Goal: Find specific page/section: Find specific page/section

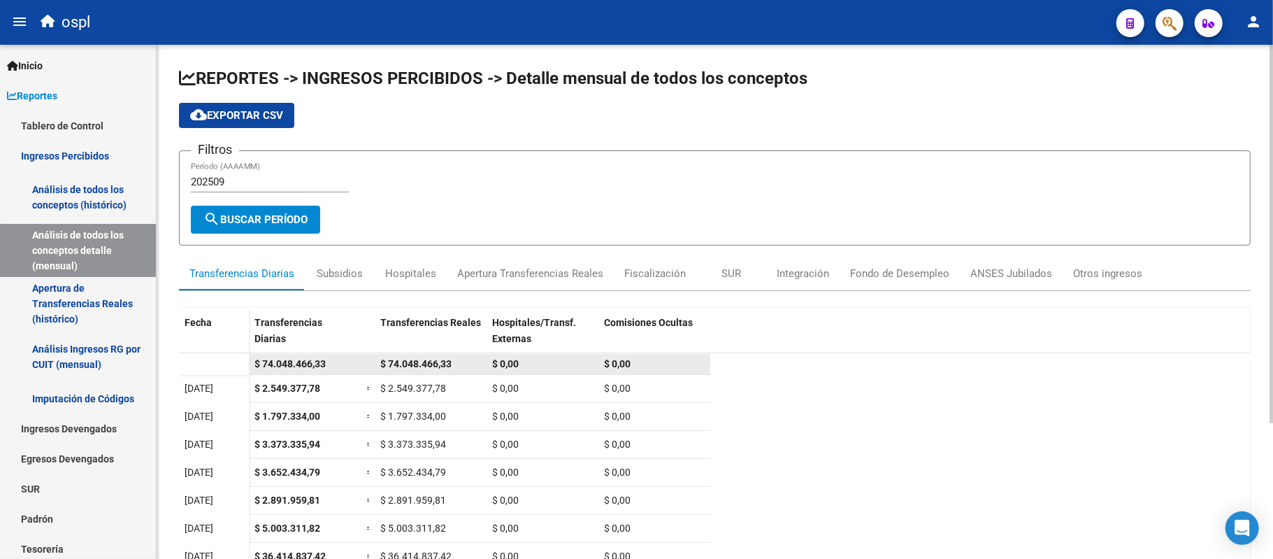
scroll to position [184, 0]
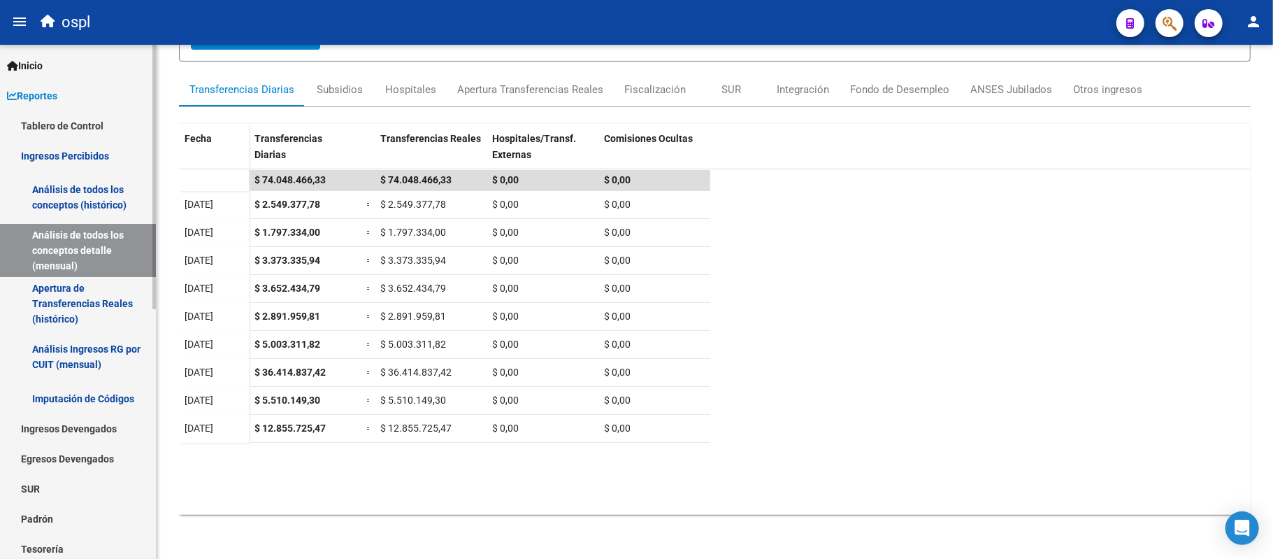
click at [57, 102] on span "Reportes" at bounding box center [32, 95] width 50 height 15
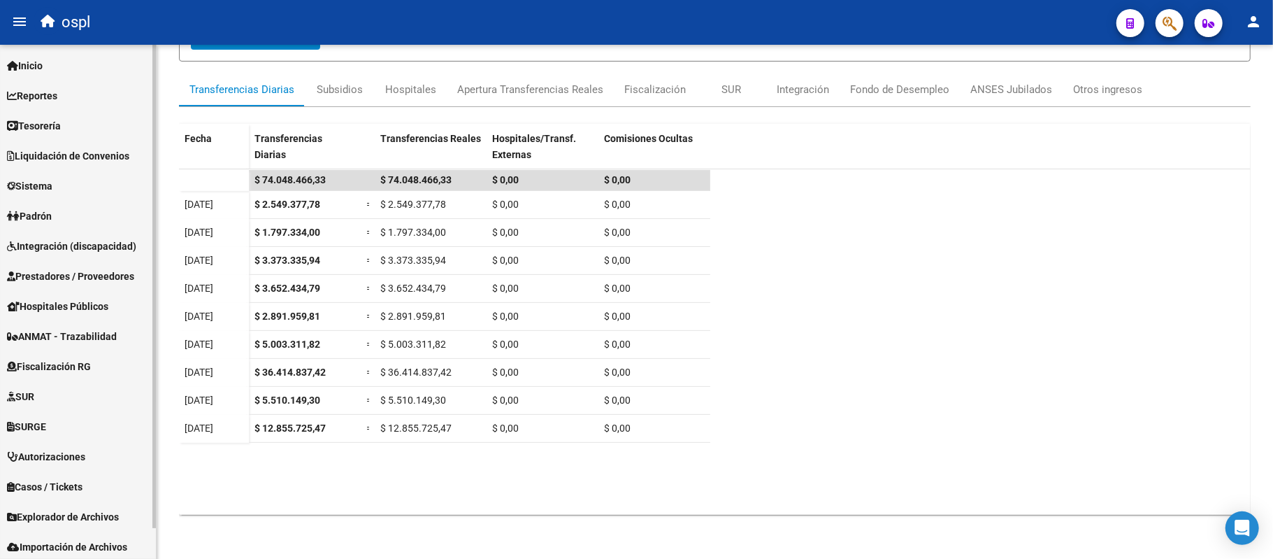
click at [84, 279] on span "Prestadores / Proveedores" at bounding box center [70, 275] width 127 height 15
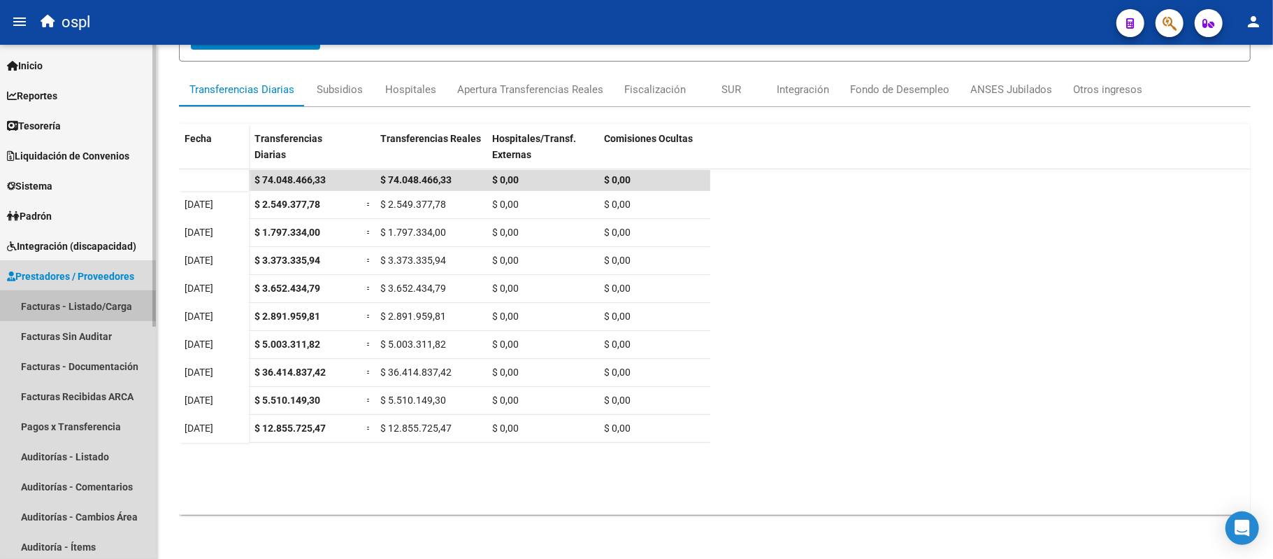
click at [85, 297] on link "Facturas - Listado/Carga" at bounding box center [78, 306] width 156 height 30
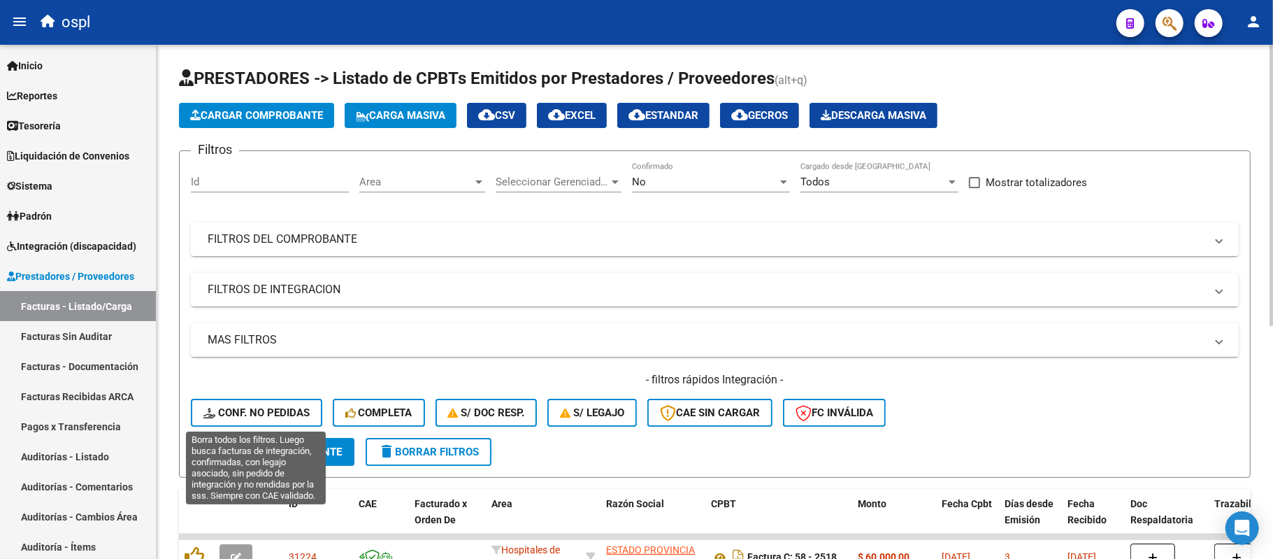
scroll to position [70, 0]
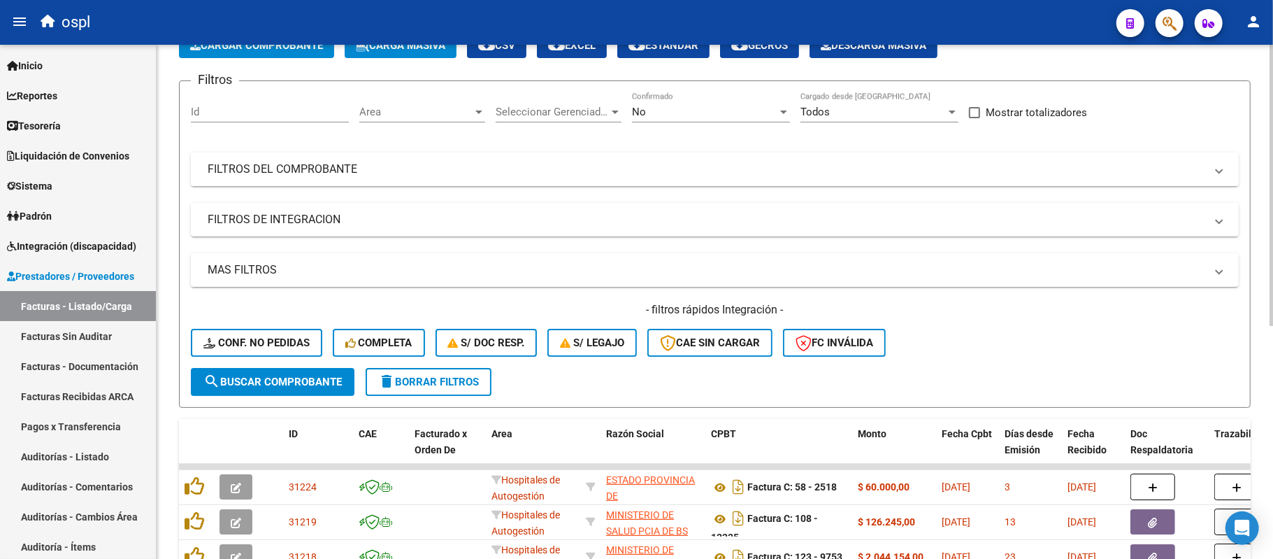
click at [330, 178] on mat-expansion-panel-header "FILTROS DEL COMPROBANTE" at bounding box center [715, 169] width 1048 height 34
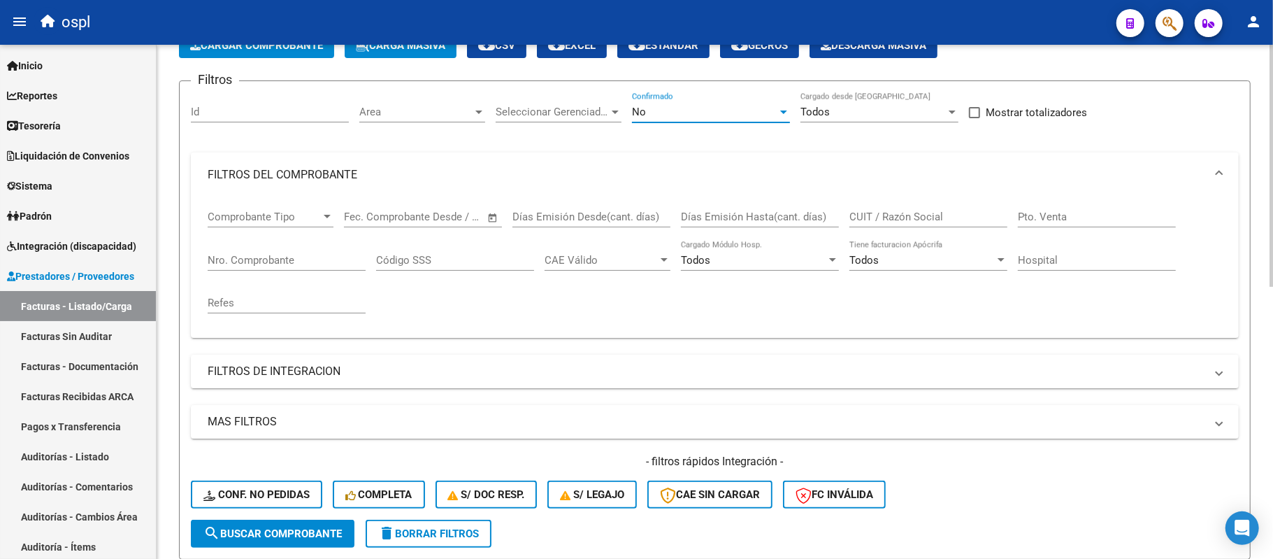
click at [747, 113] on div "No" at bounding box center [704, 112] width 145 height 13
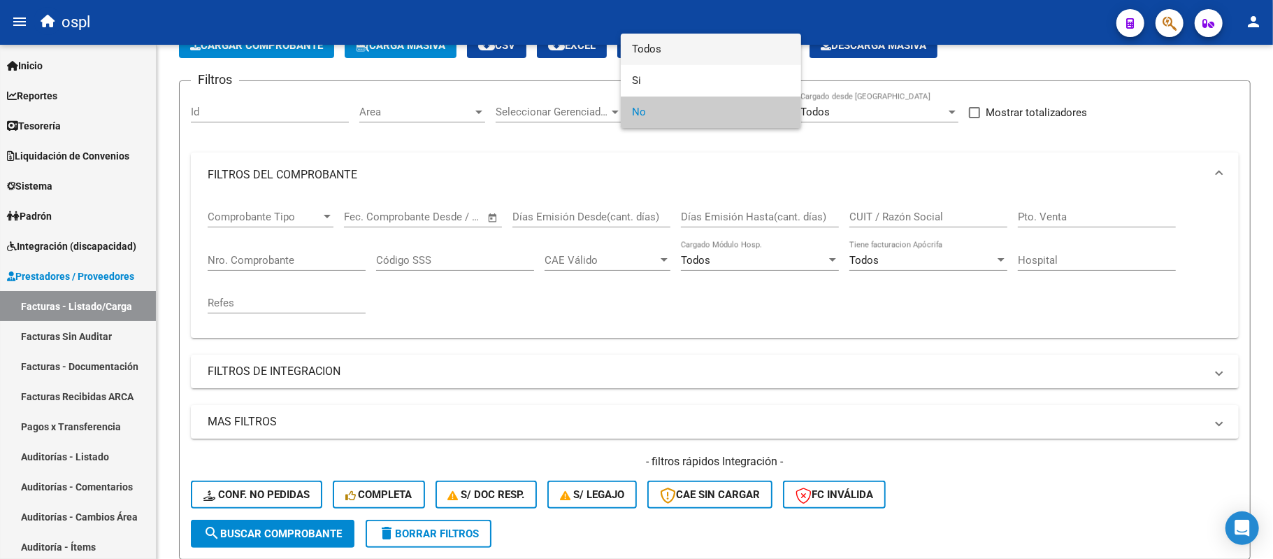
click at [690, 44] on span "Todos" at bounding box center [711, 49] width 158 height 31
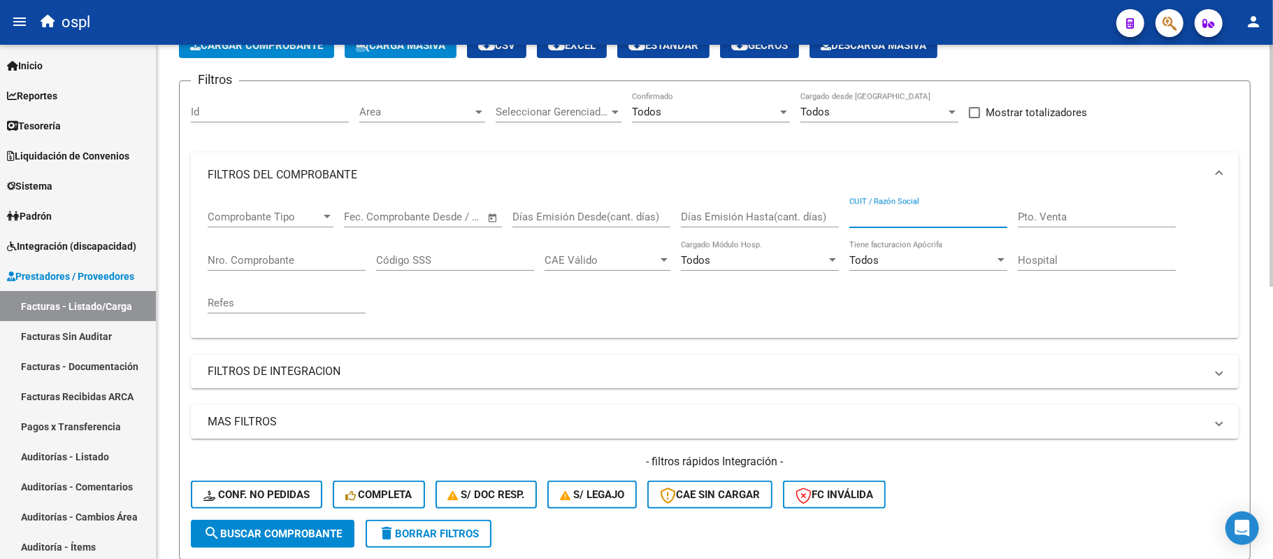
click at [876, 218] on input "CUIT / Razón Social" at bounding box center [929, 216] width 158 height 13
paste input "27253698328"
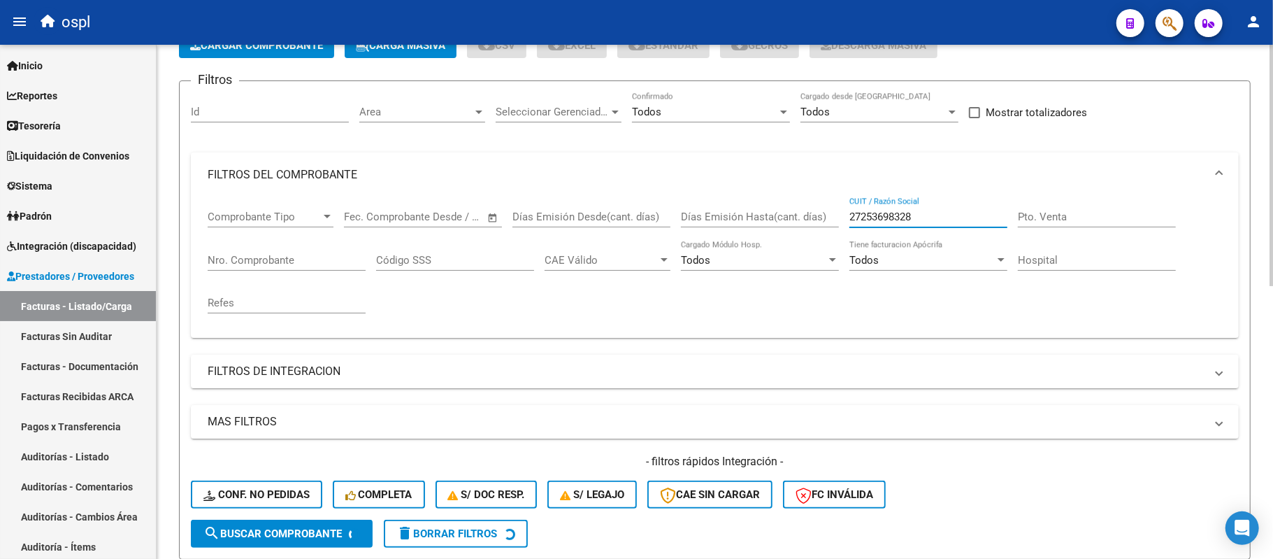
type input "27253698328"
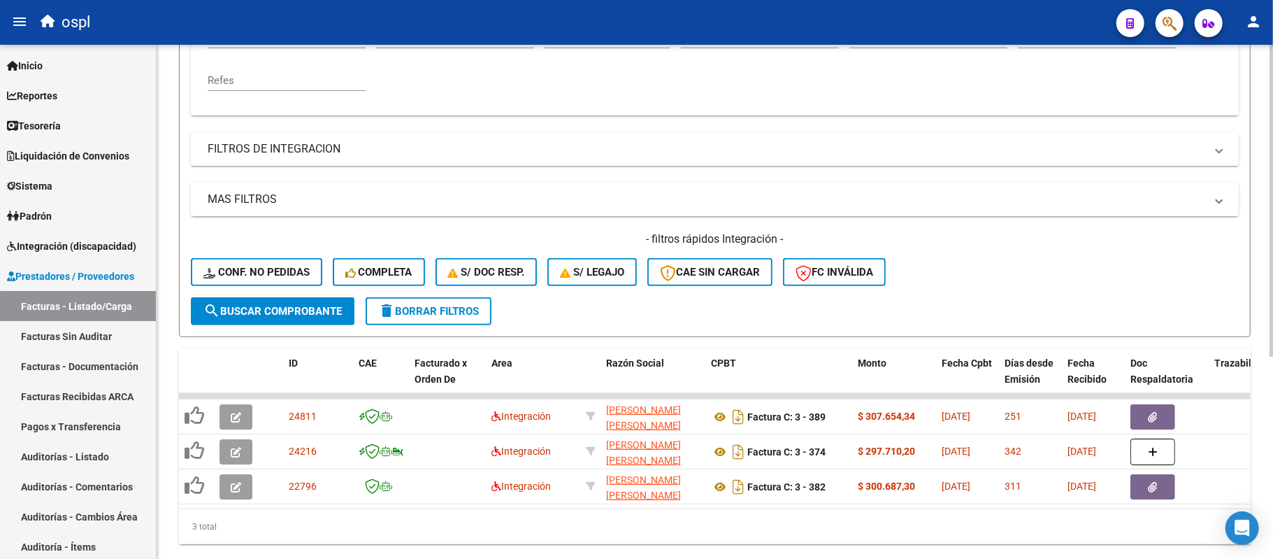
scroll to position [332, 0]
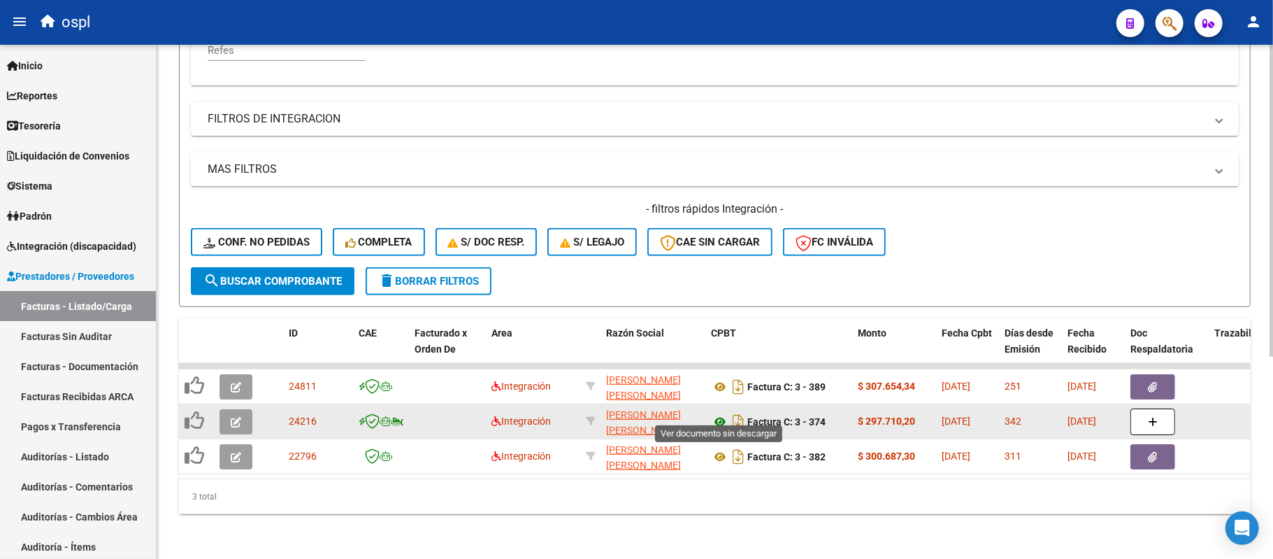
click at [722, 413] on icon at bounding box center [720, 421] width 18 height 17
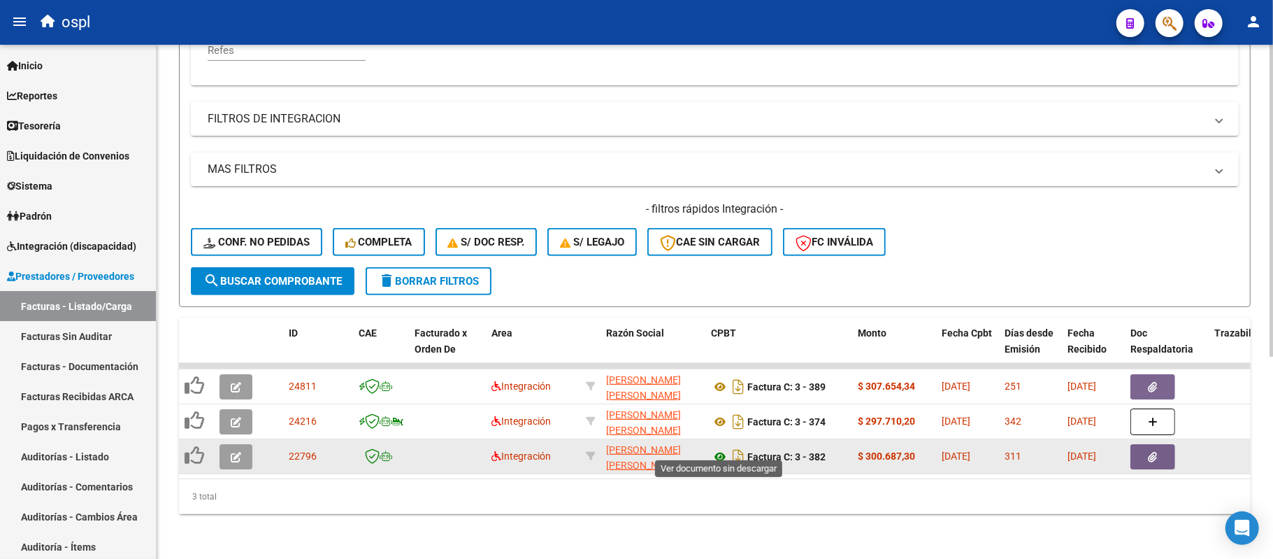
click at [721, 448] on icon at bounding box center [720, 456] width 18 height 17
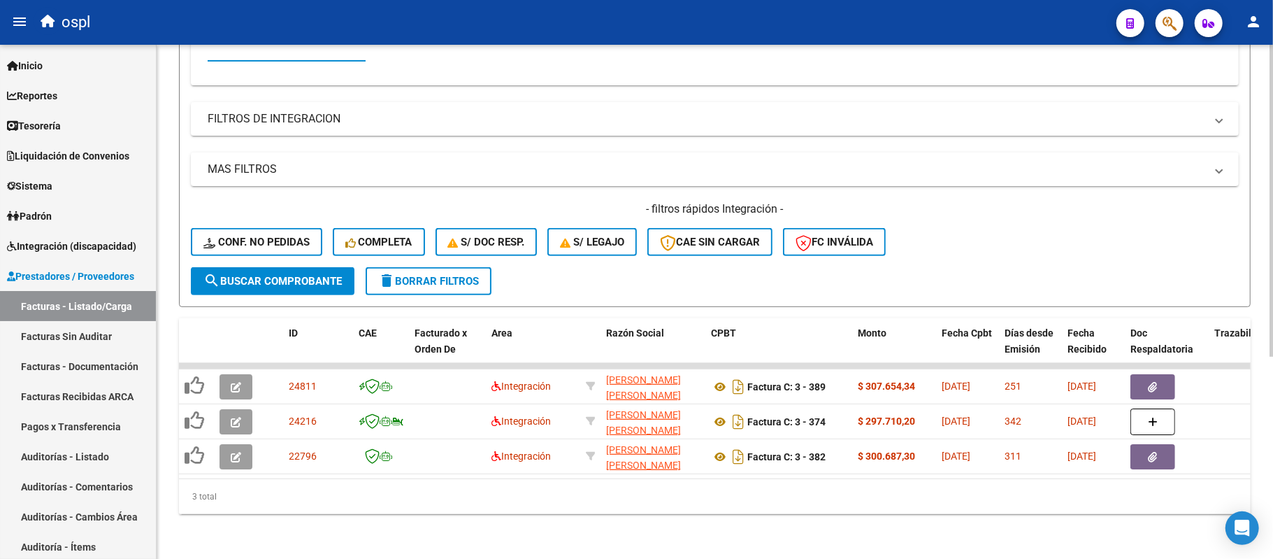
scroll to position [28, 0]
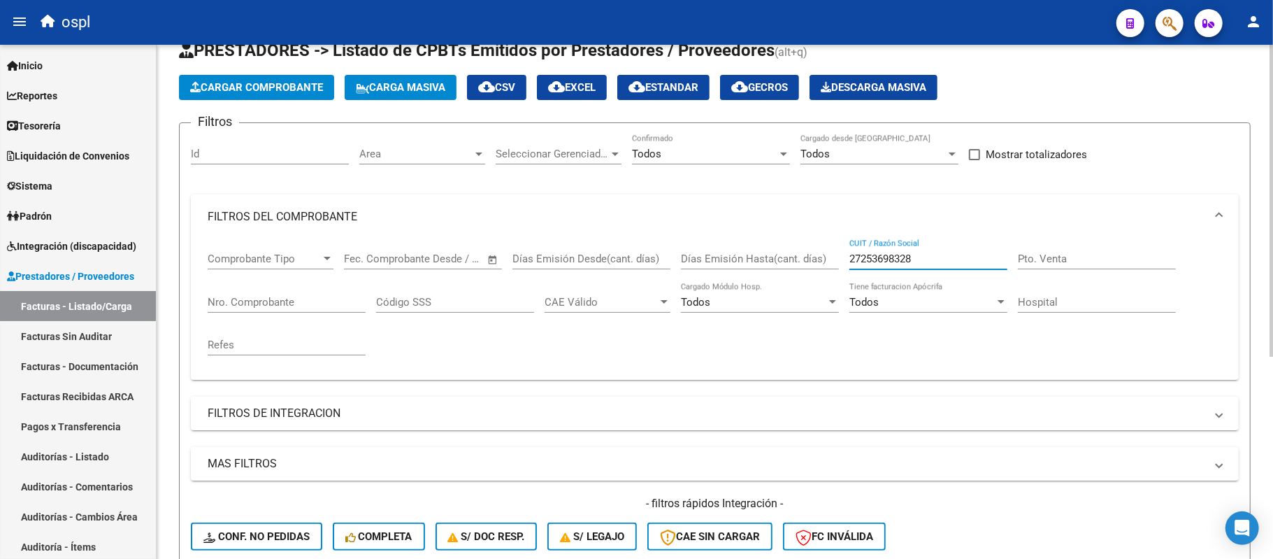
paste input "0252563149"
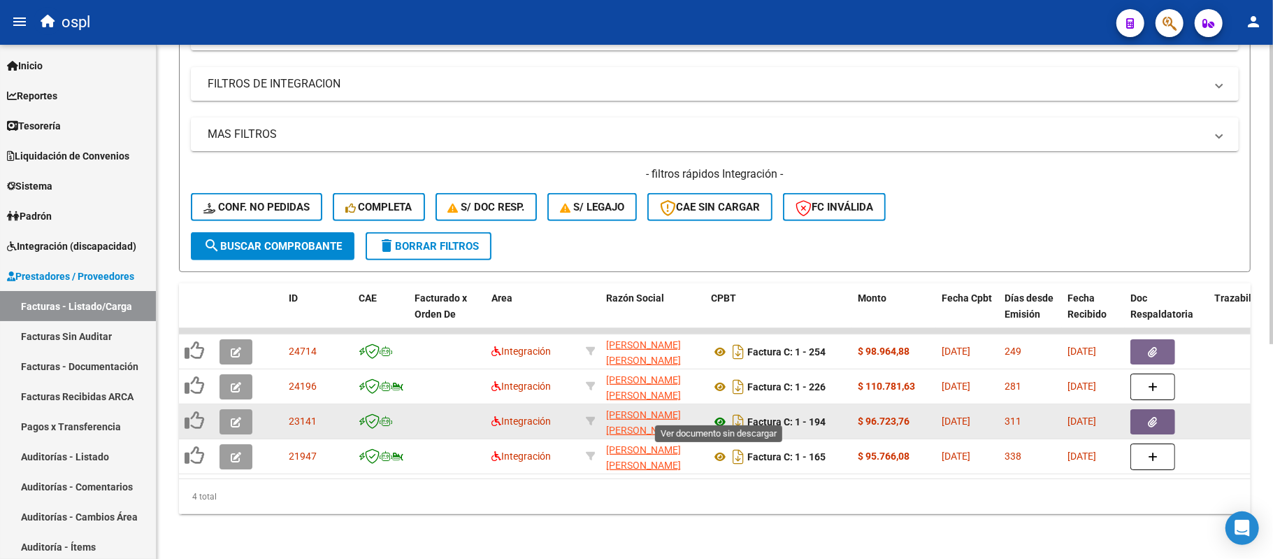
click at [719, 413] on icon at bounding box center [720, 421] width 18 height 17
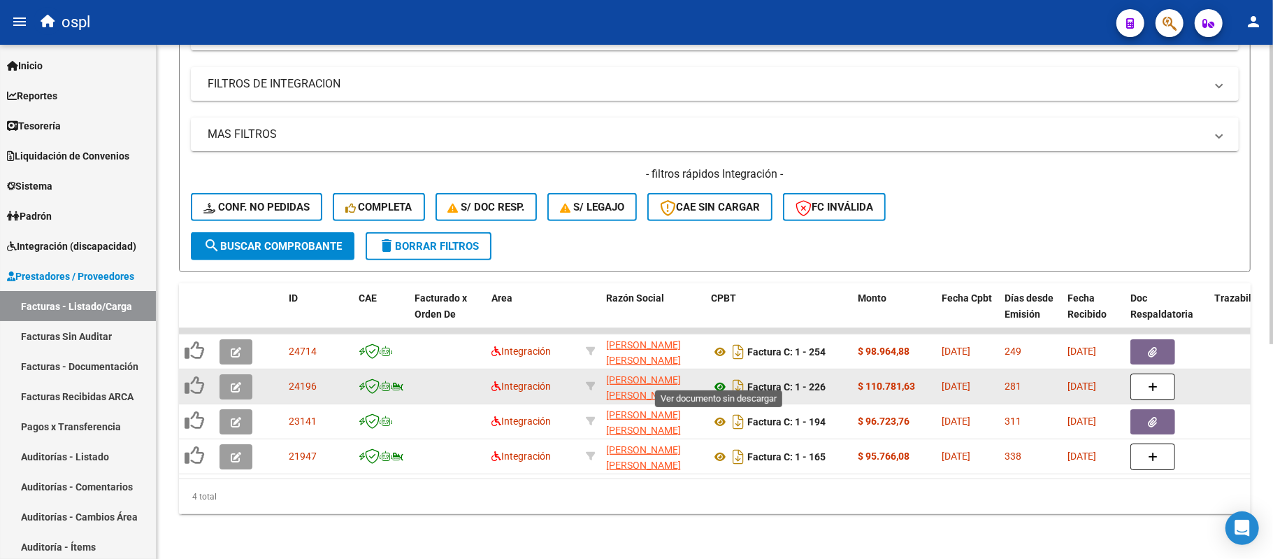
click at [722, 378] on icon at bounding box center [720, 386] width 18 height 17
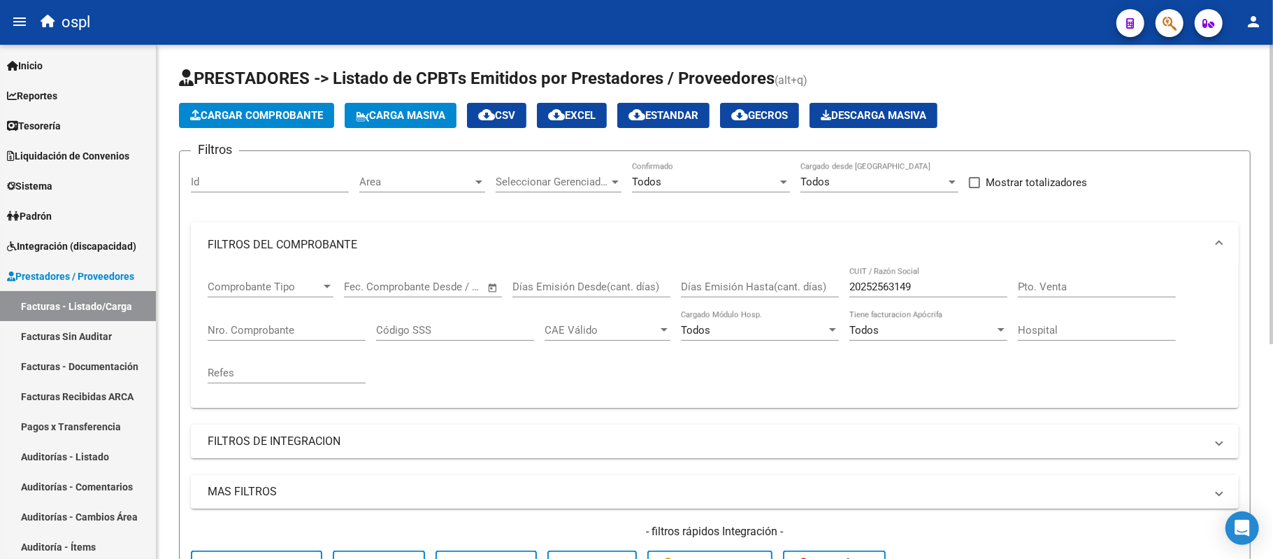
scroll to position [0, 0]
click at [873, 287] on input "20252563149" at bounding box center [929, 286] width 158 height 13
paste input "7253927025"
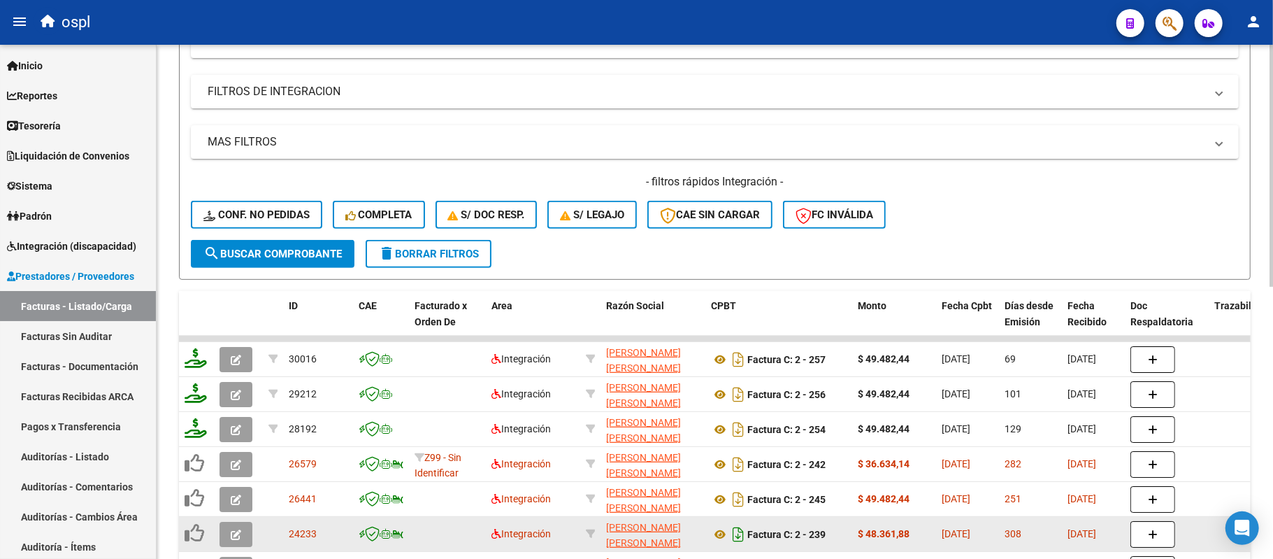
scroll to position [420, 0]
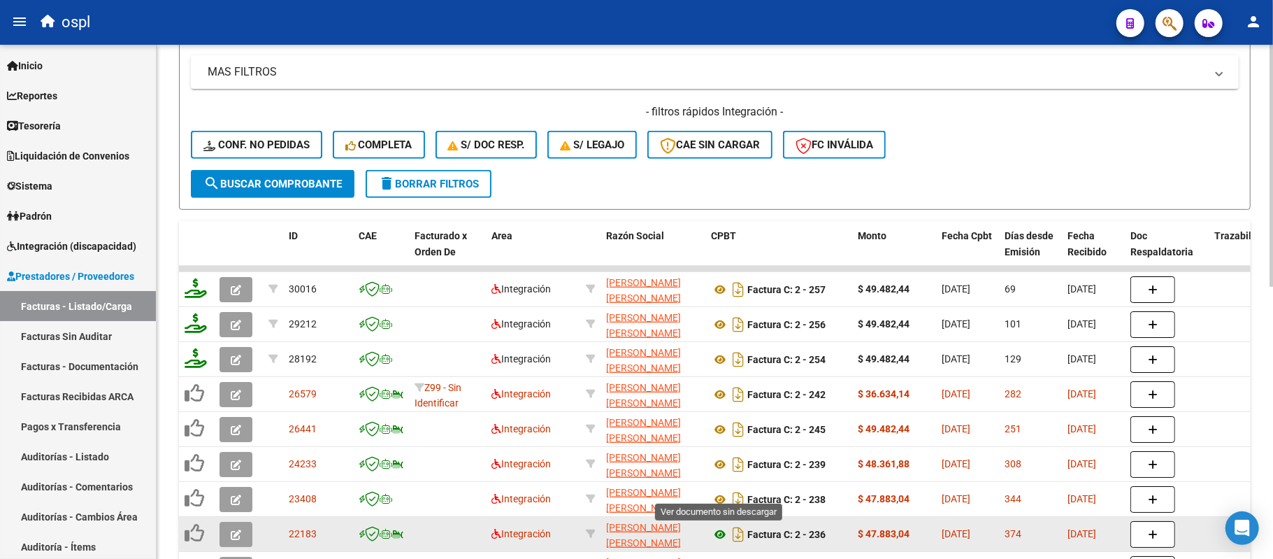
click at [716, 533] on icon at bounding box center [720, 534] width 18 height 17
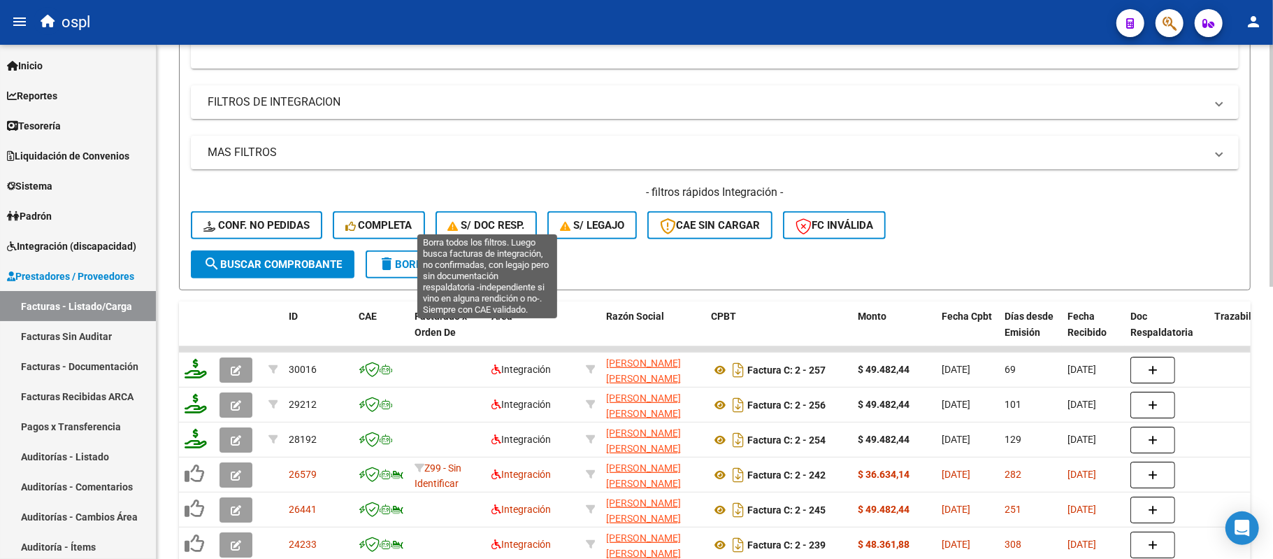
scroll to position [70, 0]
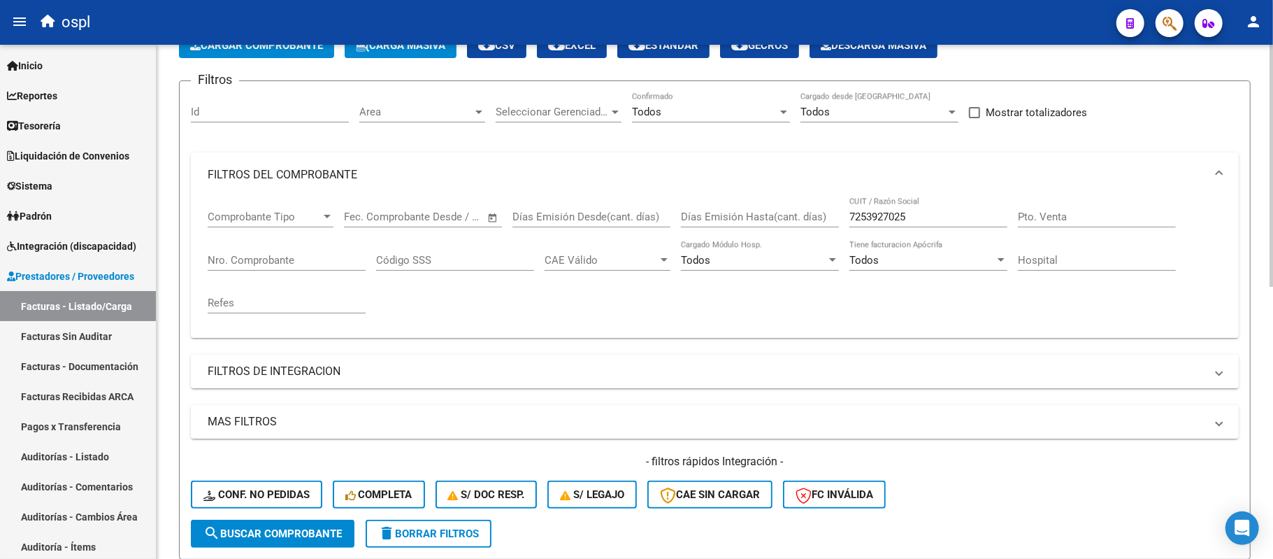
click at [892, 215] on input "7253927025" at bounding box center [929, 216] width 158 height 13
paste input "27365456157"
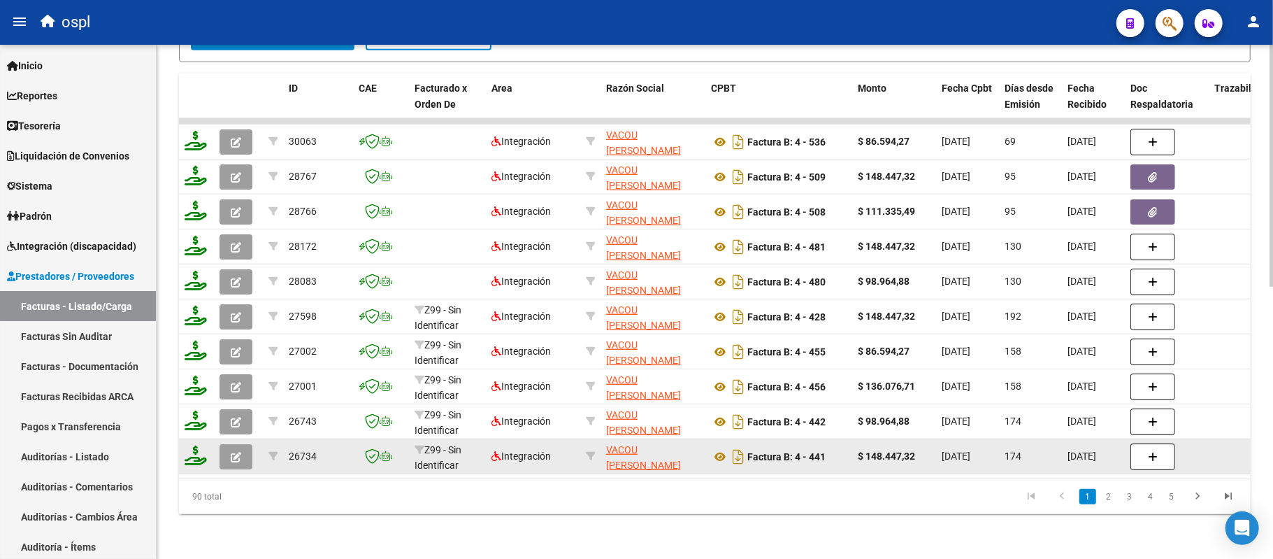
scroll to position [577, 0]
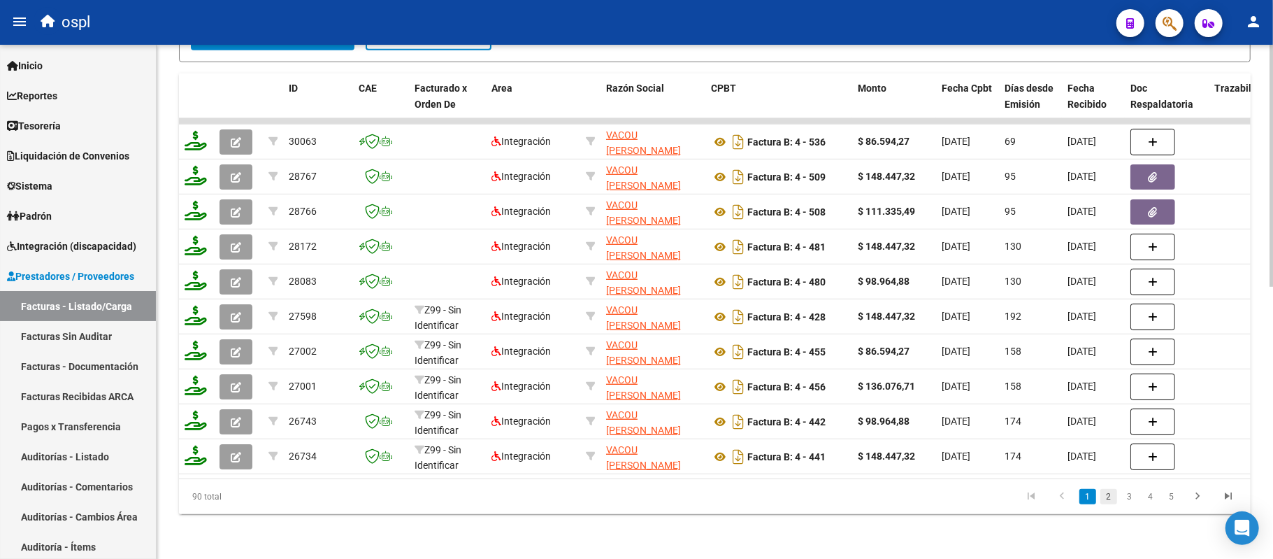
click at [1107, 494] on link "2" at bounding box center [1109, 496] width 17 height 15
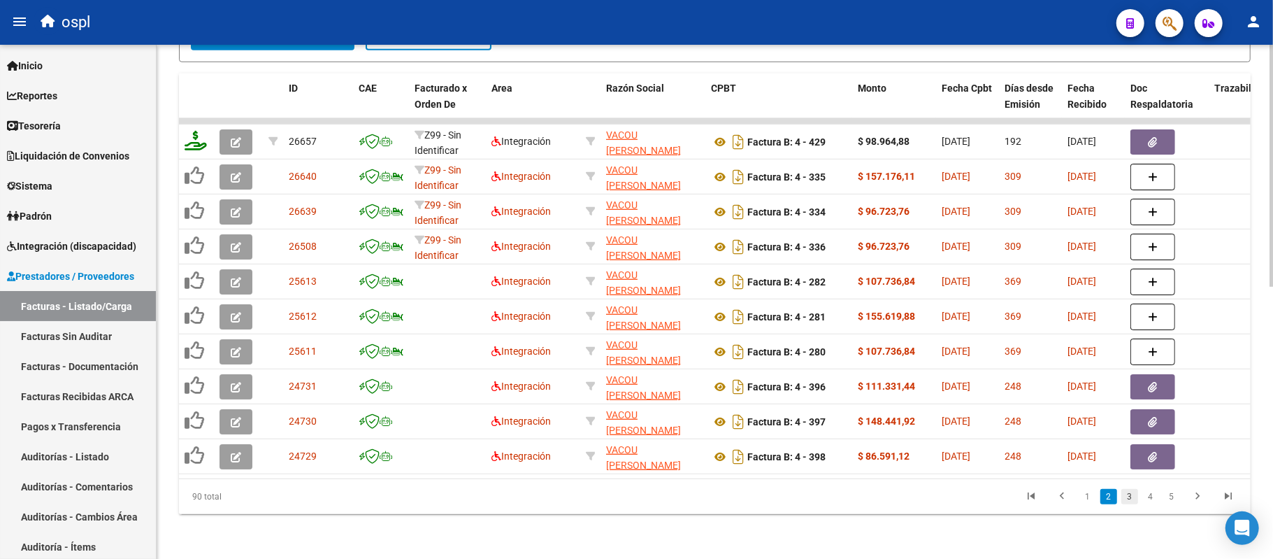
click at [1130, 501] on link "3" at bounding box center [1130, 496] width 17 height 15
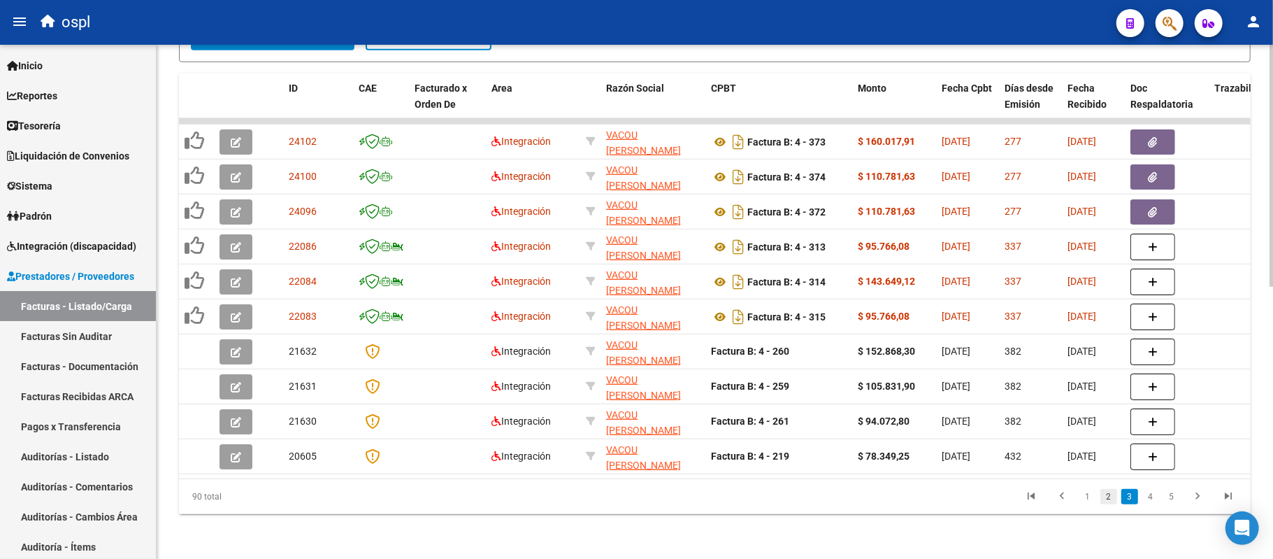
click at [1110, 501] on link "2" at bounding box center [1109, 496] width 17 height 15
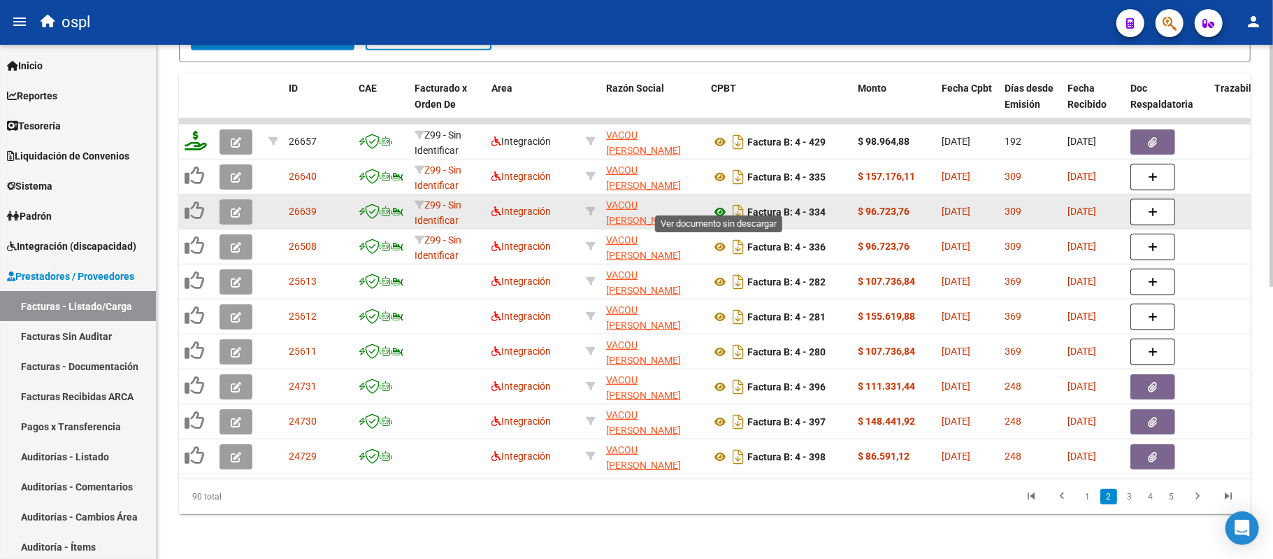
click at [724, 203] on icon at bounding box center [720, 211] width 18 height 17
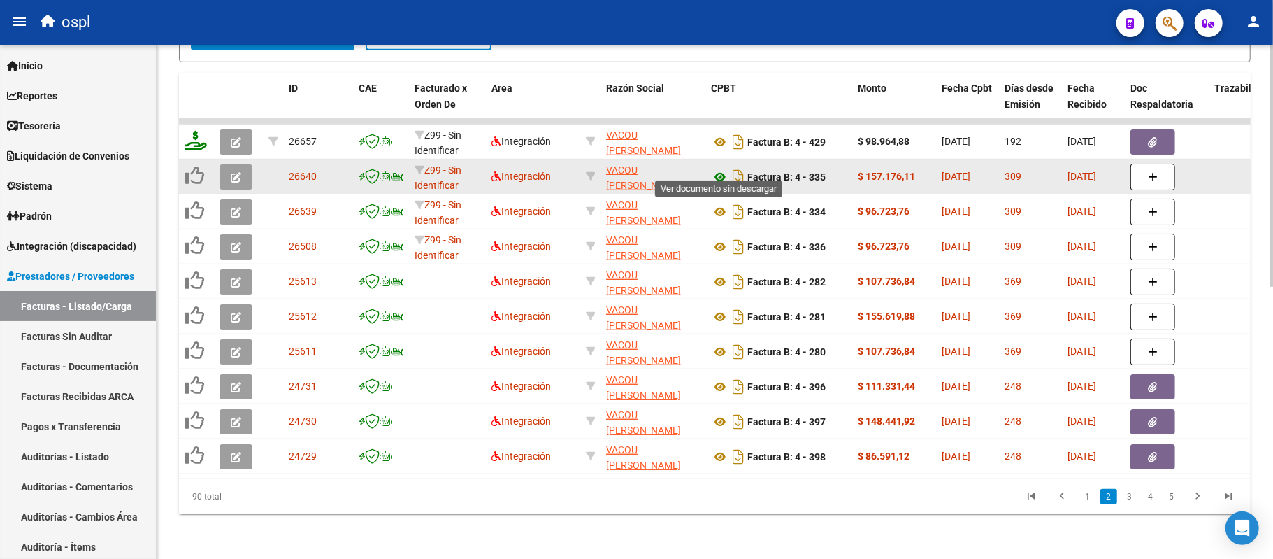
click at [719, 169] on icon at bounding box center [720, 177] width 18 height 17
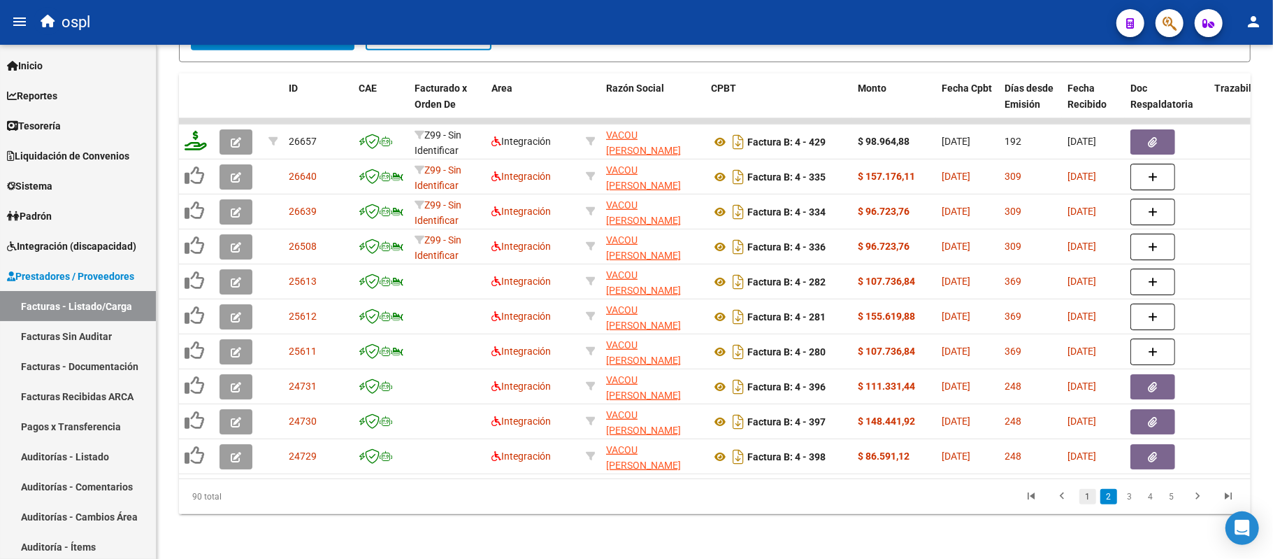
click at [1083, 500] on link "1" at bounding box center [1088, 496] width 17 height 15
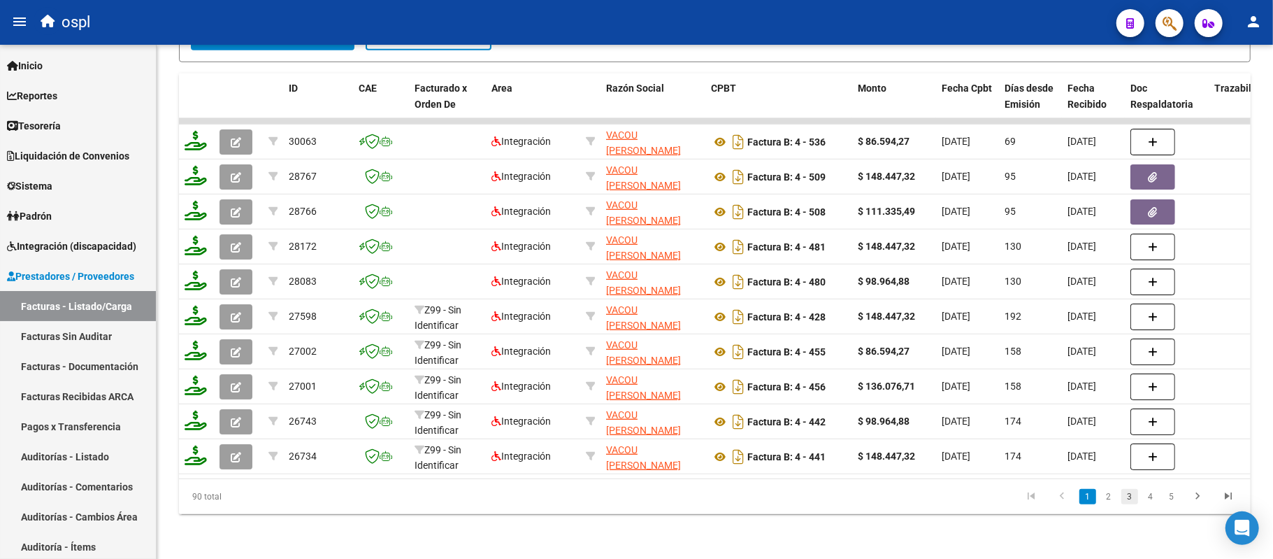
click at [1131, 499] on link "3" at bounding box center [1130, 496] width 17 height 15
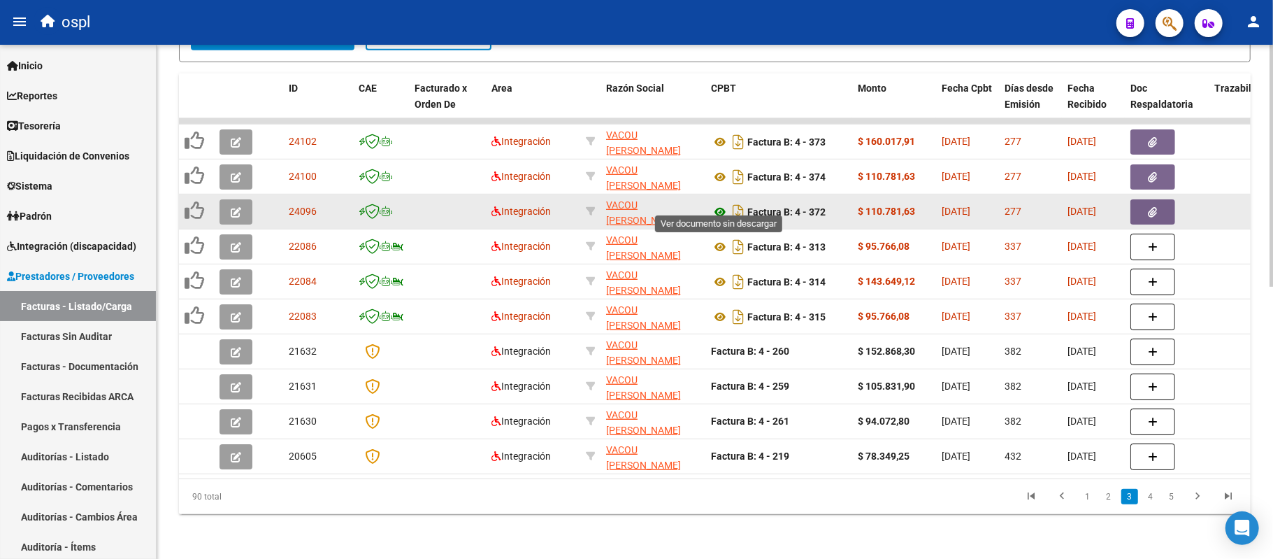
click at [719, 203] on icon at bounding box center [720, 211] width 18 height 17
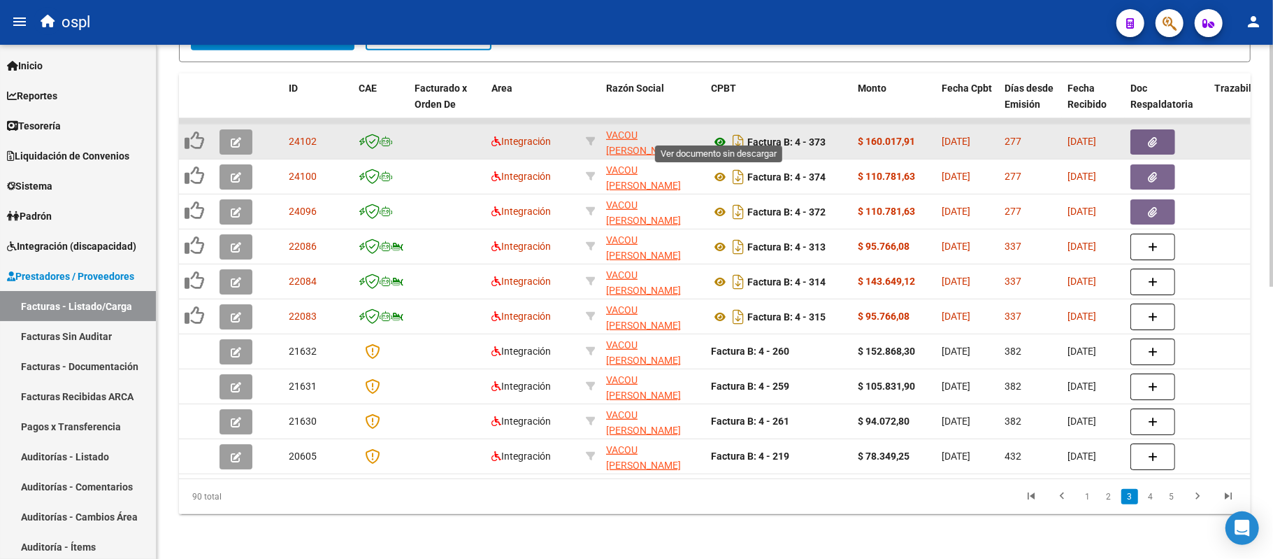
click at [721, 134] on icon at bounding box center [720, 142] width 18 height 17
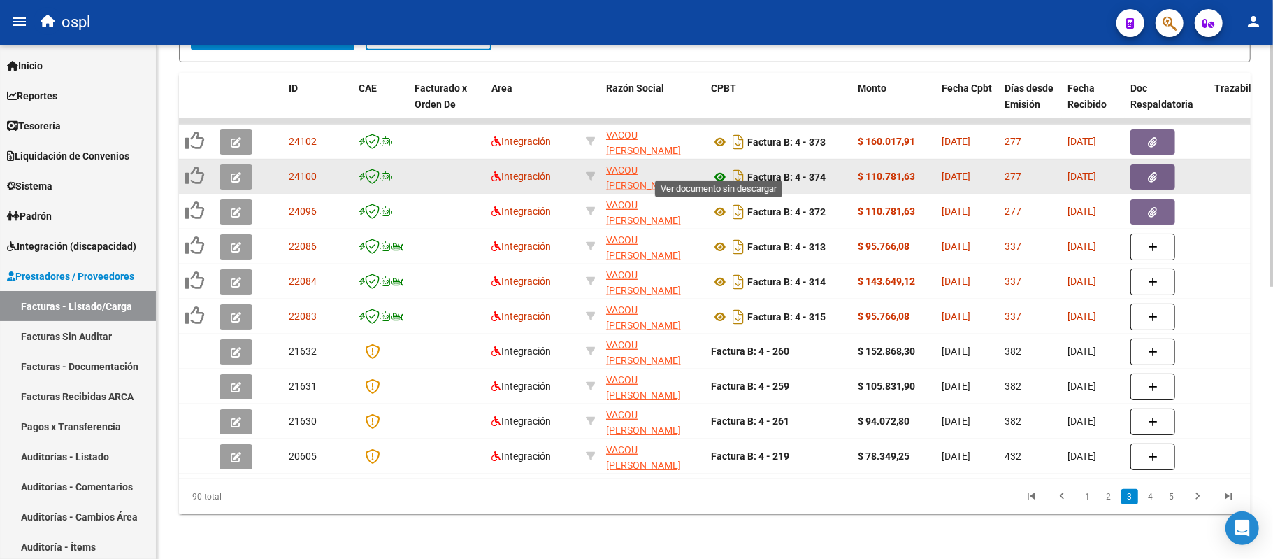
click at [721, 169] on icon at bounding box center [720, 177] width 18 height 17
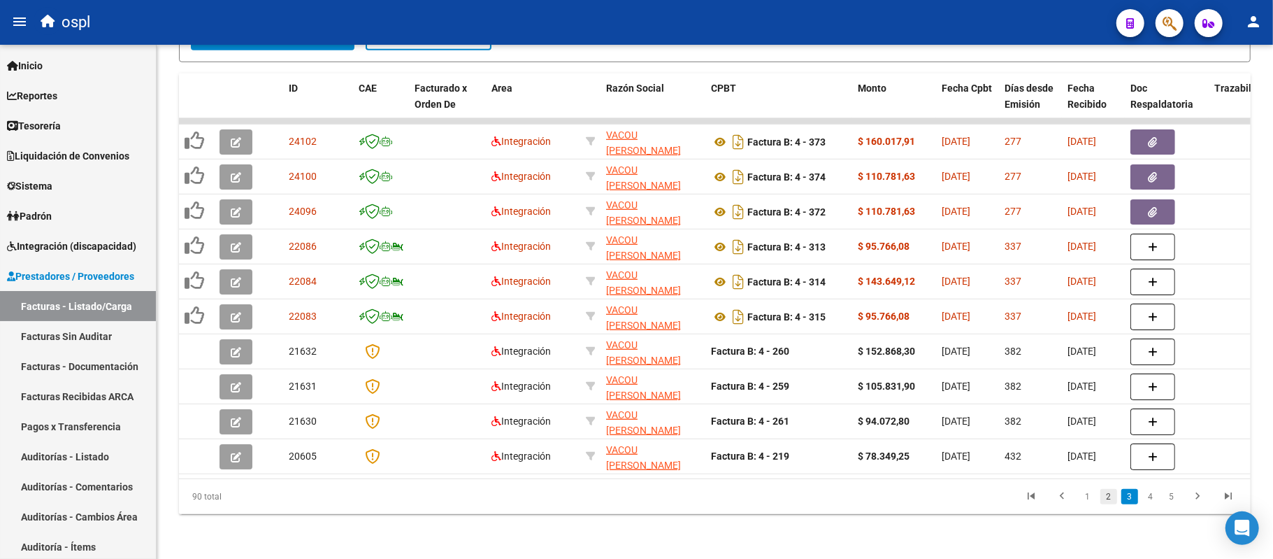
click at [1110, 494] on link "2" at bounding box center [1109, 496] width 17 height 15
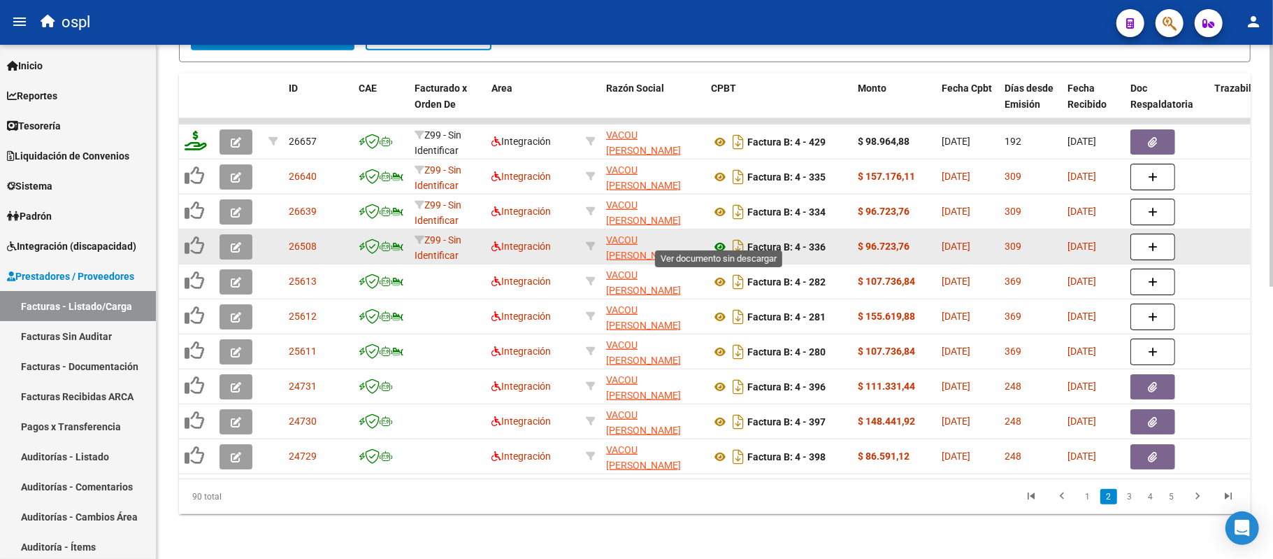
click at [725, 238] on icon at bounding box center [720, 246] width 18 height 17
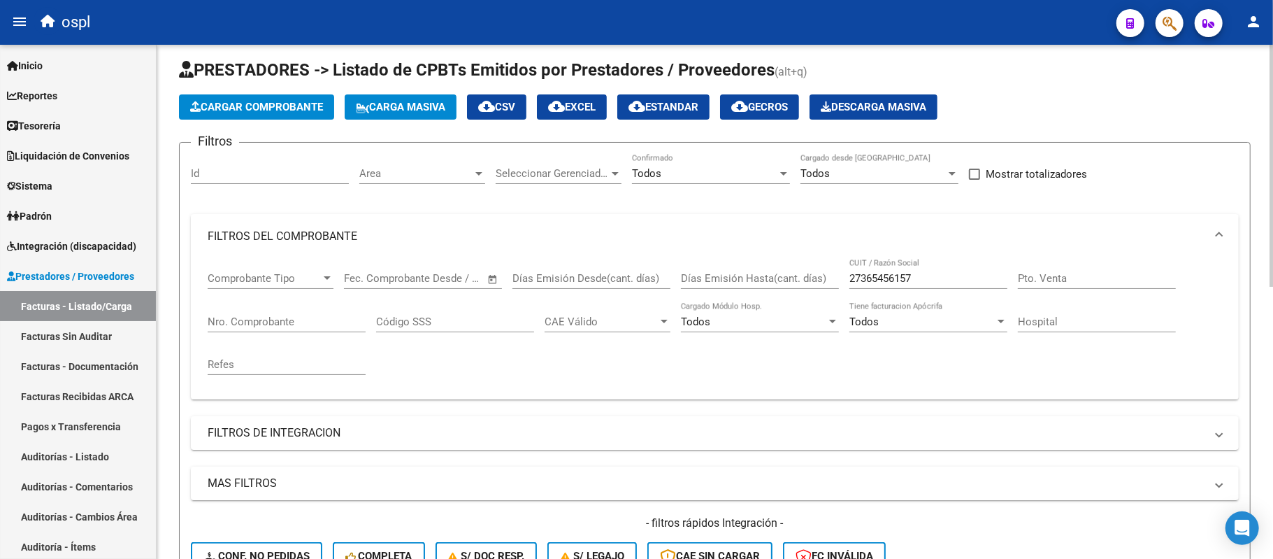
scroll to position [0, 0]
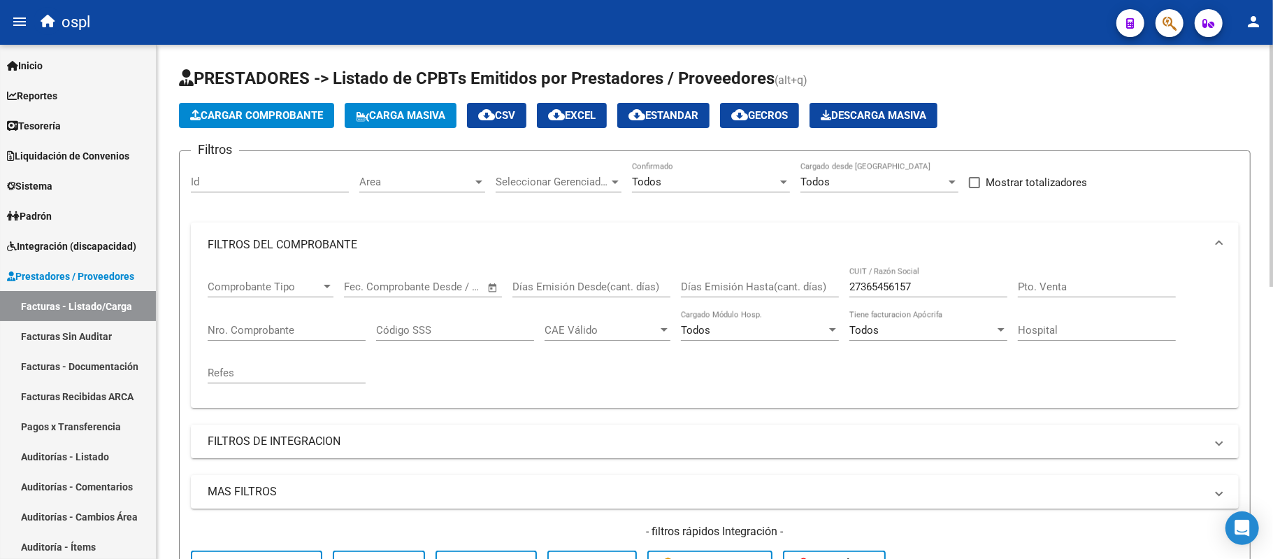
click at [876, 282] on input "27365456157" at bounding box center [929, 286] width 158 height 13
paste input "290149970"
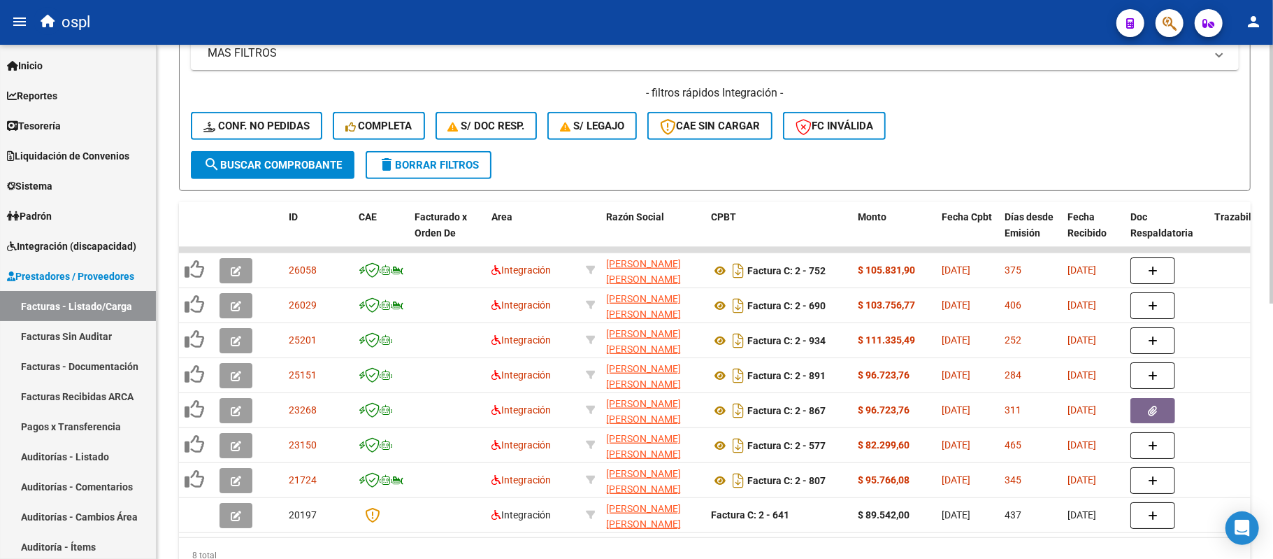
scroll to position [489, 0]
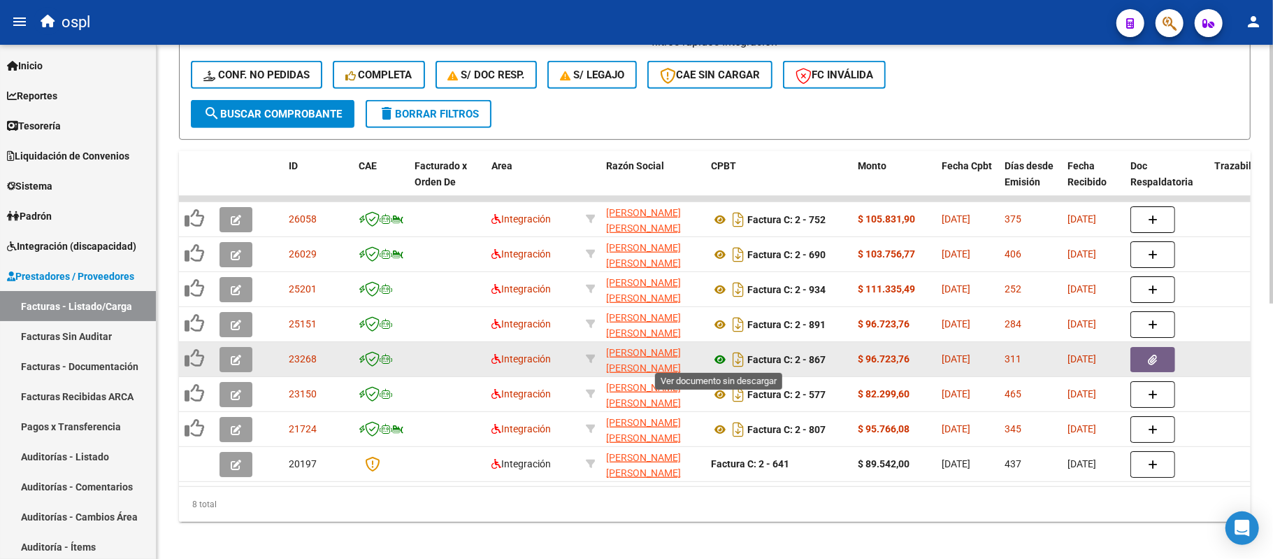
click at [716, 356] on icon at bounding box center [720, 359] width 18 height 17
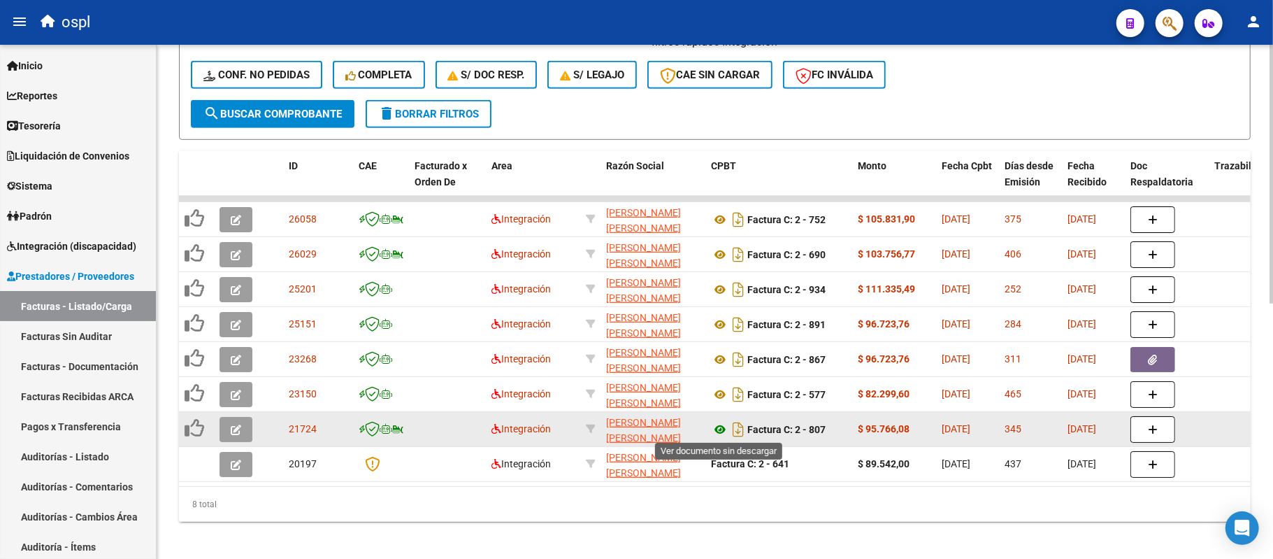
click at [717, 427] on icon at bounding box center [720, 429] width 18 height 17
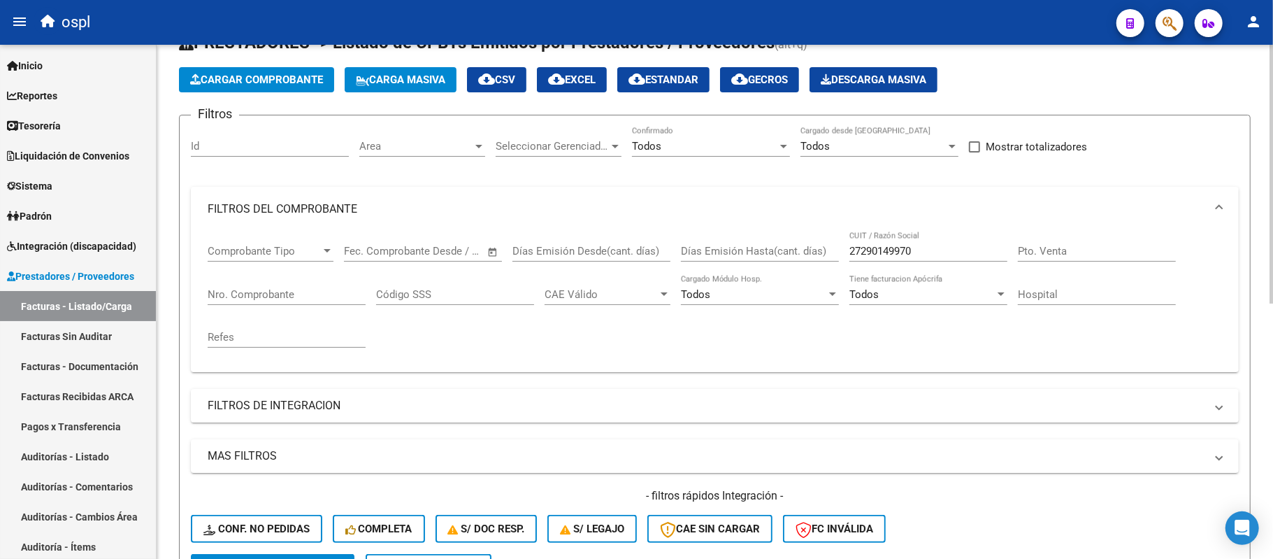
scroll to position [0, 0]
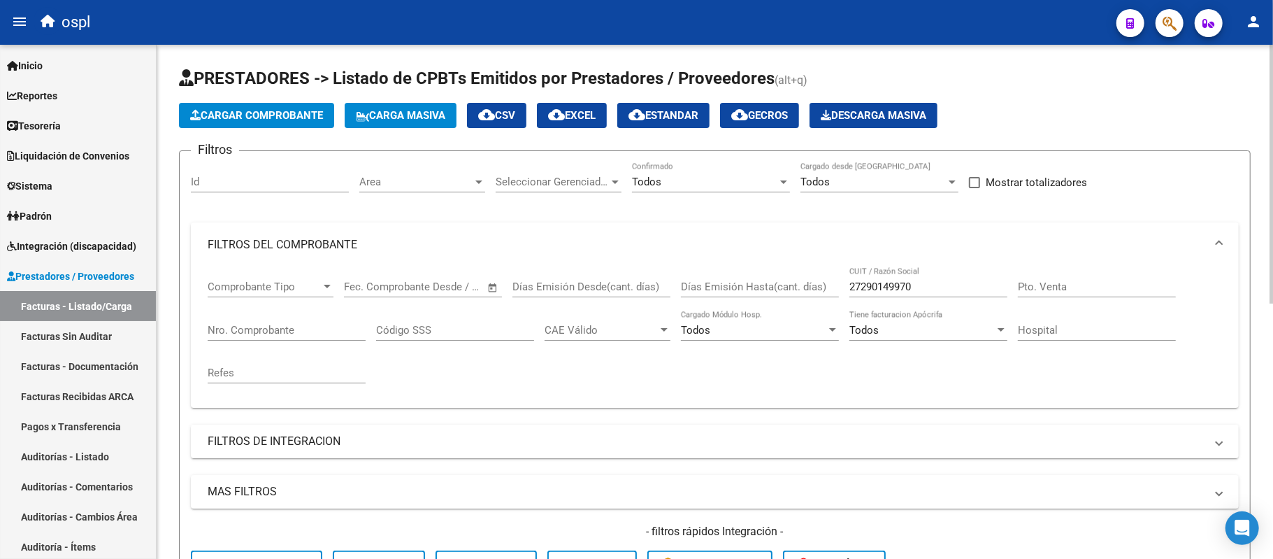
click at [871, 296] on div "27290149970 CUIT / Razón Social" at bounding box center [929, 282] width 158 height 30
click at [871, 292] on input "27290149970" at bounding box center [929, 286] width 158 height 13
paste input "0166474648"
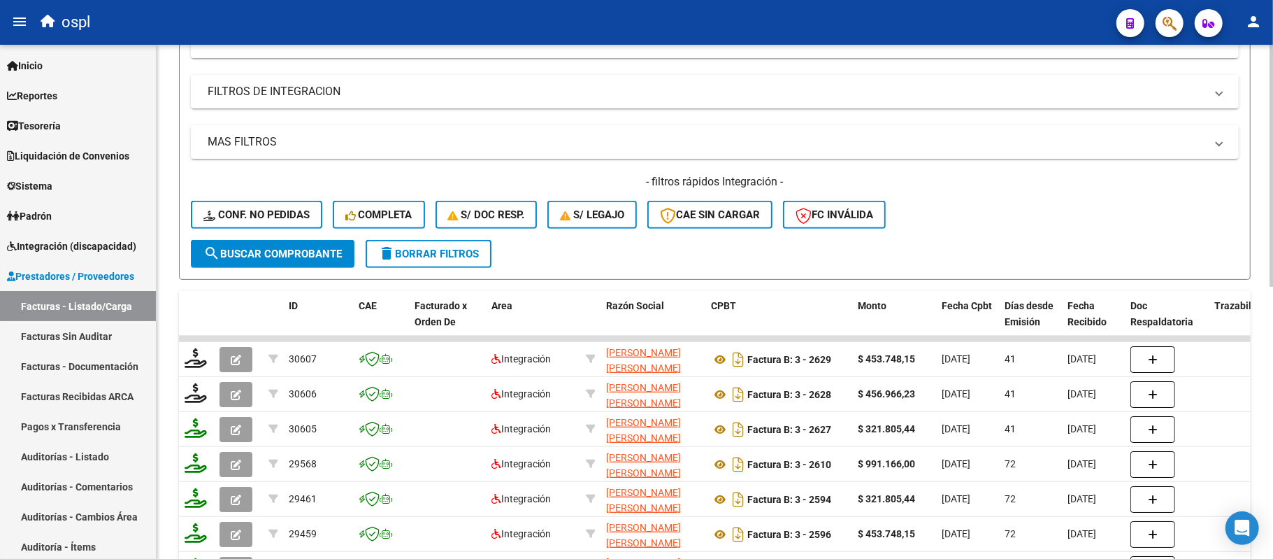
scroll to position [577, 0]
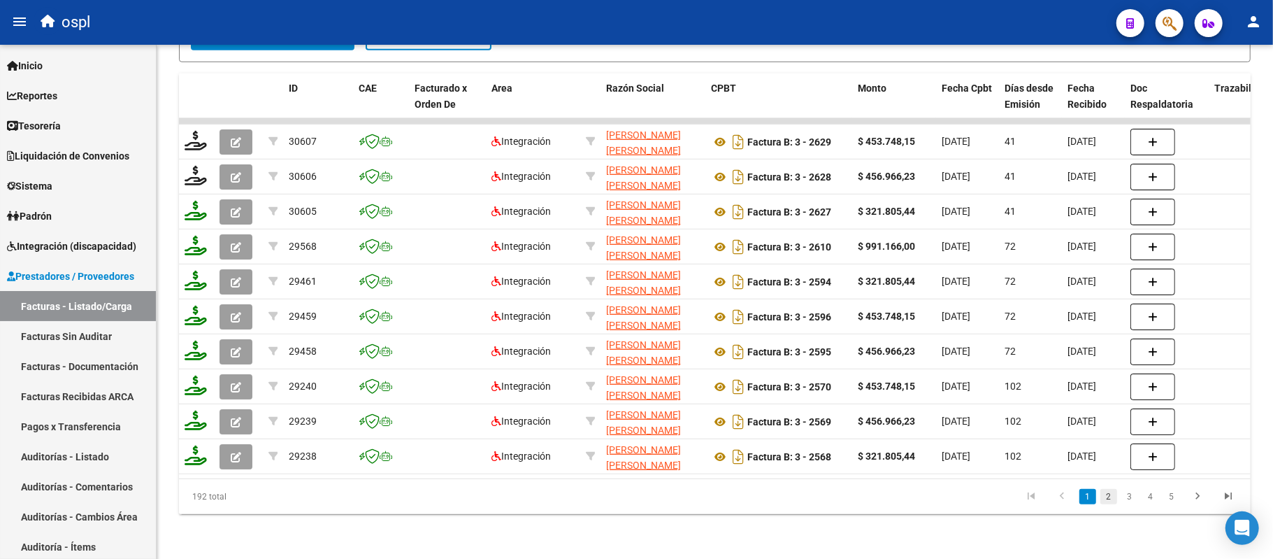
click at [1115, 501] on link "2" at bounding box center [1109, 496] width 17 height 15
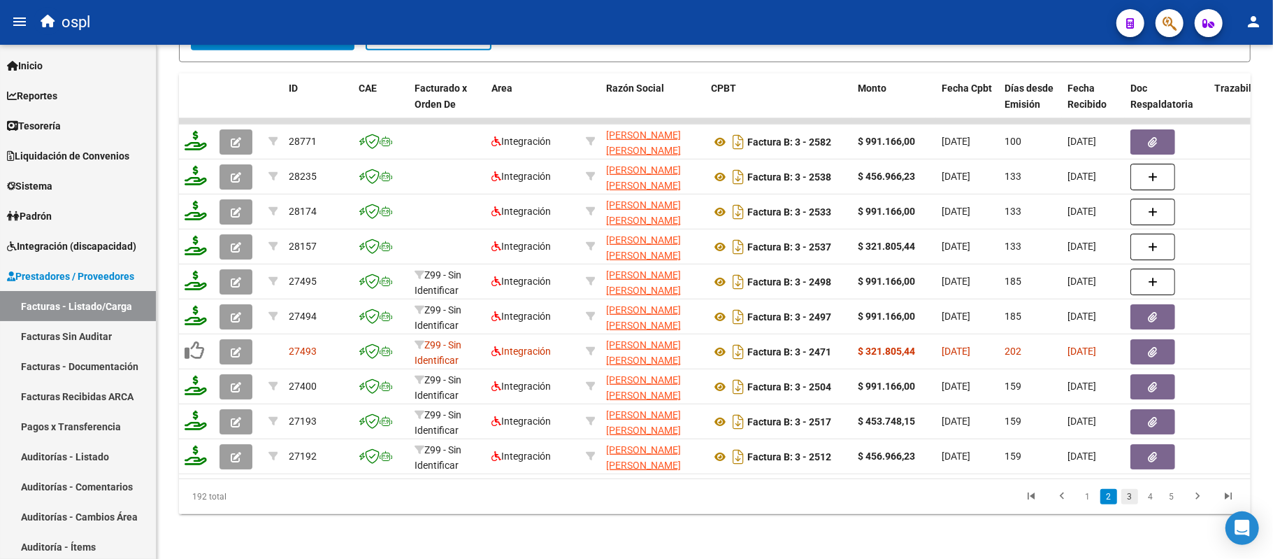
click at [1133, 496] on link "3" at bounding box center [1130, 496] width 17 height 15
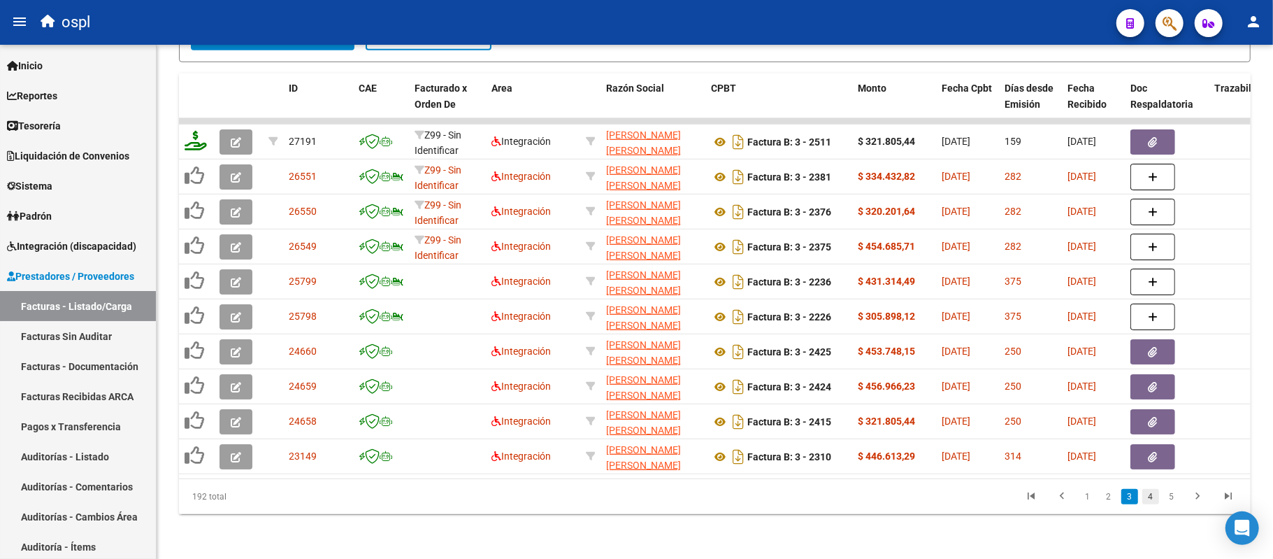
click at [1147, 497] on link "4" at bounding box center [1151, 496] width 17 height 15
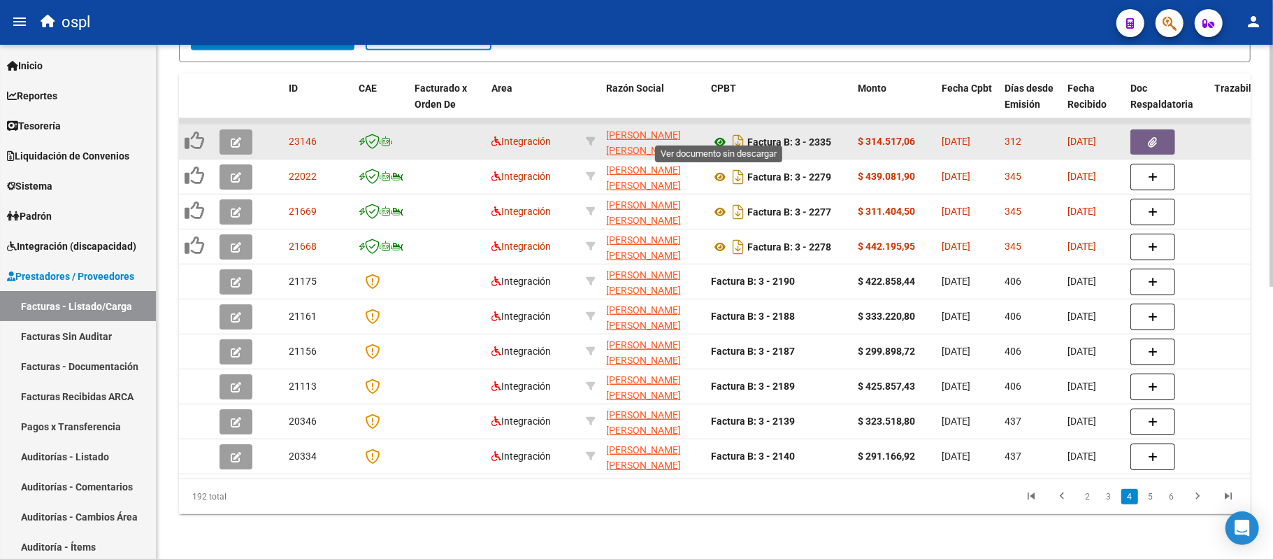
click at [721, 134] on icon at bounding box center [720, 142] width 18 height 17
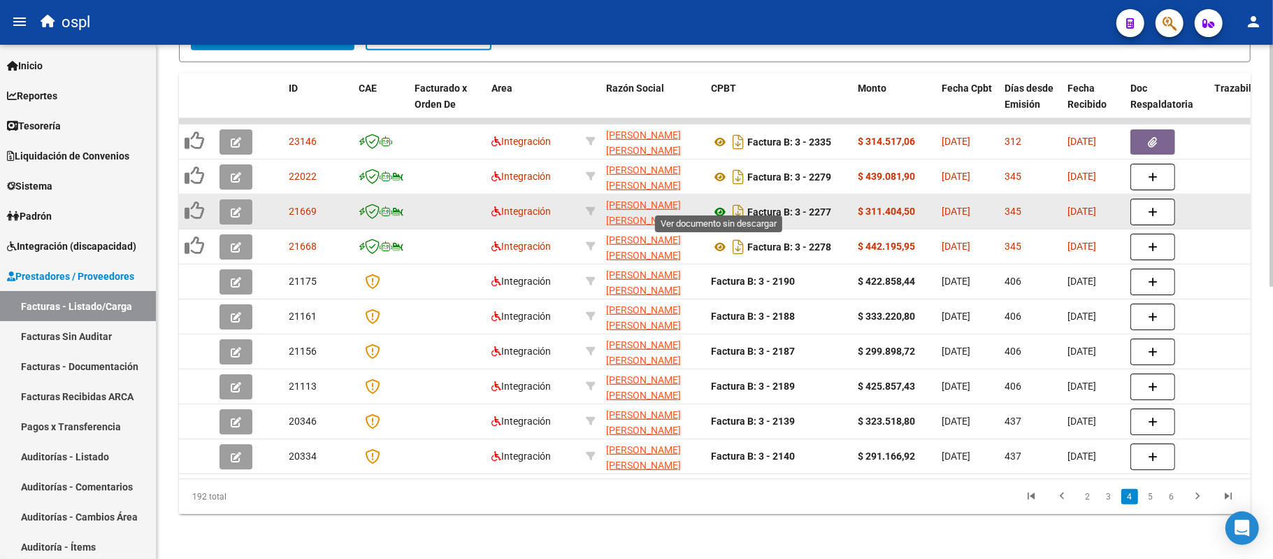
click at [717, 203] on icon at bounding box center [720, 211] width 18 height 17
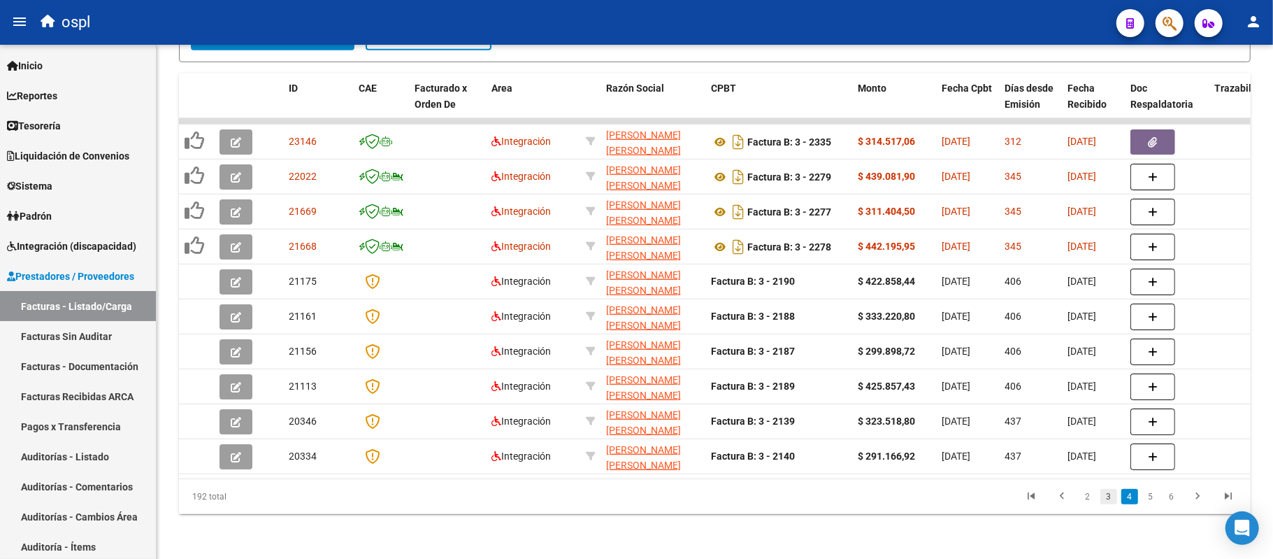
click at [1103, 496] on link "3" at bounding box center [1109, 496] width 17 height 15
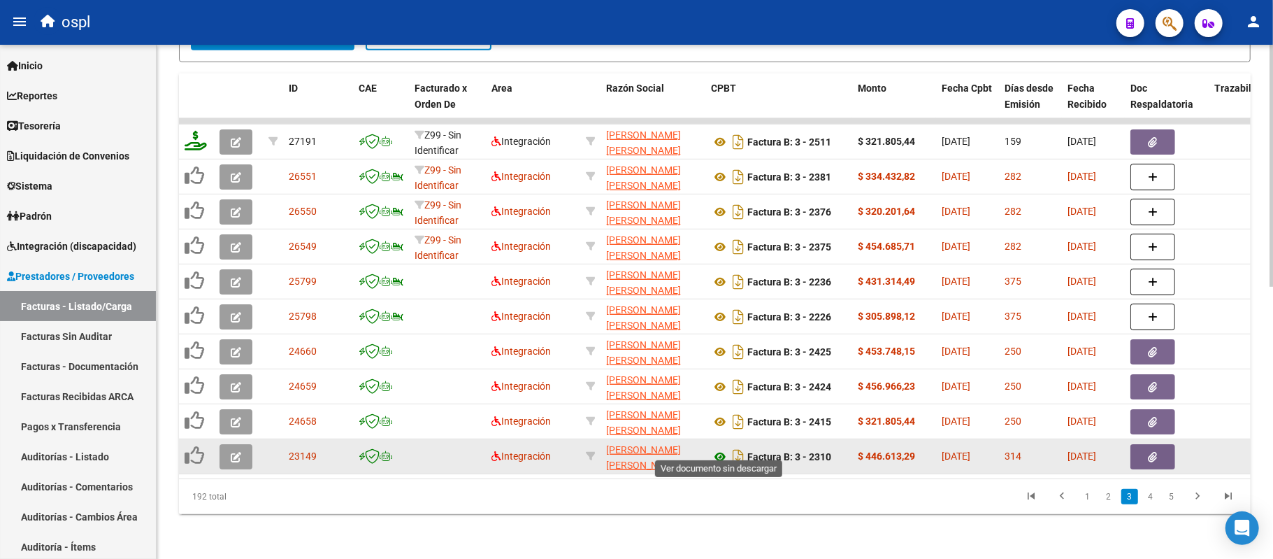
click at [720, 448] on icon at bounding box center [720, 456] width 18 height 17
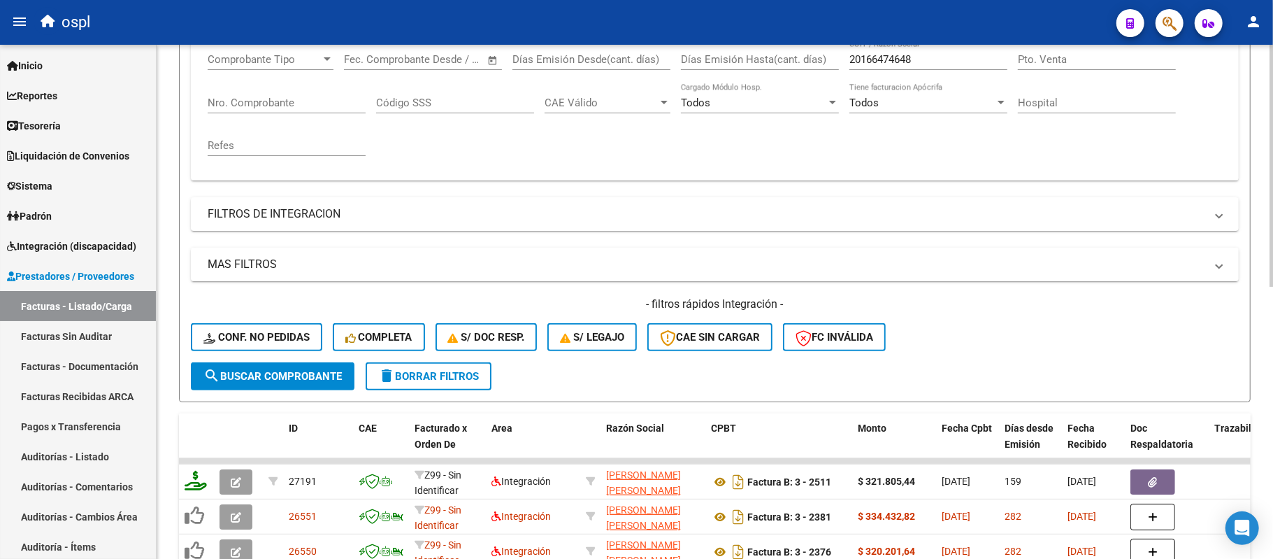
scroll to position [0, 0]
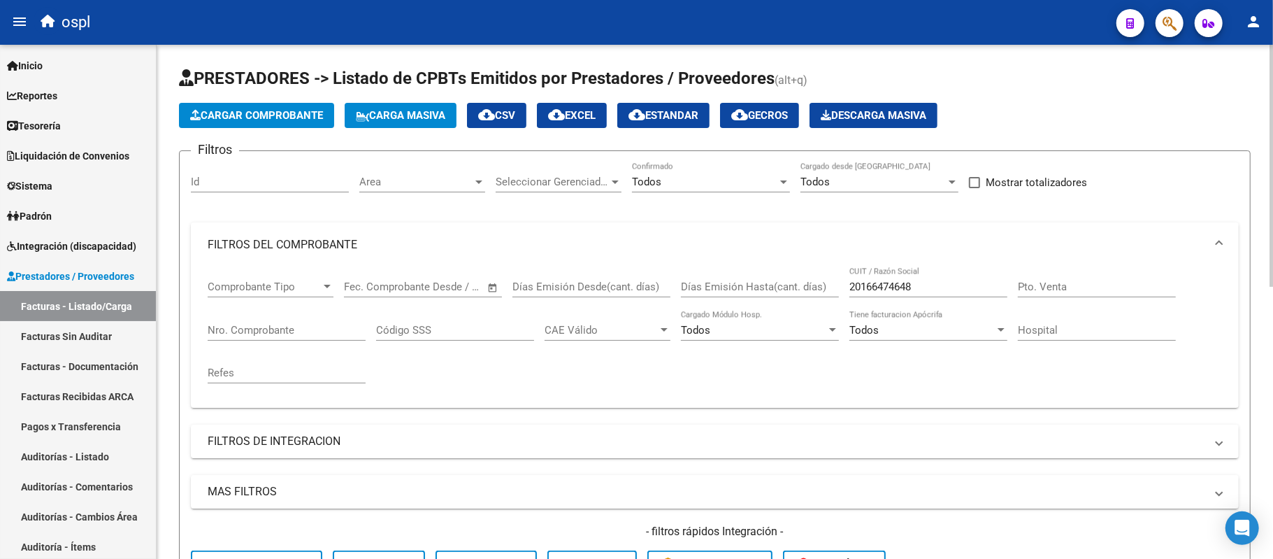
click at [884, 286] on input "20166474648" at bounding box center [929, 286] width 158 height 13
click at [884, 287] on input "20166474648" at bounding box center [929, 286] width 158 height 13
paste input "26028045"
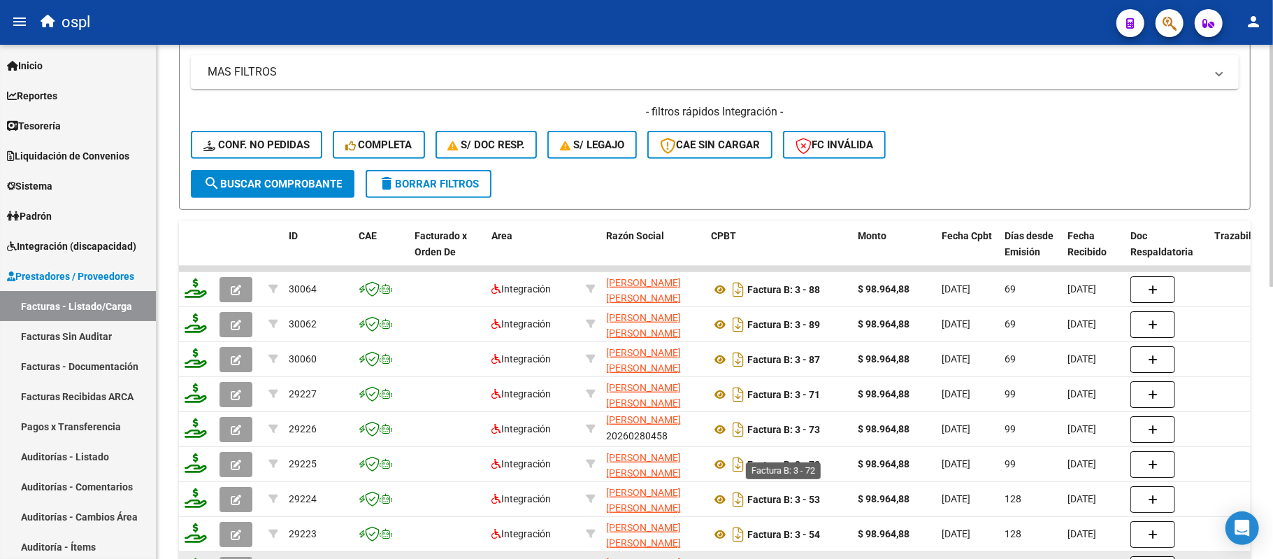
scroll to position [577, 0]
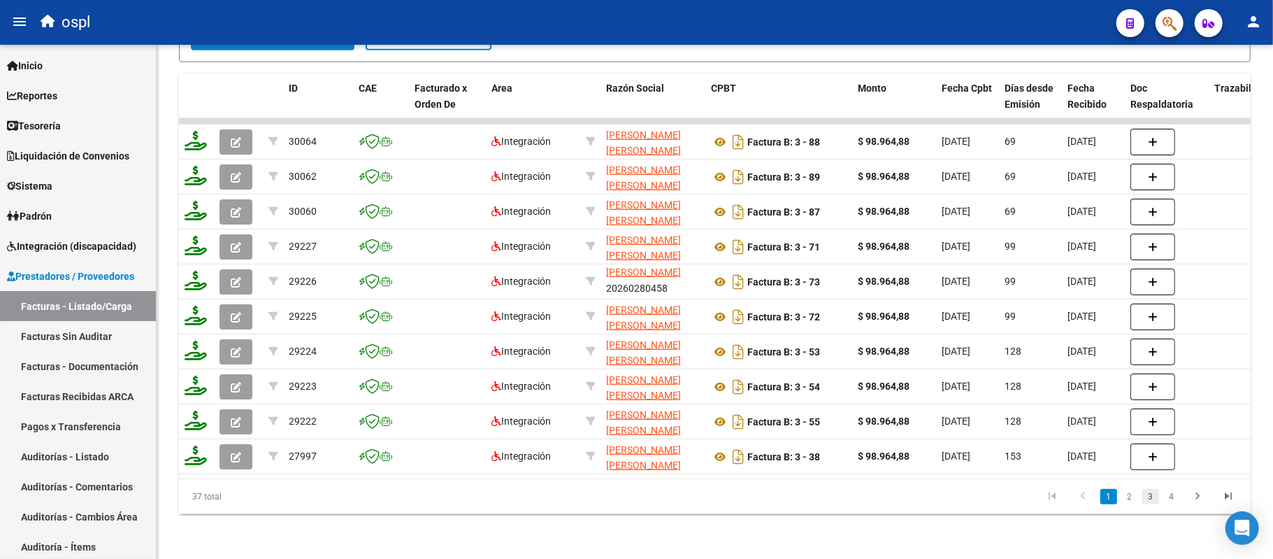
click at [1149, 498] on link "3" at bounding box center [1151, 496] width 17 height 15
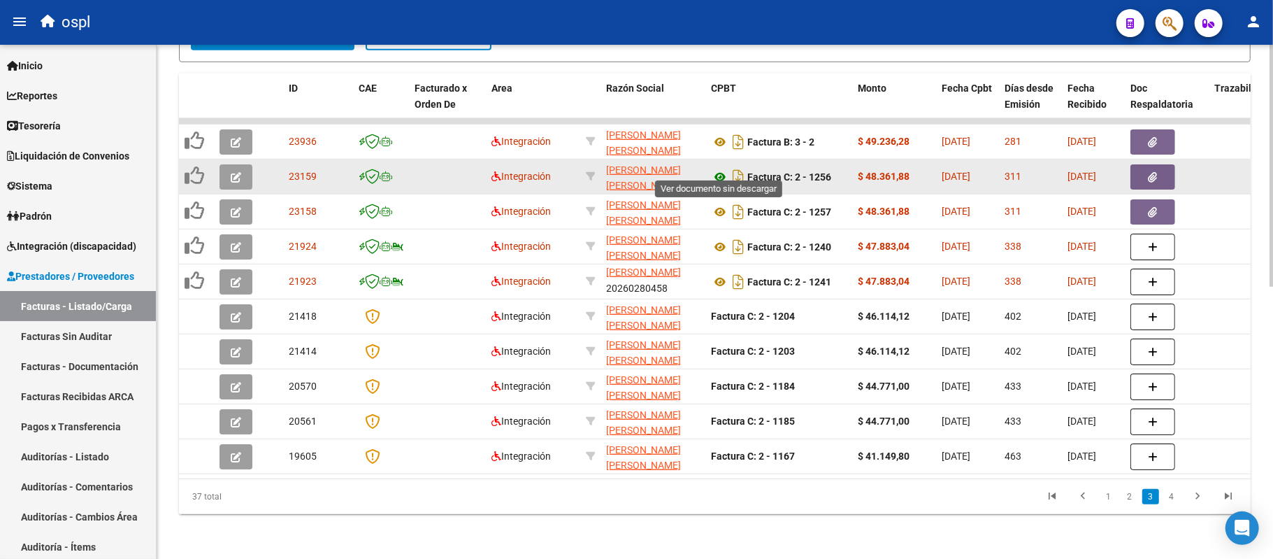
click at [719, 169] on icon at bounding box center [720, 177] width 18 height 17
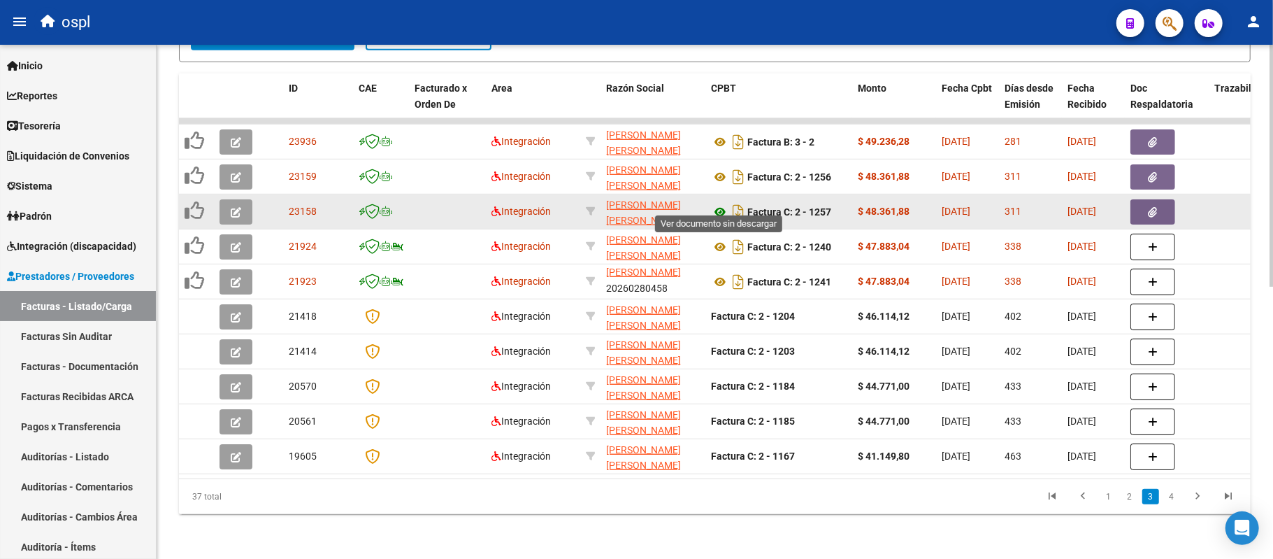
click at [717, 203] on icon at bounding box center [720, 211] width 18 height 17
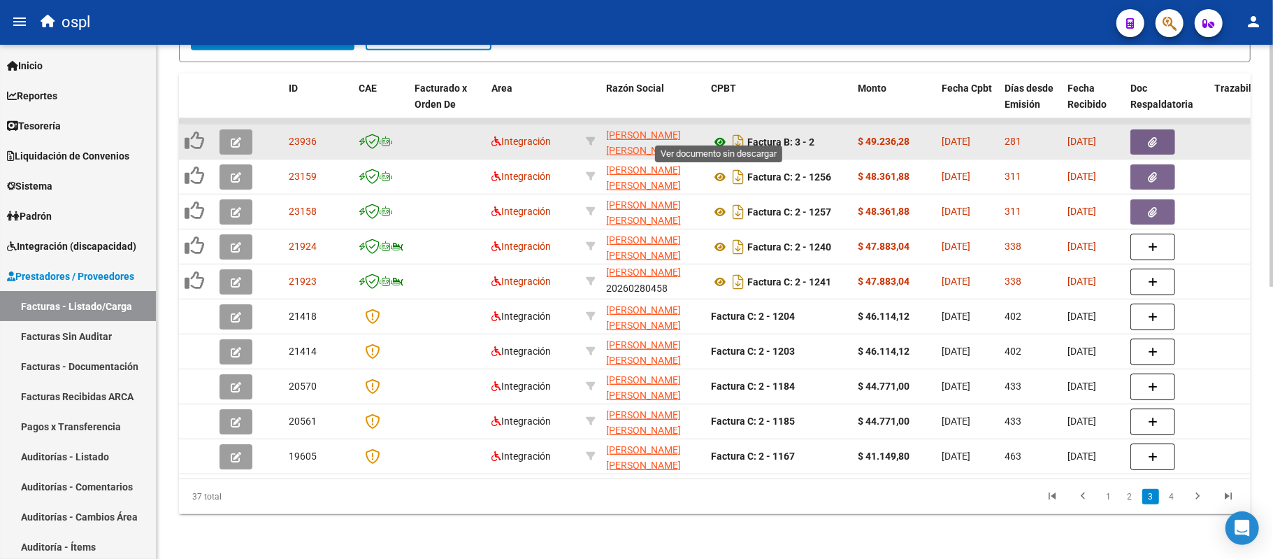
click at [722, 134] on icon at bounding box center [720, 142] width 18 height 17
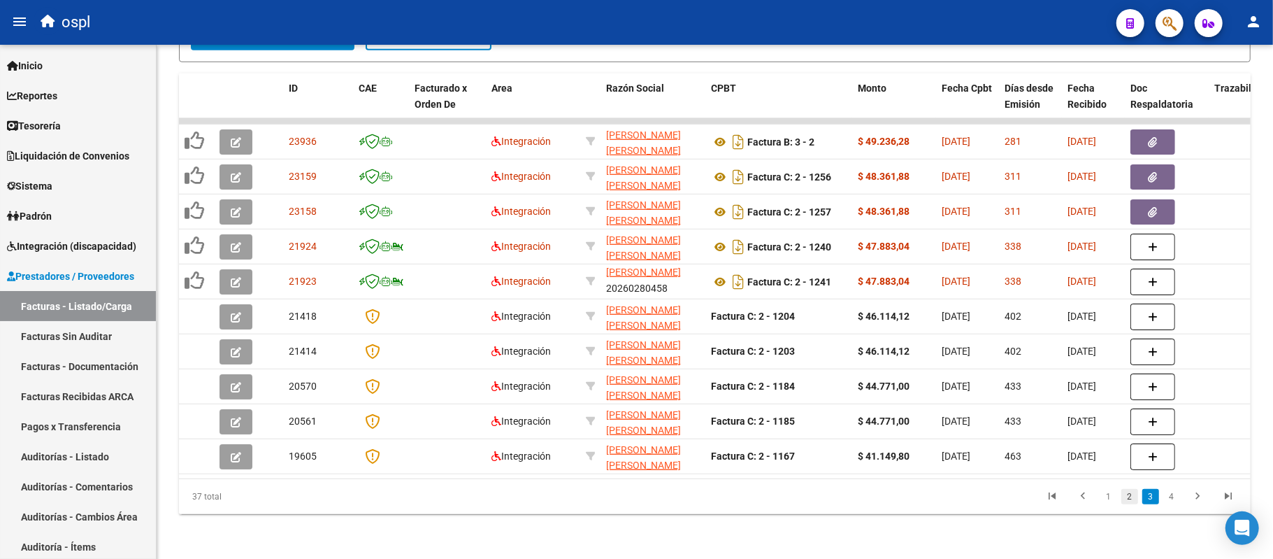
click at [1133, 497] on link "2" at bounding box center [1130, 496] width 17 height 15
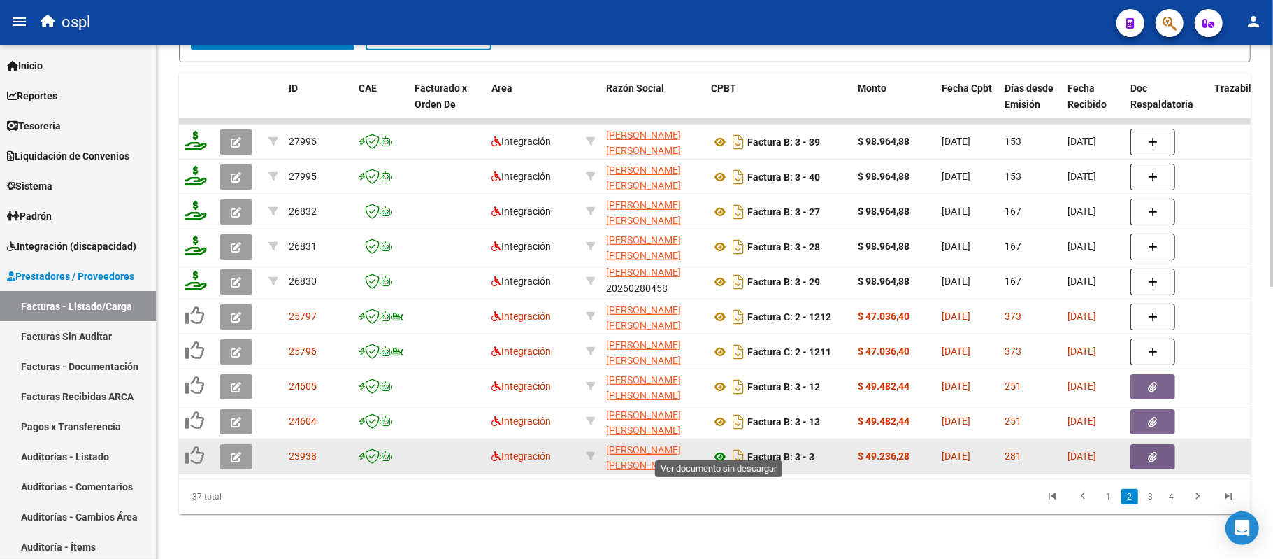
click at [719, 448] on icon at bounding box center [720, 456] width 18 height 17
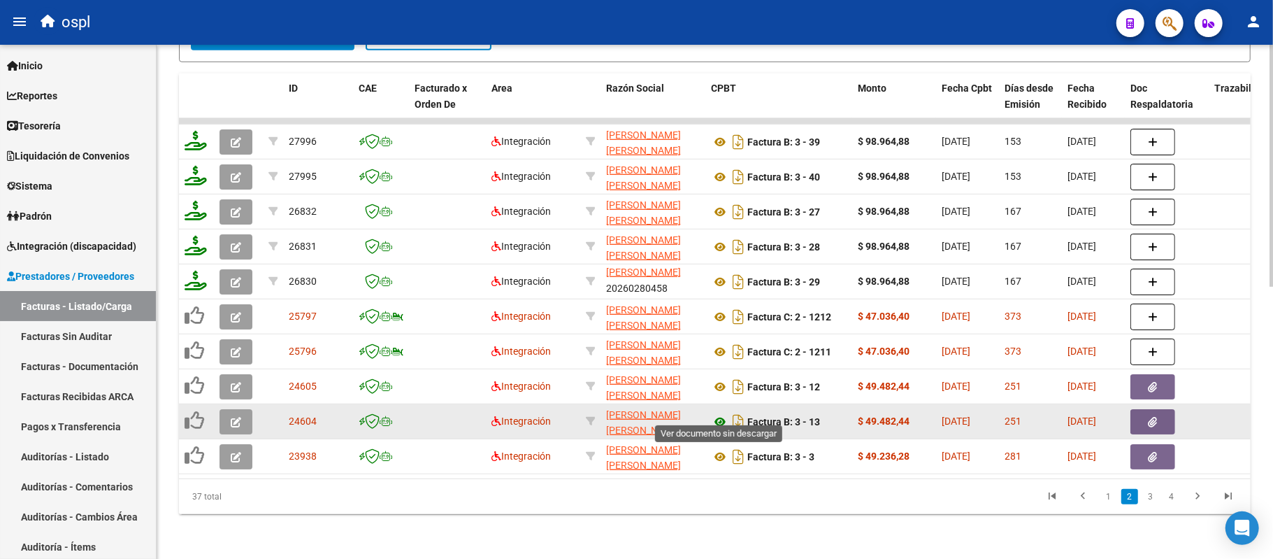
click at [717, 413] on icon at bounding box center [720, 421] width 18 height 17
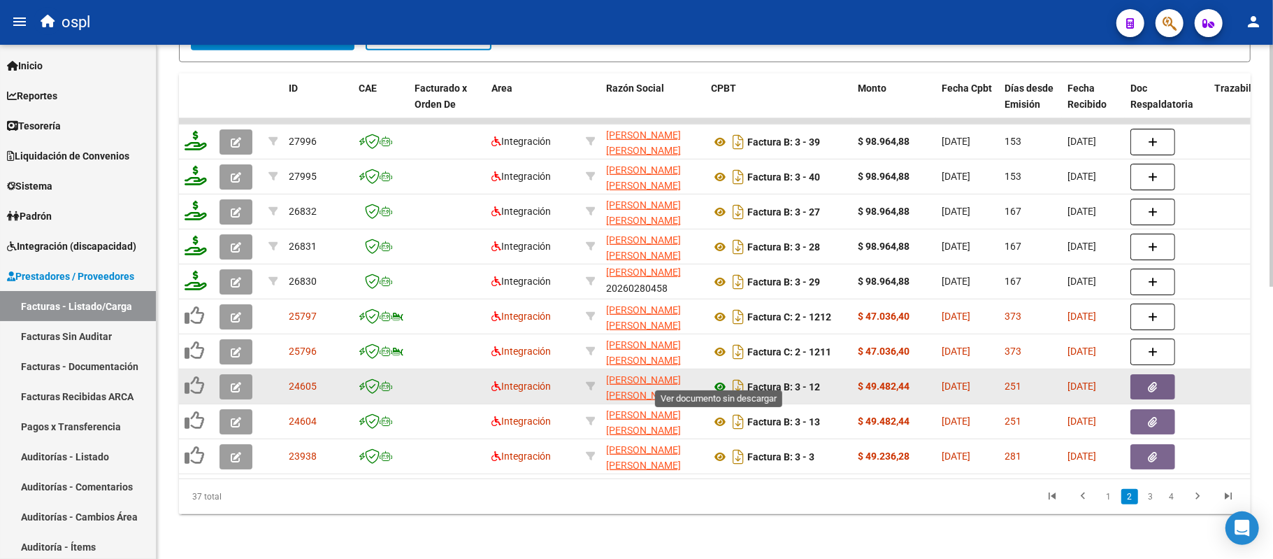
click at [719, 378] on icon at bounding box center [720, 386] width 18 height 17
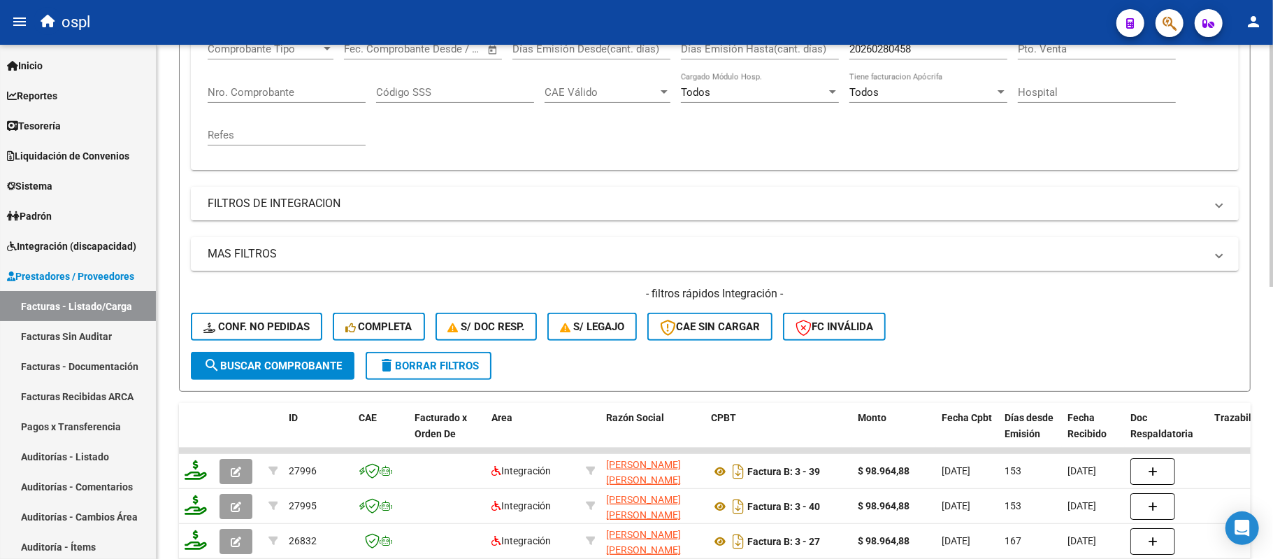
scroll to position [157, 0]
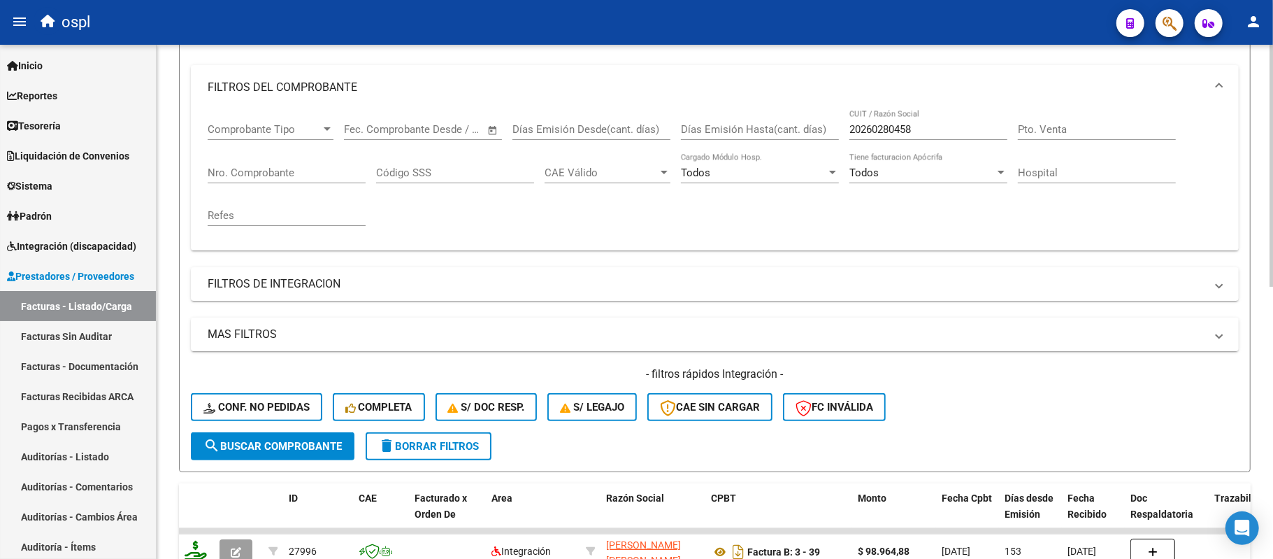
click at [864, 135] on div "20260280458 CUIT / Razón Social" at bounding box center [929, 125] width 158 height 30
click at [867, 131] on input "20260280458" at bounding box center [929, 129] width 158 height 13
paste input "7299582693"
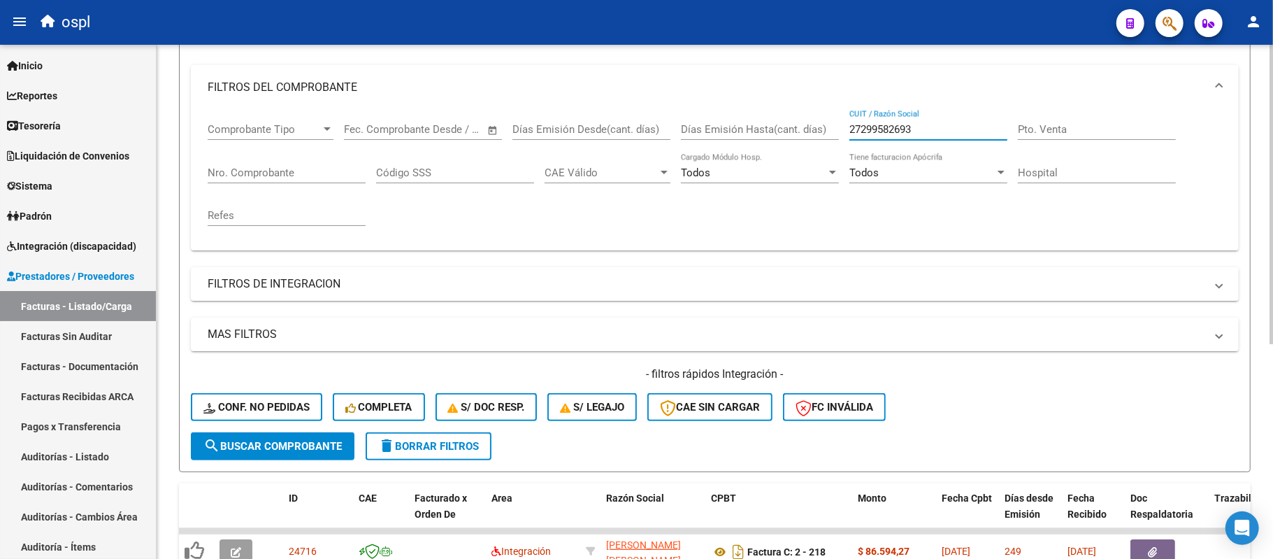
scroll to position [367, 0]
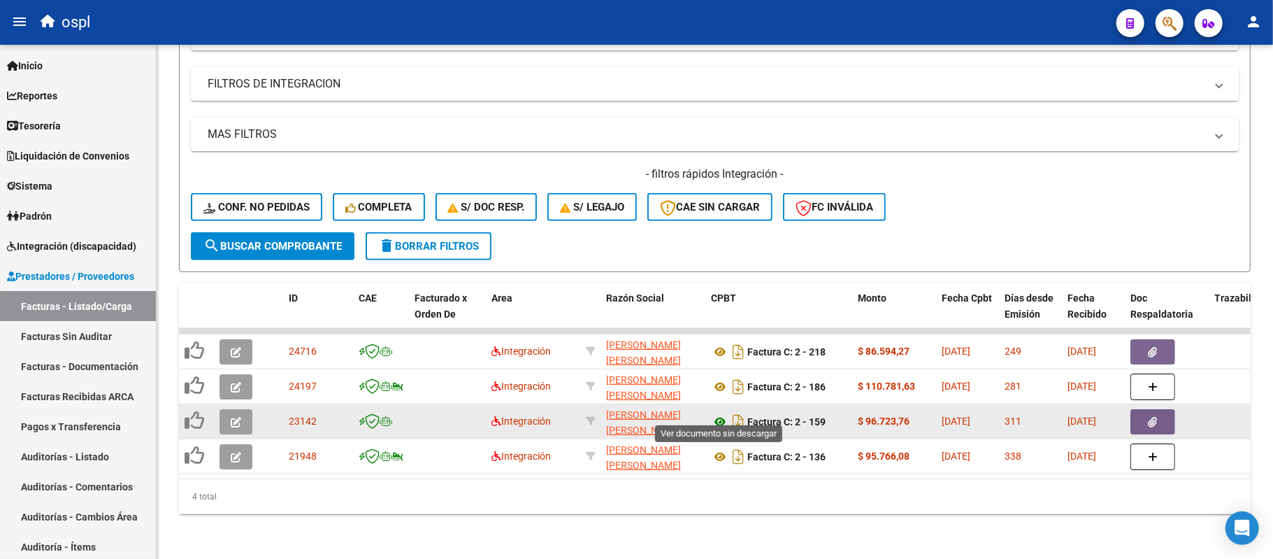
click at [719, 413] on icon at bounding box center [720, 421] width 18 height 17
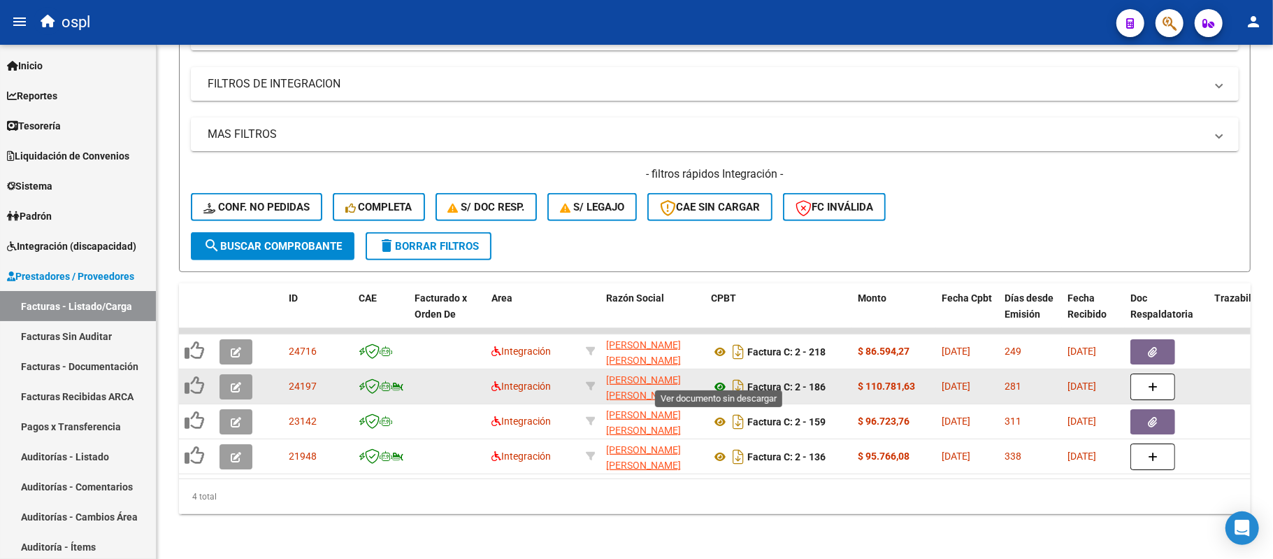
click at [723, 378] on icon at bounding box center [720, 386] width 18 height 17
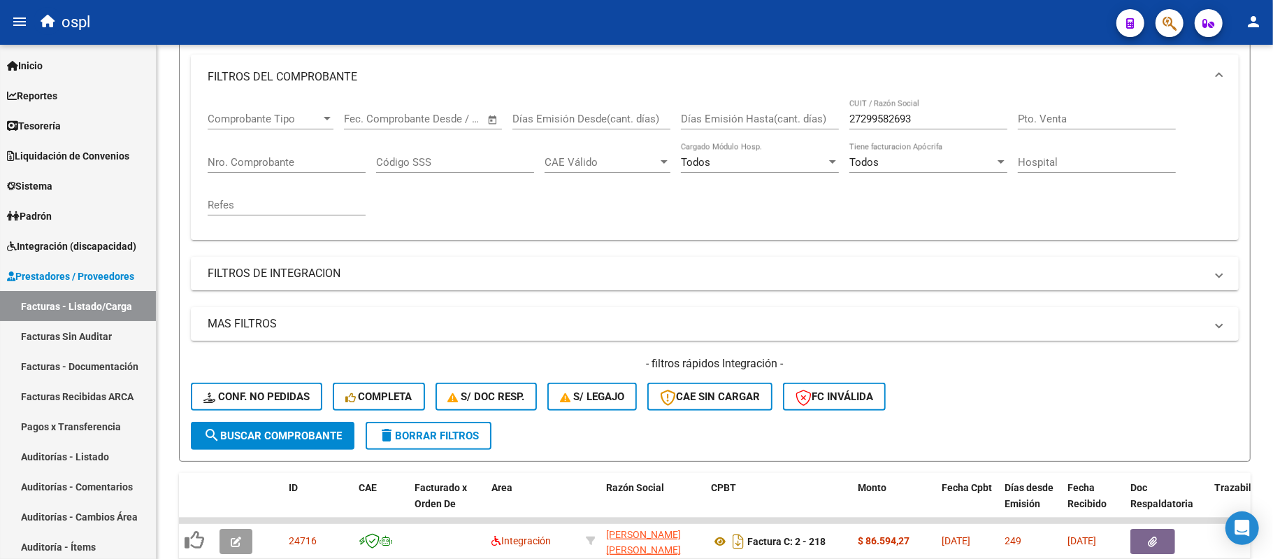
scroll to position [157, 0]
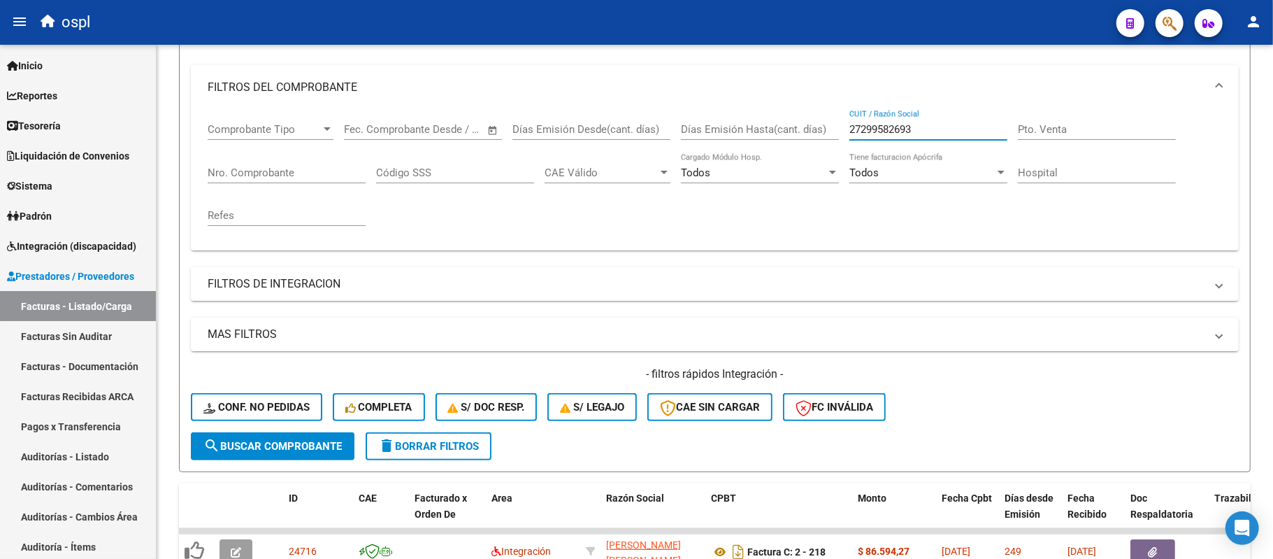
click at [873, 132] on input "27299582693" at bounding box center [929, 129] width 158 height 13
paste input "87467392"
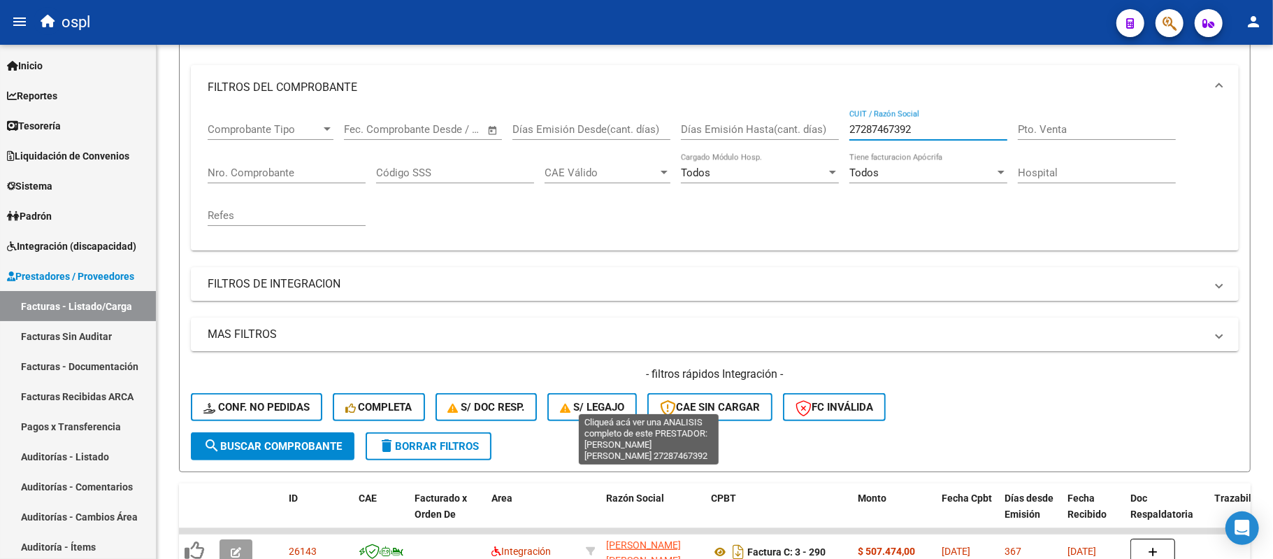
scroll to position [577, 0]
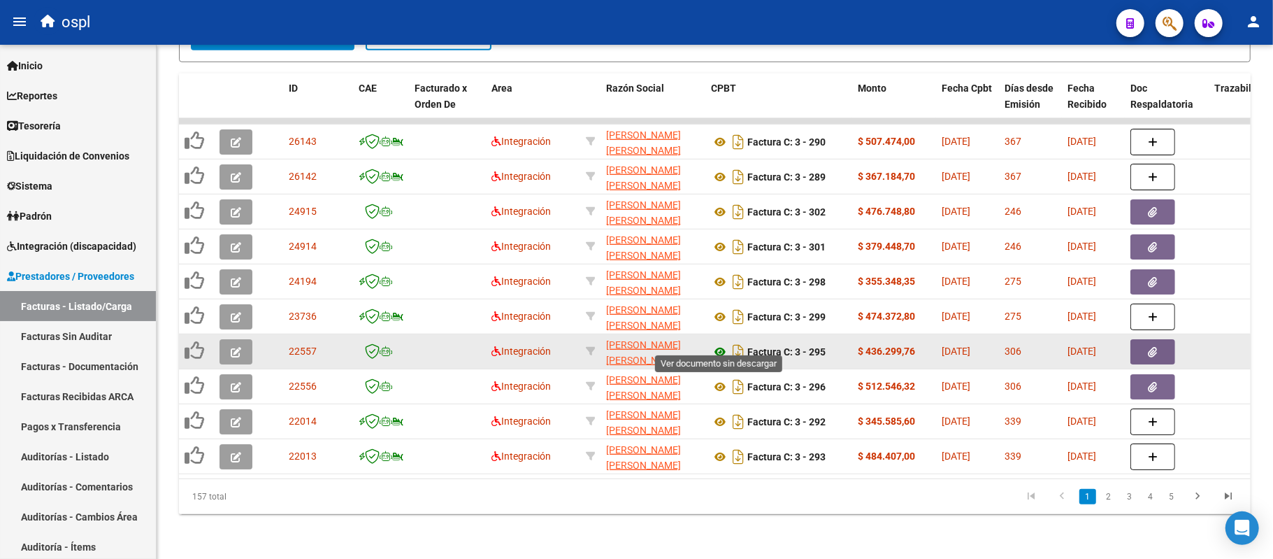
click at [719, 343] on icon at bounding box center [720, 351] width 18 height 17
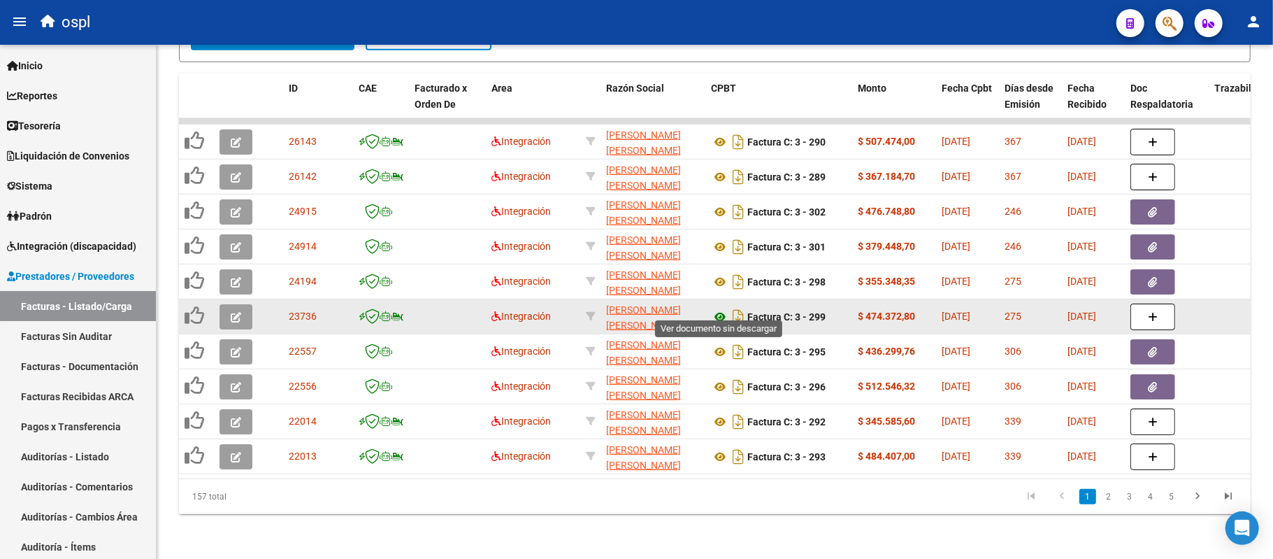
click at [717, 308] on icon at bounding box center [720, 316] width 18 height 17
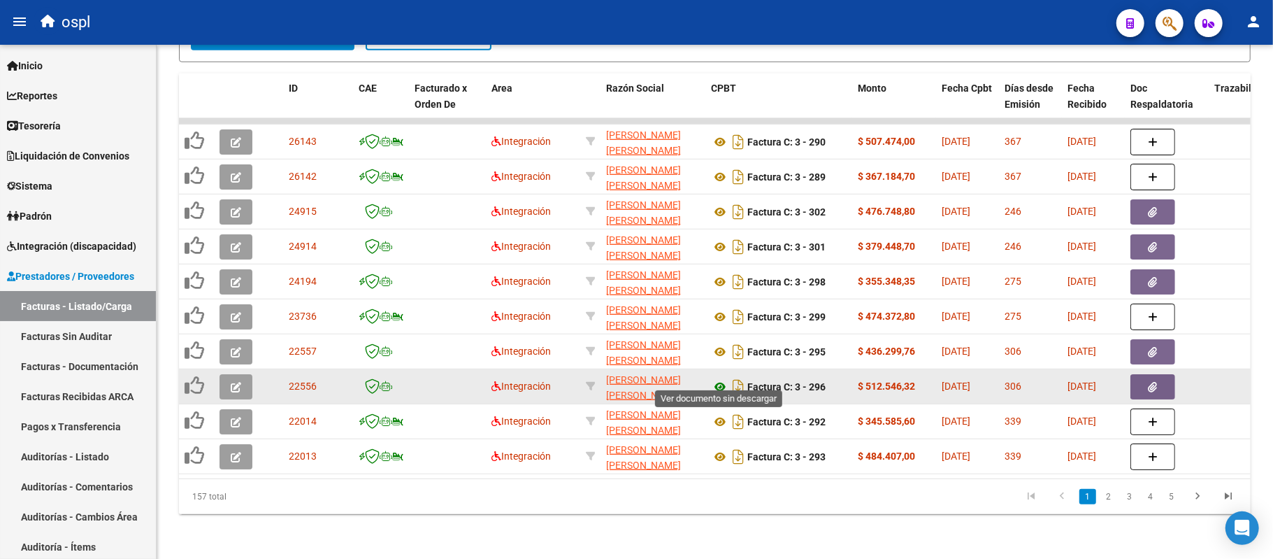
click at [717, 378] on icon at bounding box center [720, 386] width 18 height 17
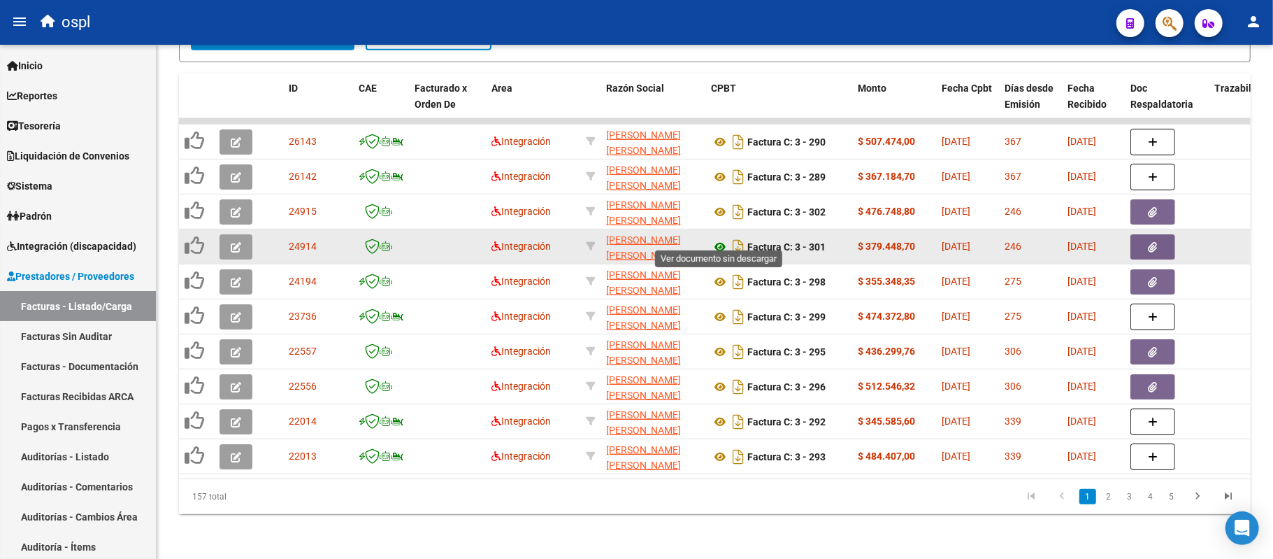
click at [717, 239] on icon at bounding box center [720, 246] width 18 height 17
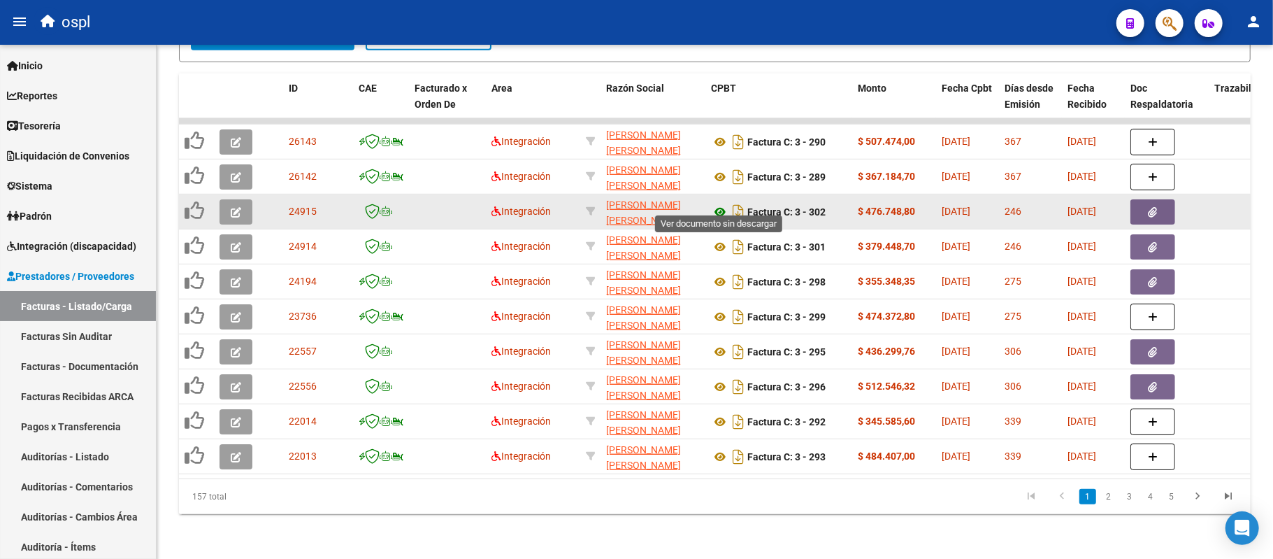
click at [717, 203] on icon at bounding box center [720, 211] width 18 height 17
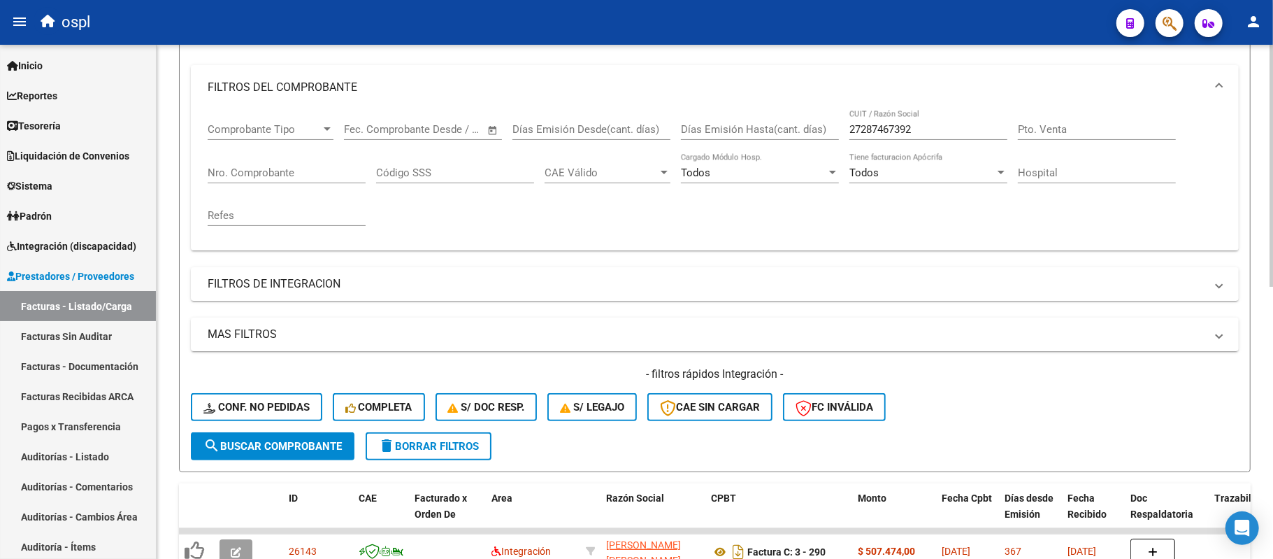
click at [902, 130] on input "27287467392" at bounding box center [929, 129] width 158 height 13
paste input "388867499"
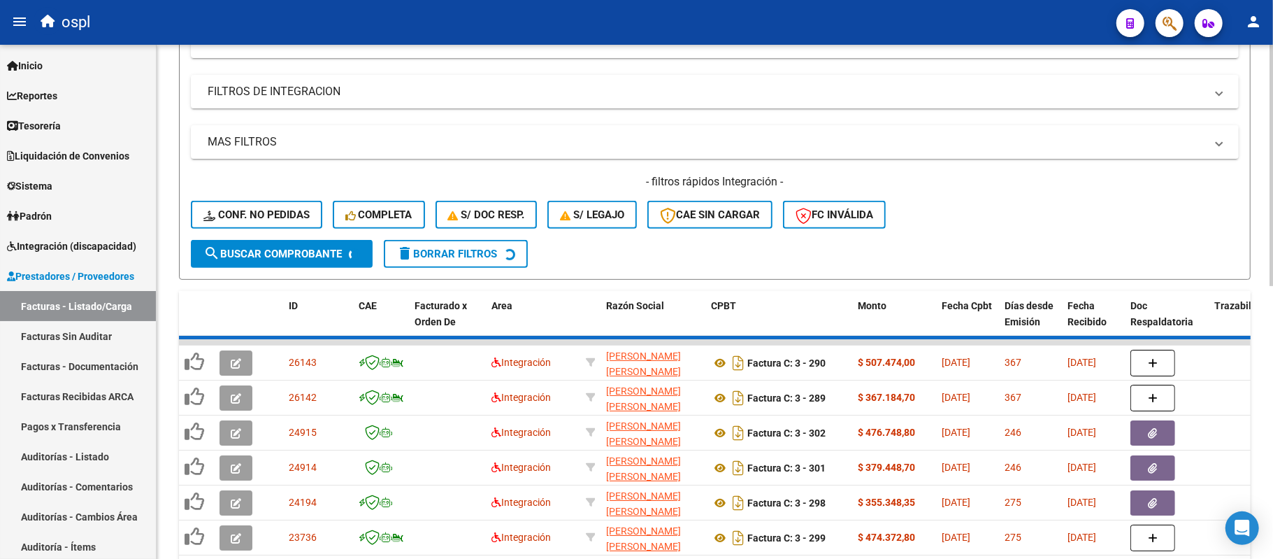
scroll to position [367, 0]
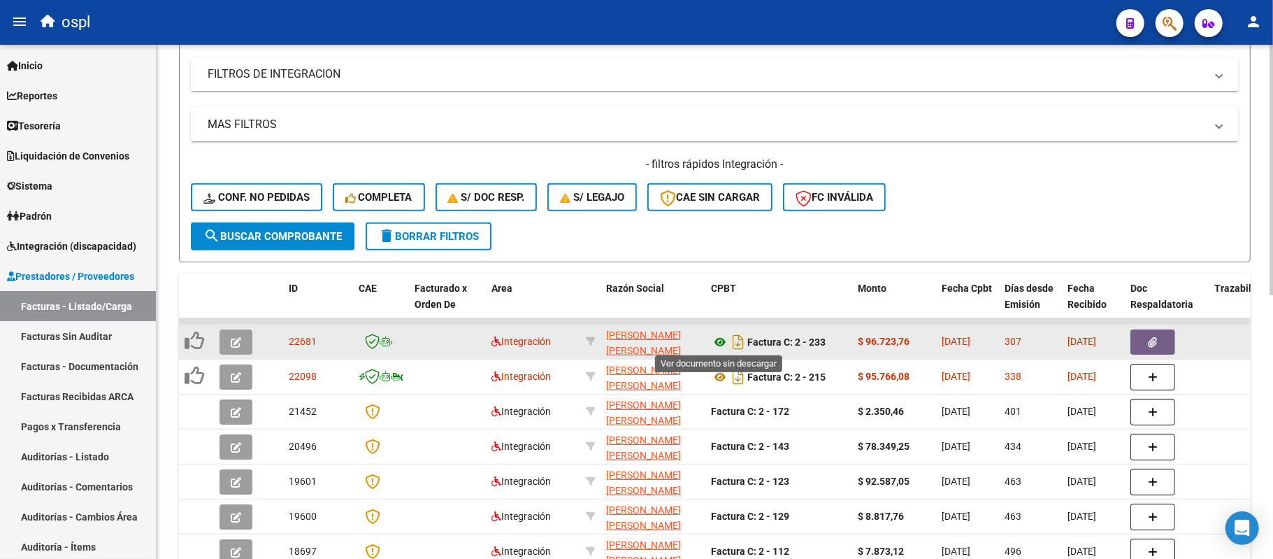
click at [722, 338] on icon at bounding box center [720, 342] width 18 height 17
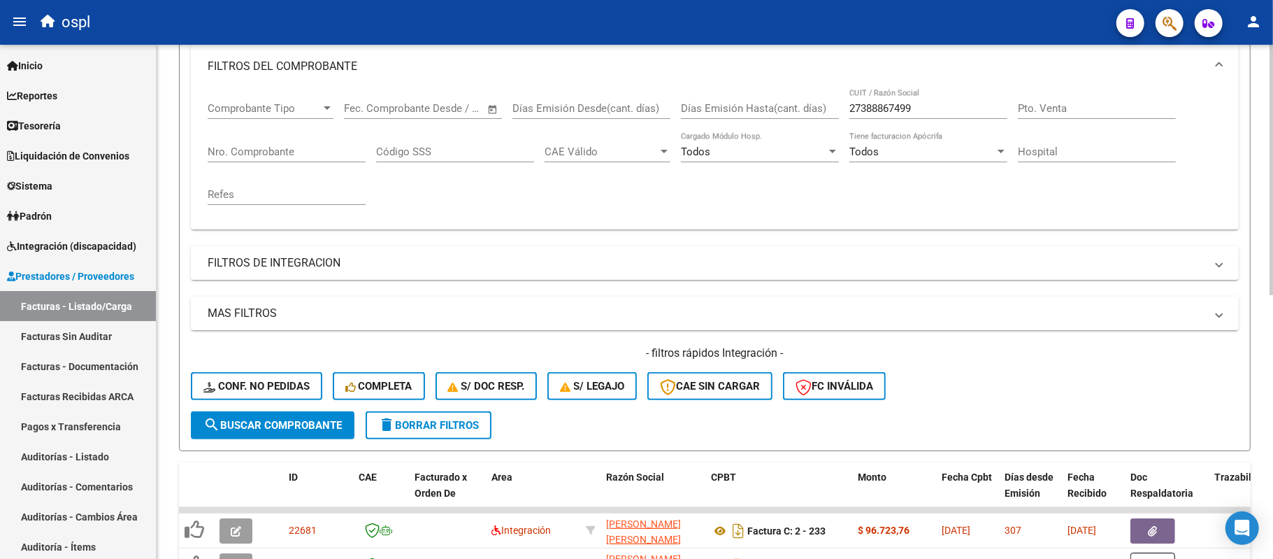
scroll to position [17, 0]
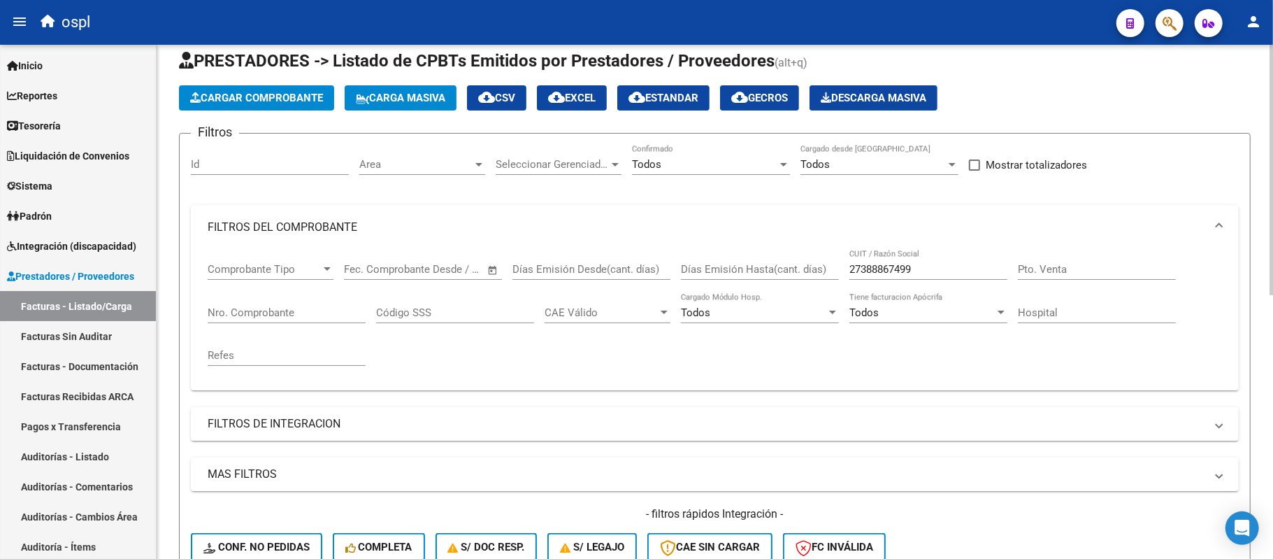
click at [871, 263] on input "27388867499" at bounding box center [929, 269] width 158 height 13
paste input "3379835104"
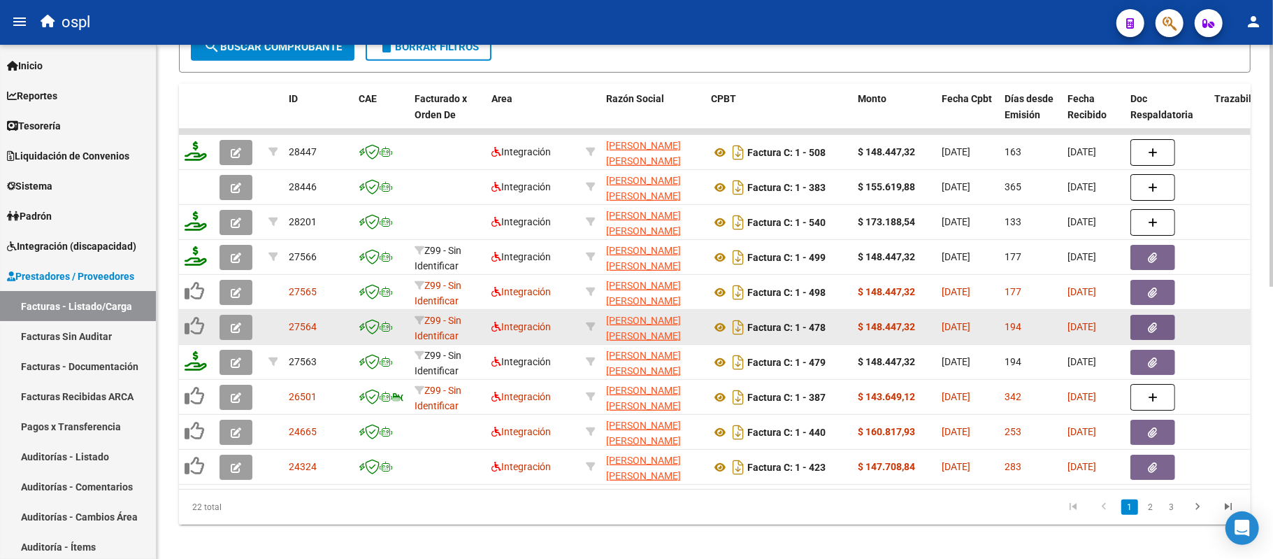
scroll to position [577, 0]
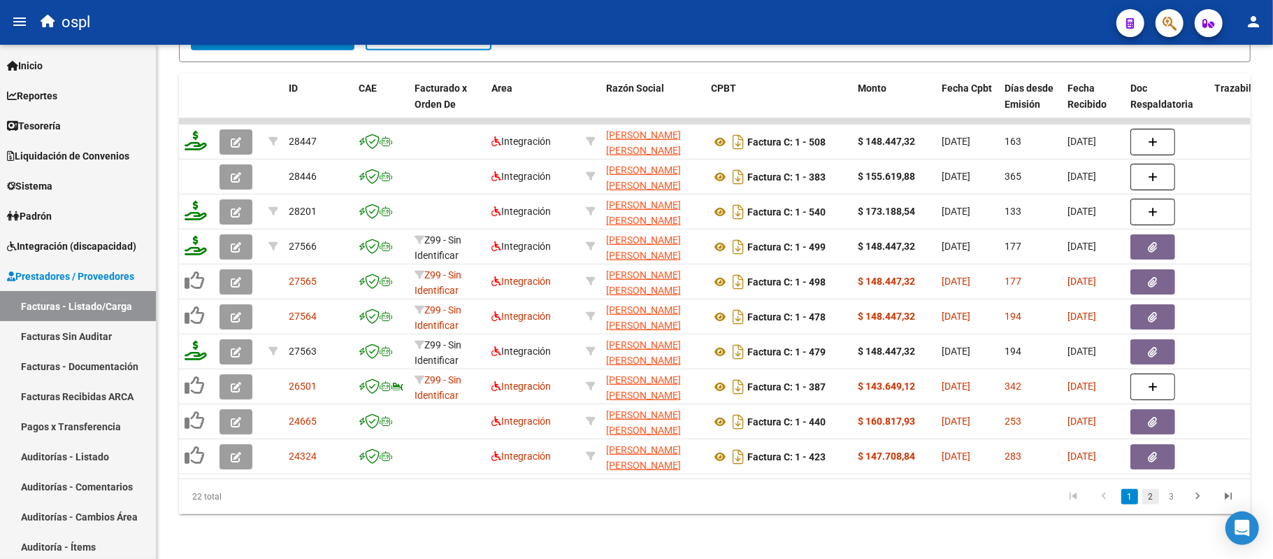
click at [1149, 499] on link "2" at bounding box center [1151, 496] width 17 height 15
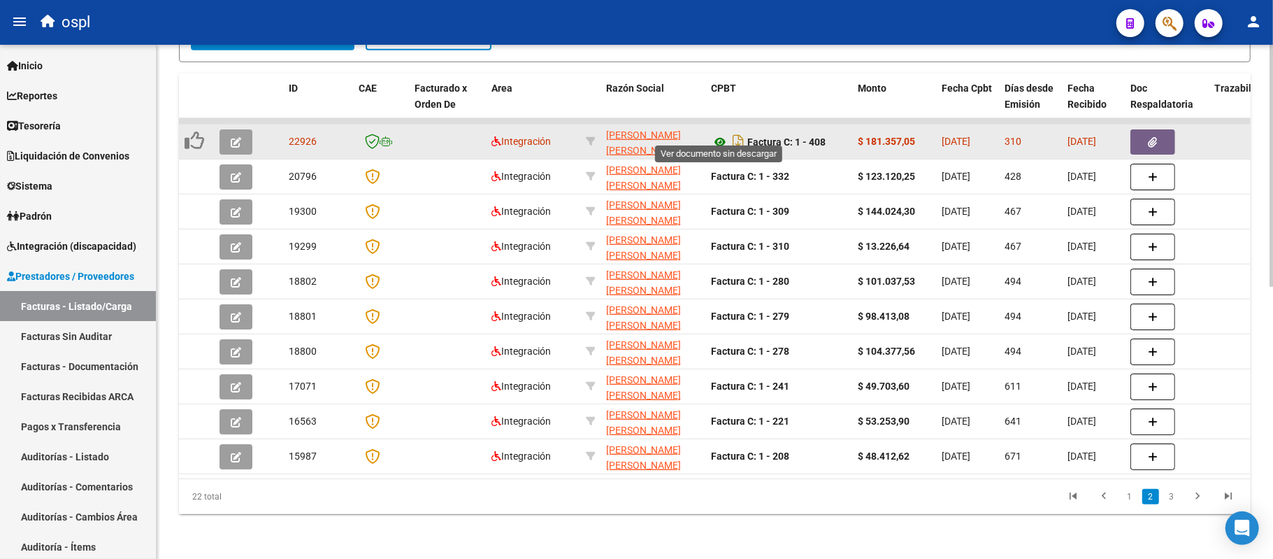
drag, startPoint x: 718, startPoint y: 131, endPoint x: 940, endPoint y: 368, distance: 324.5
click at [718, 134] on icon at bounding box center [720, 142] width 18 height 17
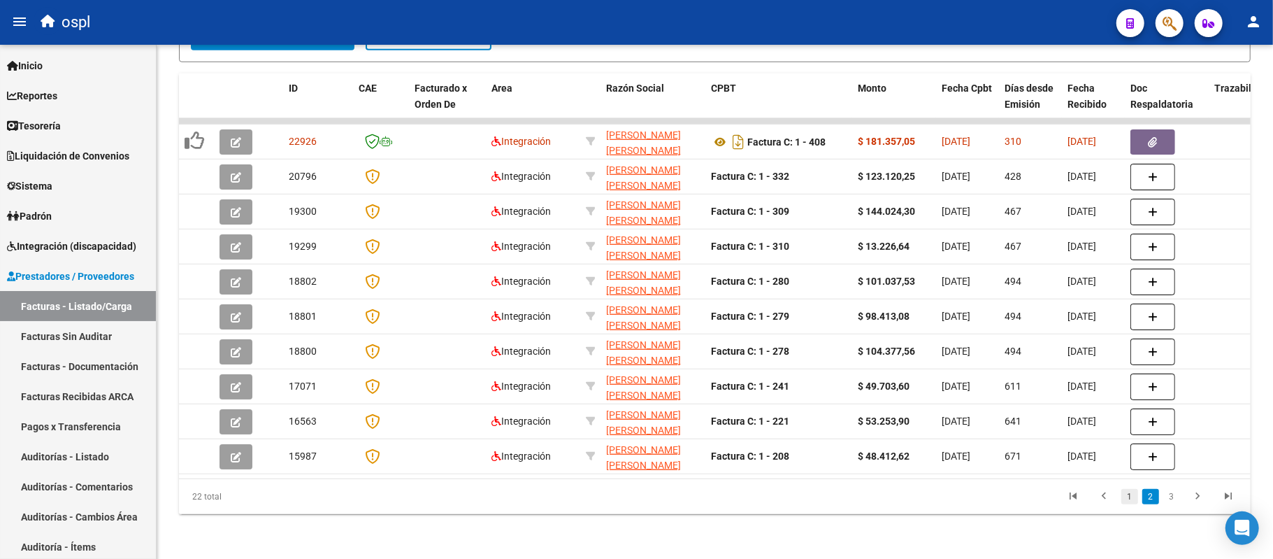
click at [1128, 497] on link "1" at bounding box center [1130, 496] width 17 height 15
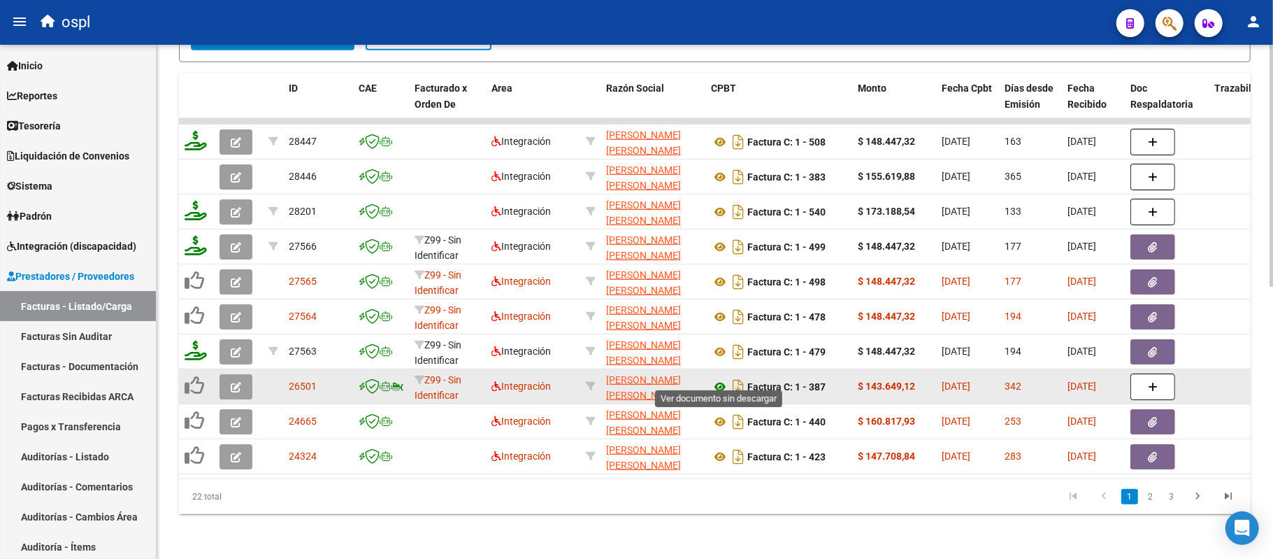
click at [719, 378] on icon at bounding box center [720, 386] width 18 height 17
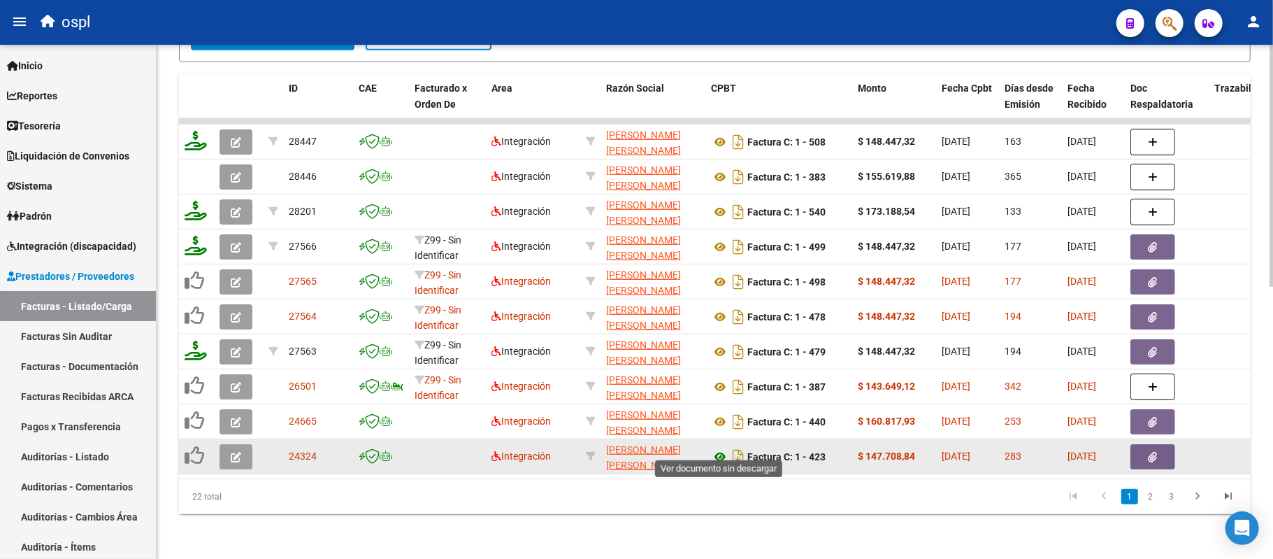
click at [719, 448] on icon at bounding box center [720, 456] width 18 height 17
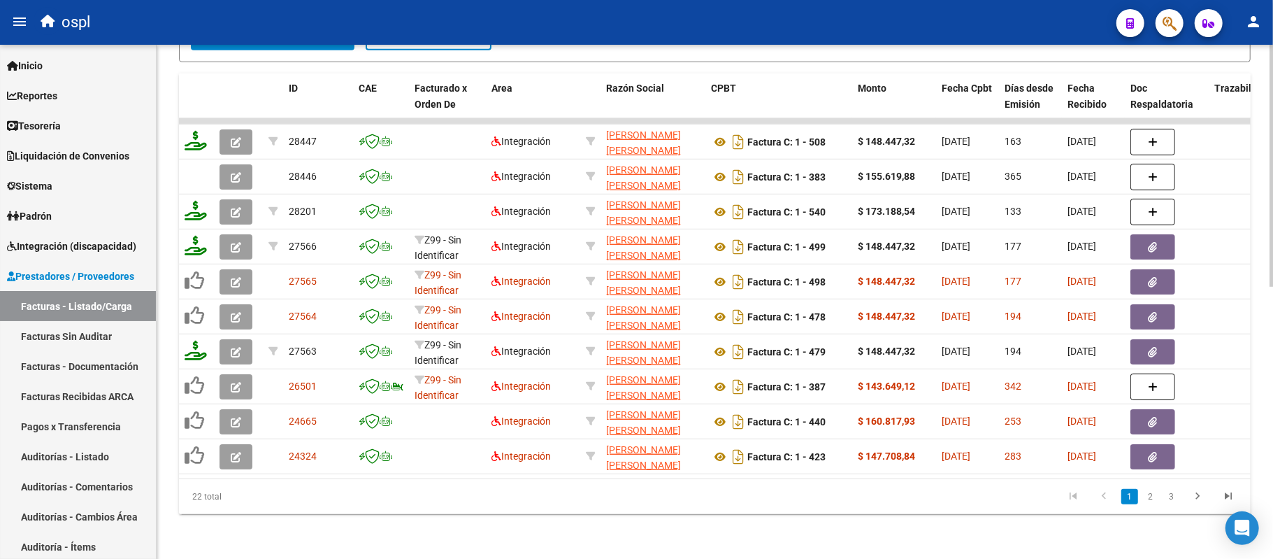
scroll to position [227, 0]
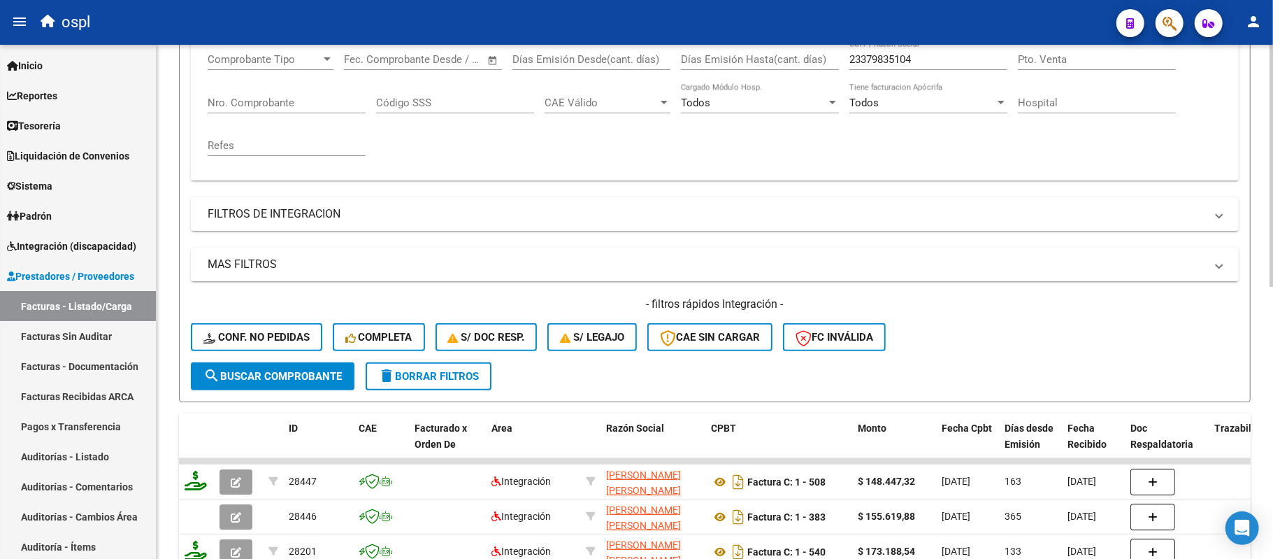
click at [878, 61] on input "23379835104" at bounding box center [929, 59] width 158 height 13
paste input "0258550979"
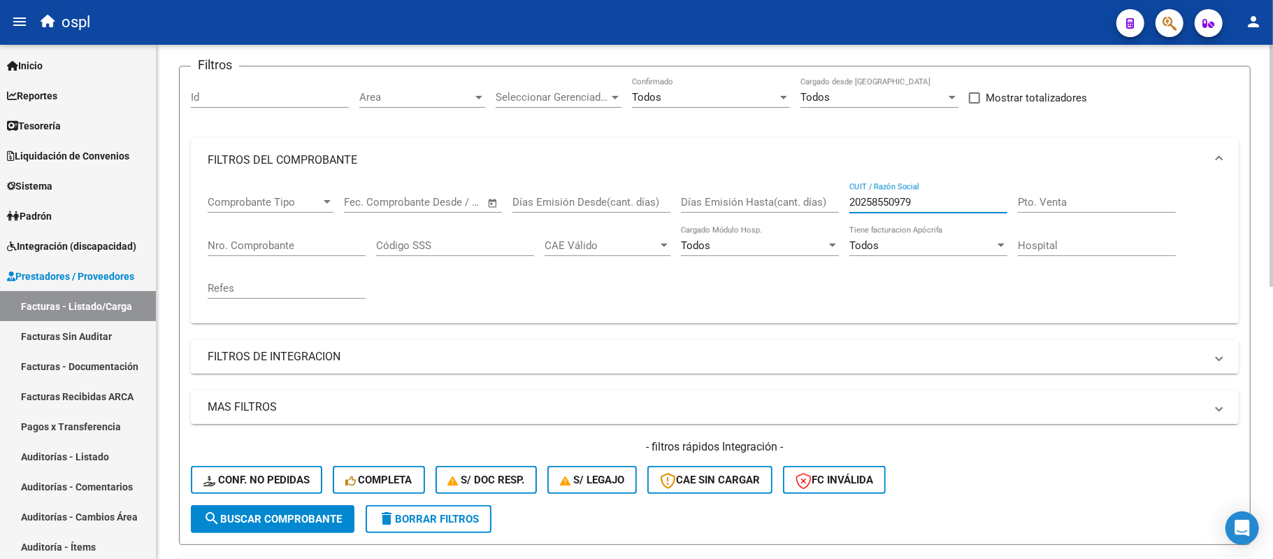
scroll to position [0, 0]
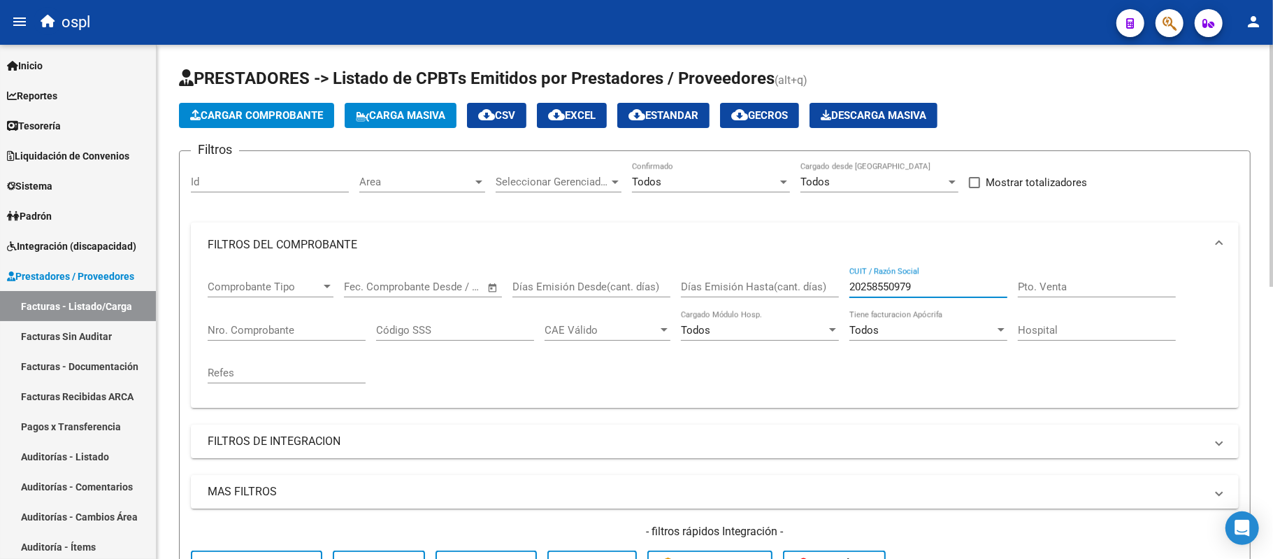
paste input "7245879283"
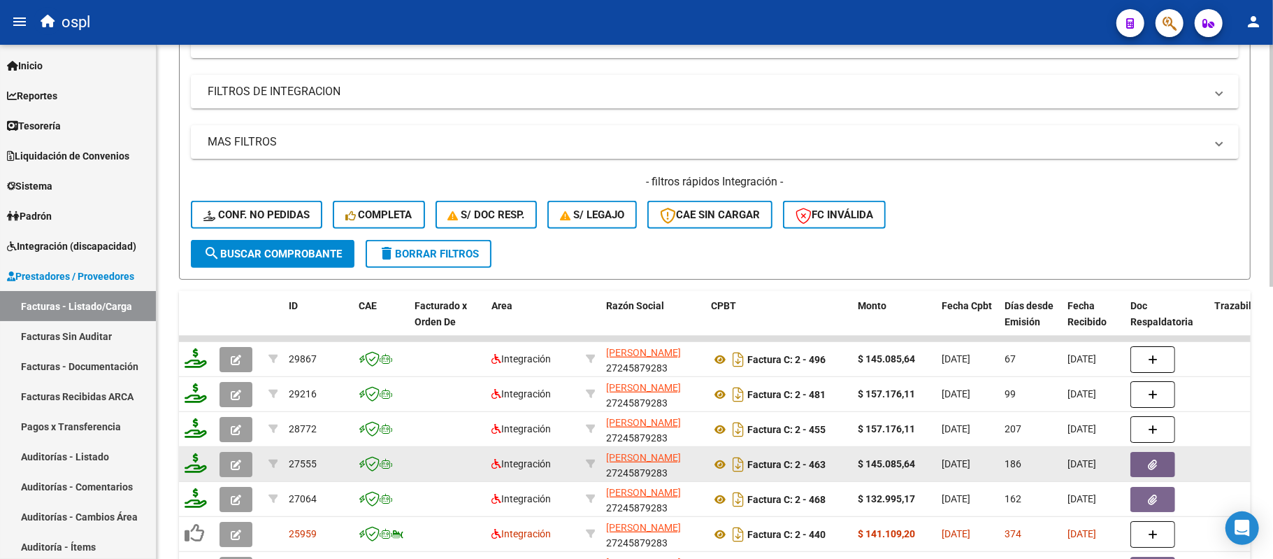
scroll to position [489, 0]
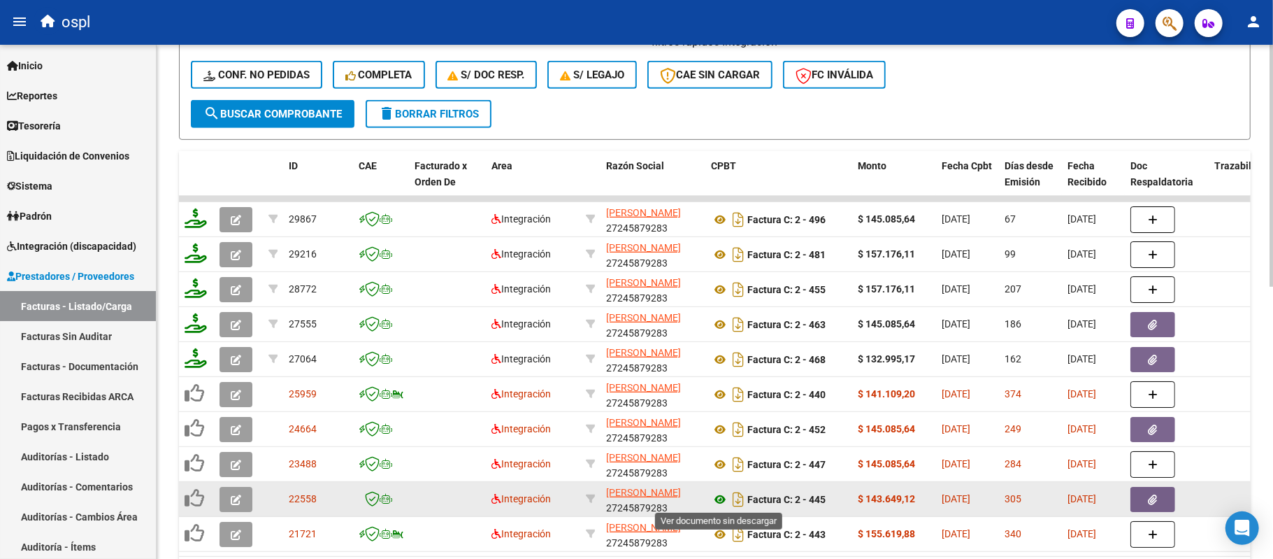
click at [719, 494] on icon at bounding box center [720, 499] width 18 height 17
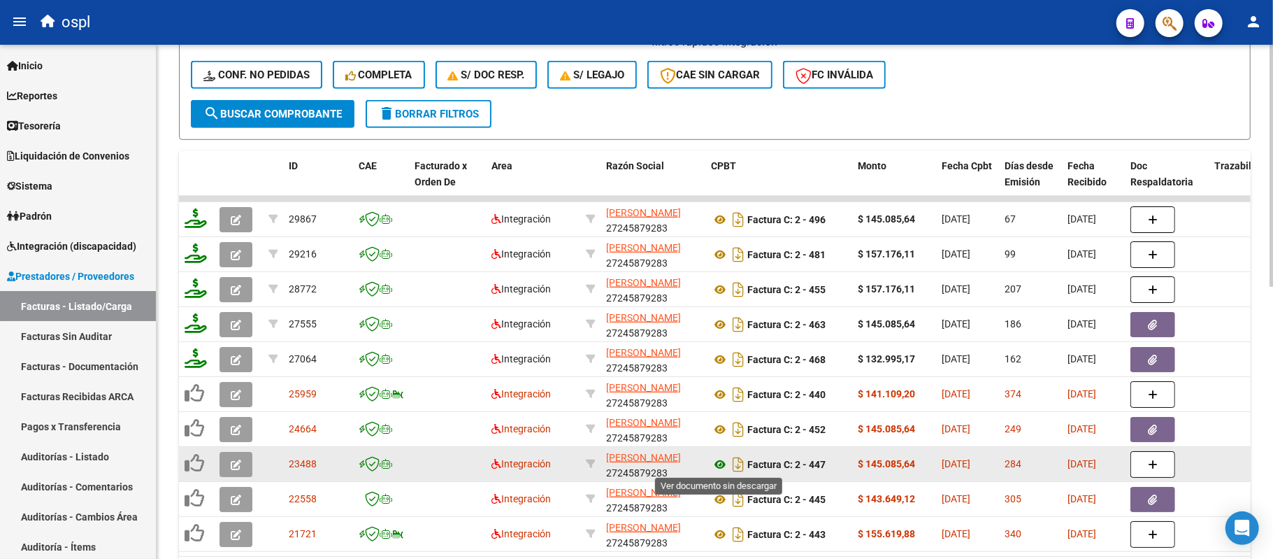
click at [722, 466] on icon at bounding box center [720, 464] width 18 height 17
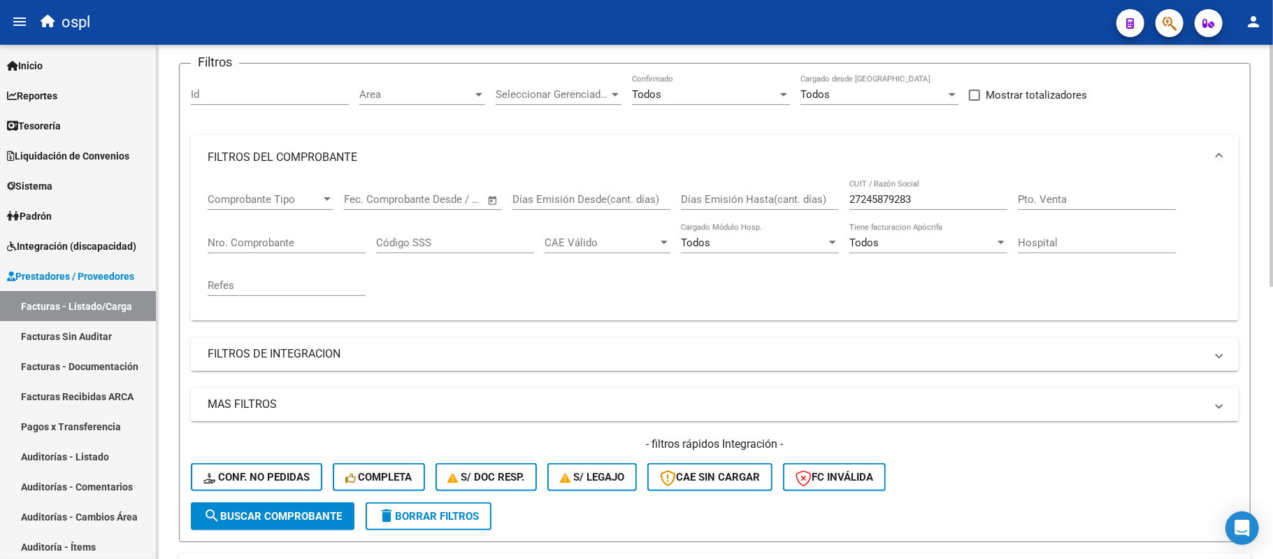
scroll to position [70, 0]
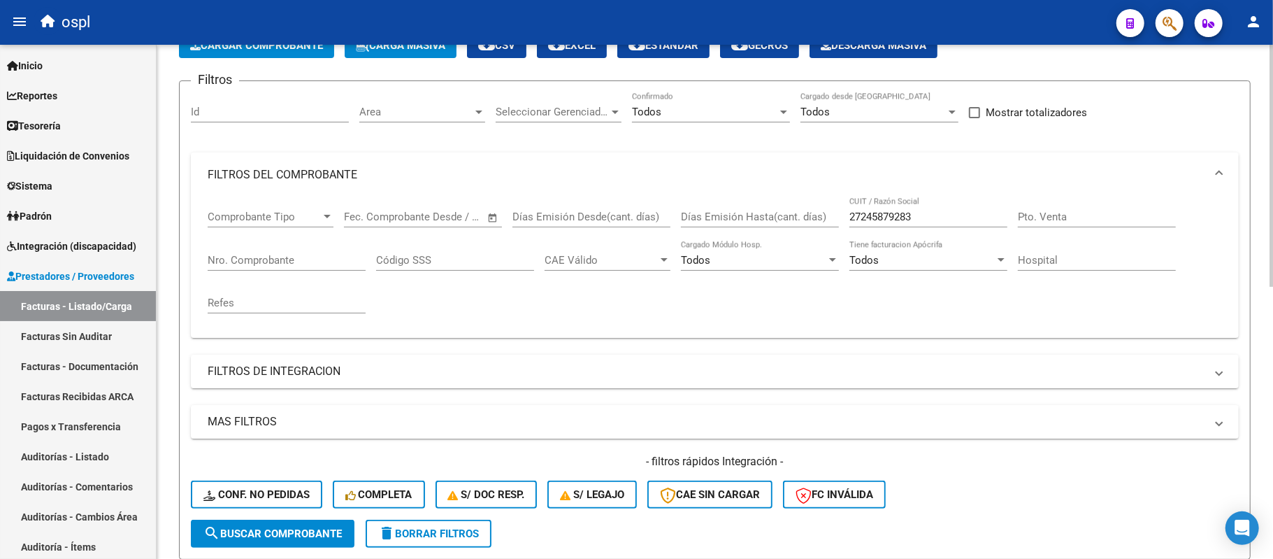
click at [876, 213] on input "27245879283" at bounding box center [929, 216] width 158 height 13
paste input "4322016502"
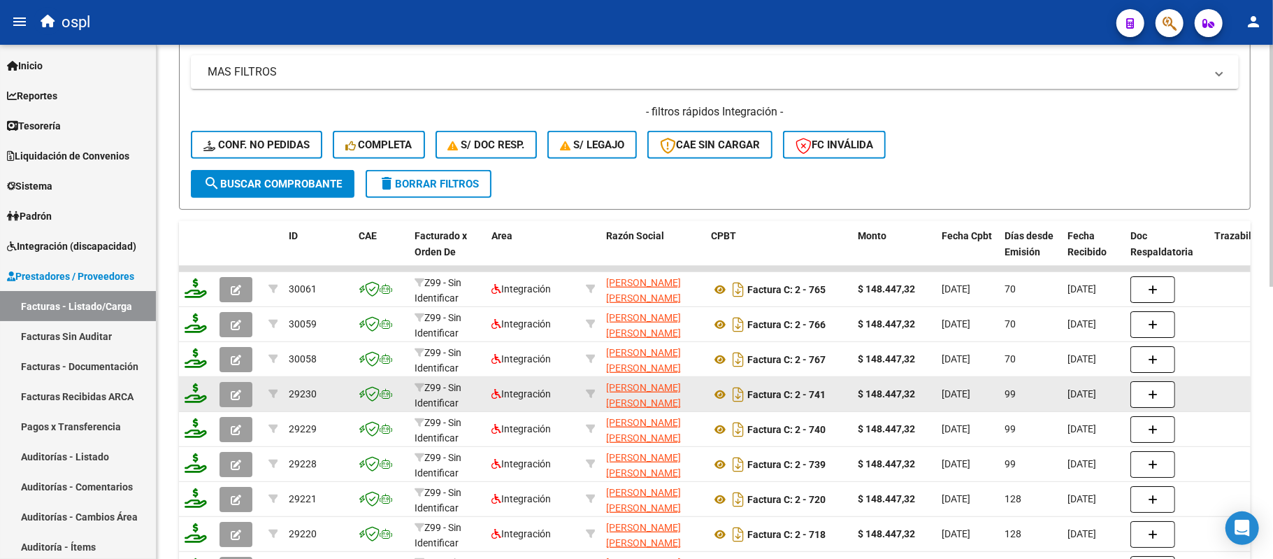
scroll to position [577, 0]
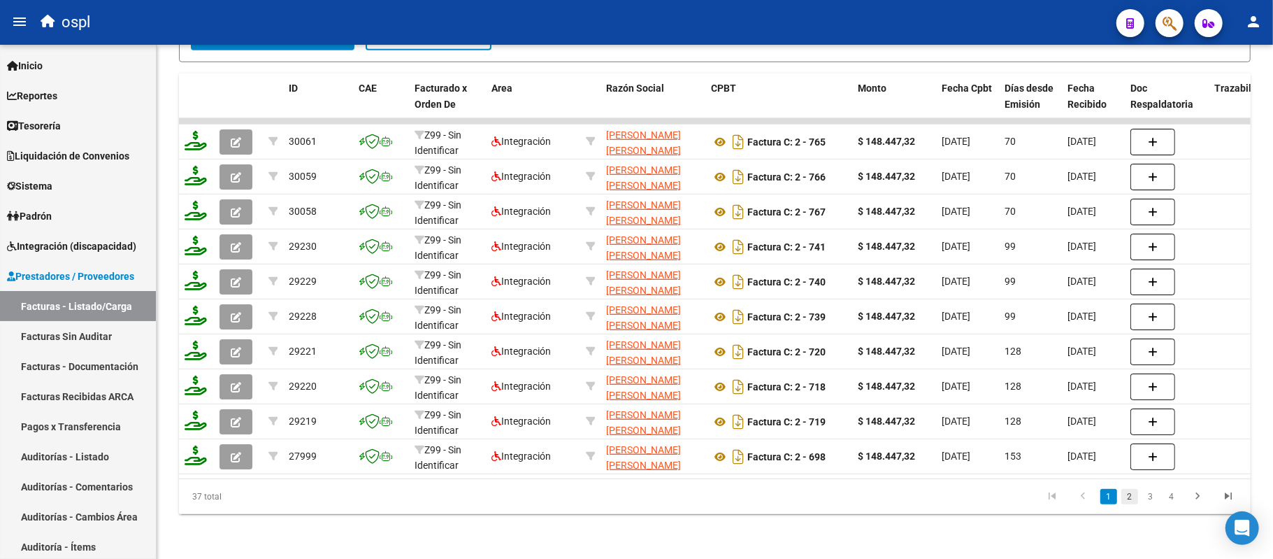
click at [1136, 499] on link "2" at bounding box center [1130, 496] width 17 height 15
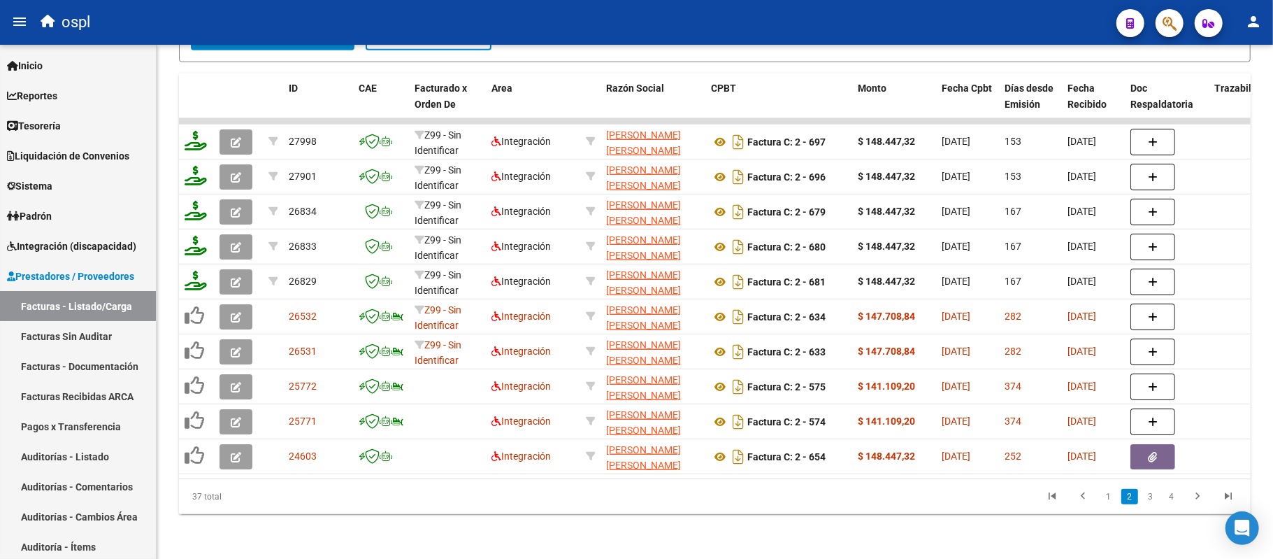
click at [1152, 492] on link "3" at bounding box center [1151, 496] width 17 height 15
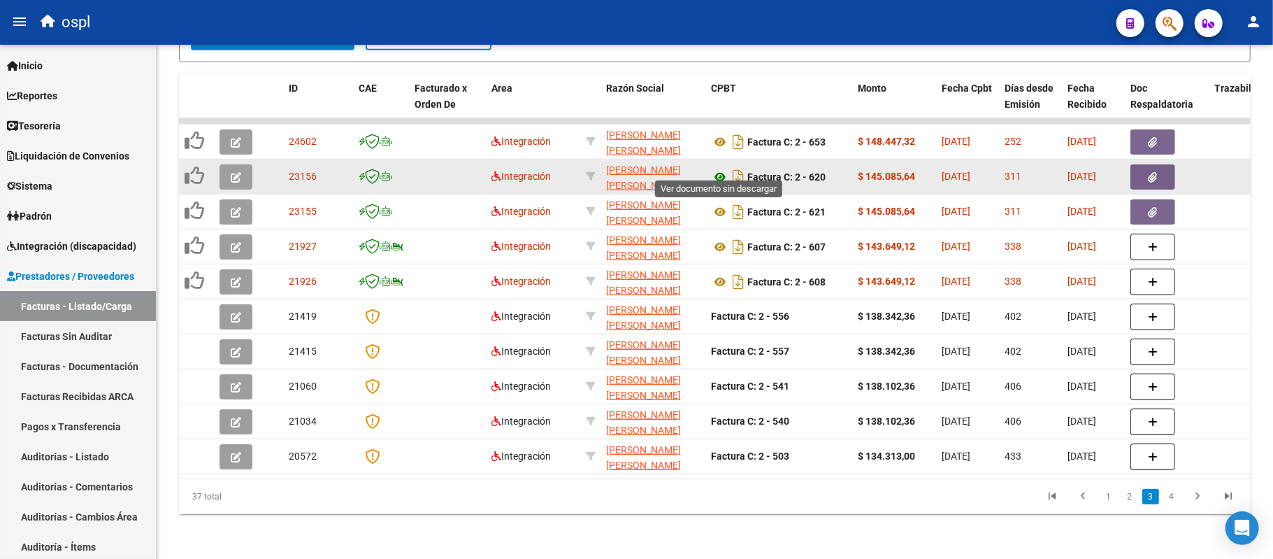
click at [722, 169] on icon at bounding box center [720, 177] width 18 height 17
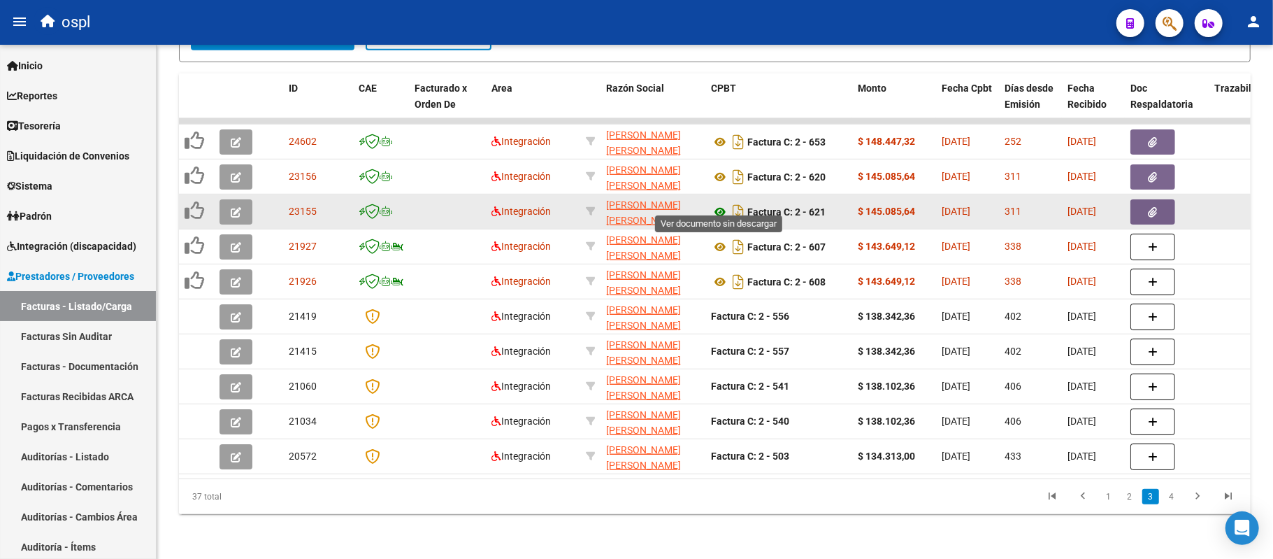
click at [719, 203] on icon at bounding box center [720, 211] width 18 height 17
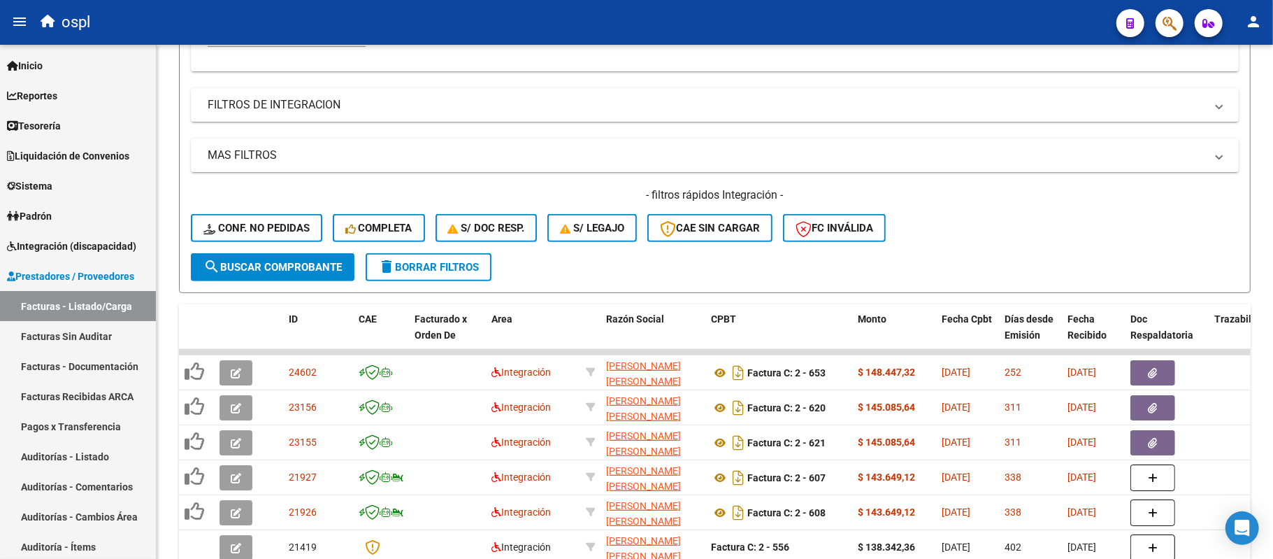
scroll to position [227, 0]
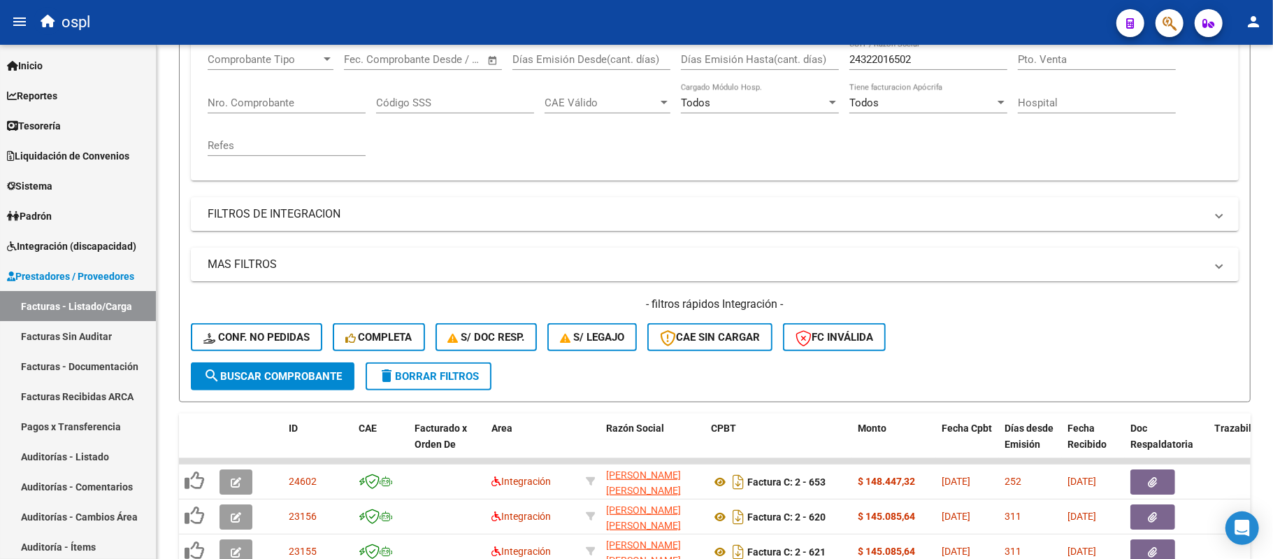
click at [879, 55] on input "24322016502" at bounding box center [929, 59] width 158 height 13
paste input "0611348327"
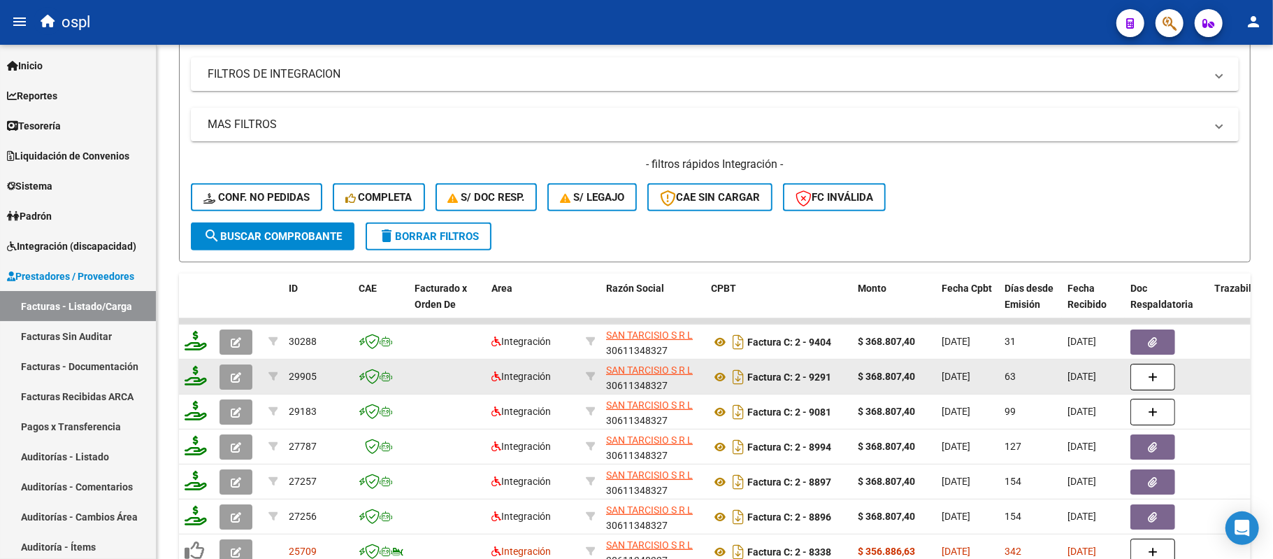
scroll to position [577, 0]
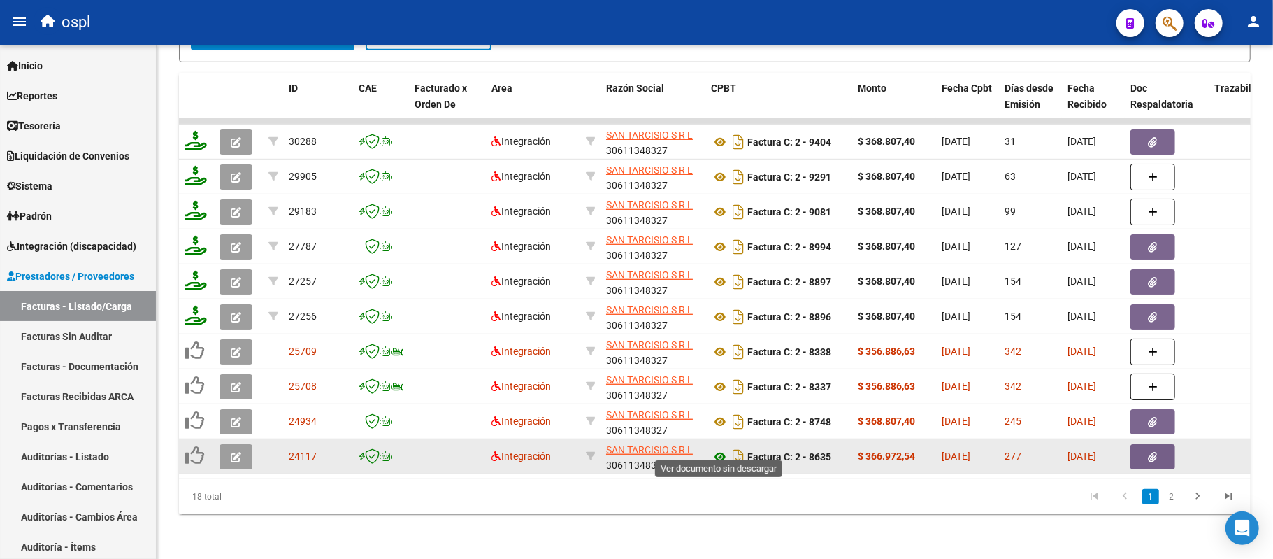
click at [716, 448] on icon at bounding box center [720, 456] width 18 height 17
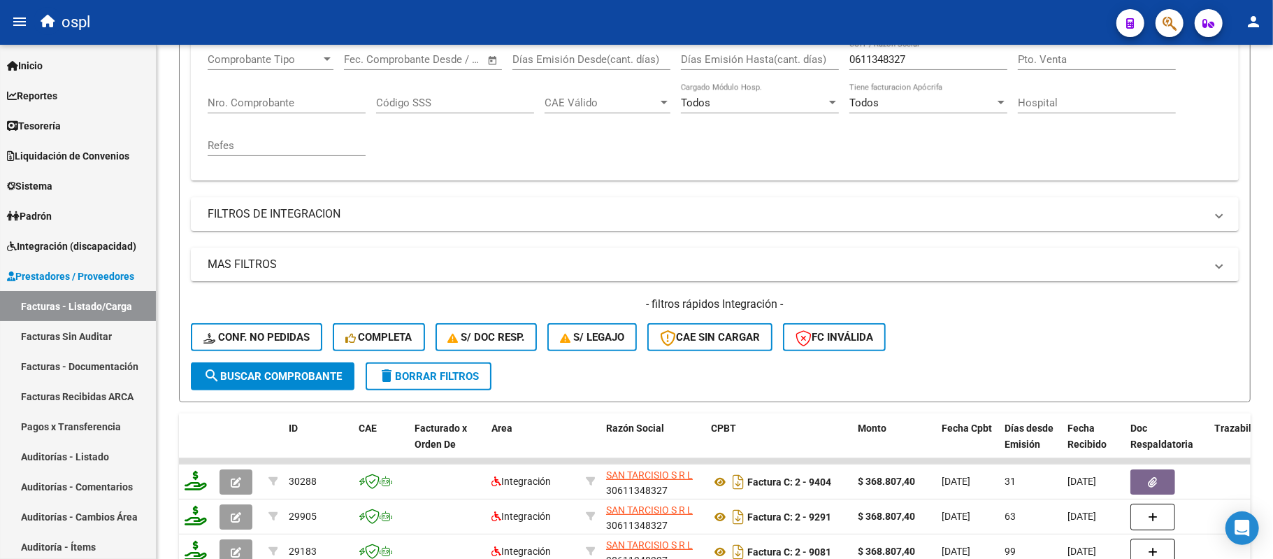
scroll to position [0, 0]
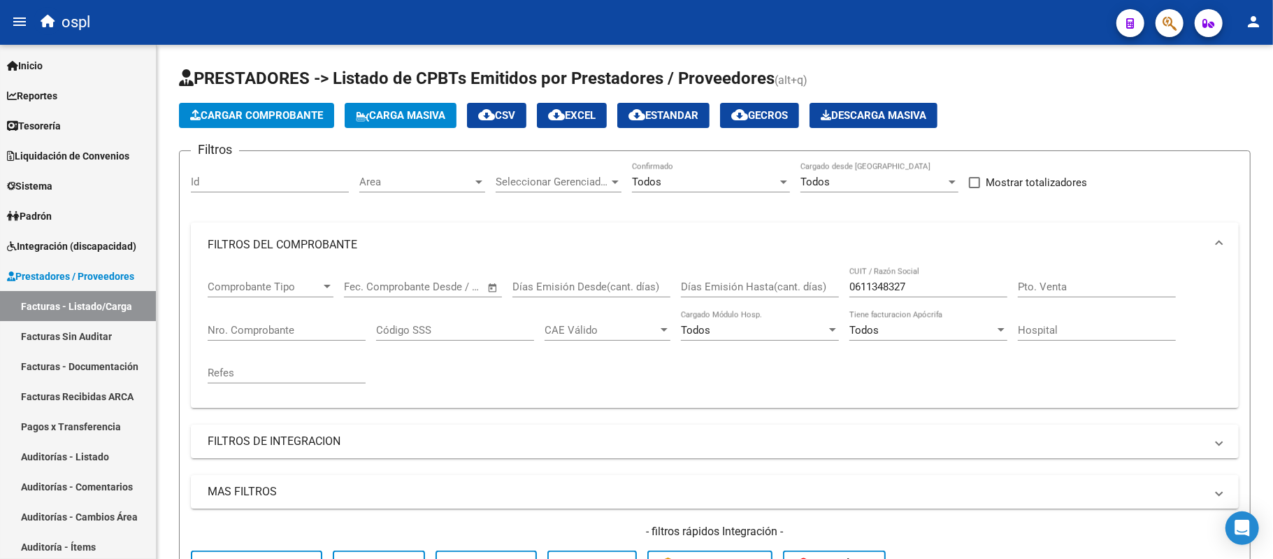
click at [884, 280] on div "0611348327 CUIT / Razón Social" at bounding box center [929, 282] width 158 height 30
click at [887, 291] on input "0611348327" at bounding box center [929, 286] width 158 height 13
paste input "27304320910"
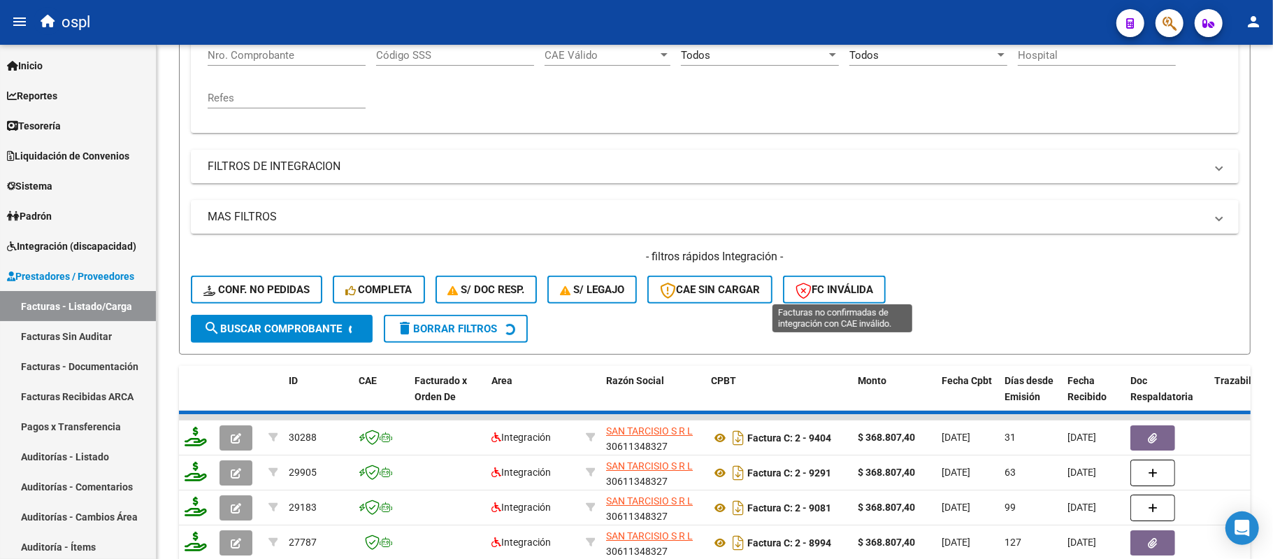
scroll to position [280, 0]
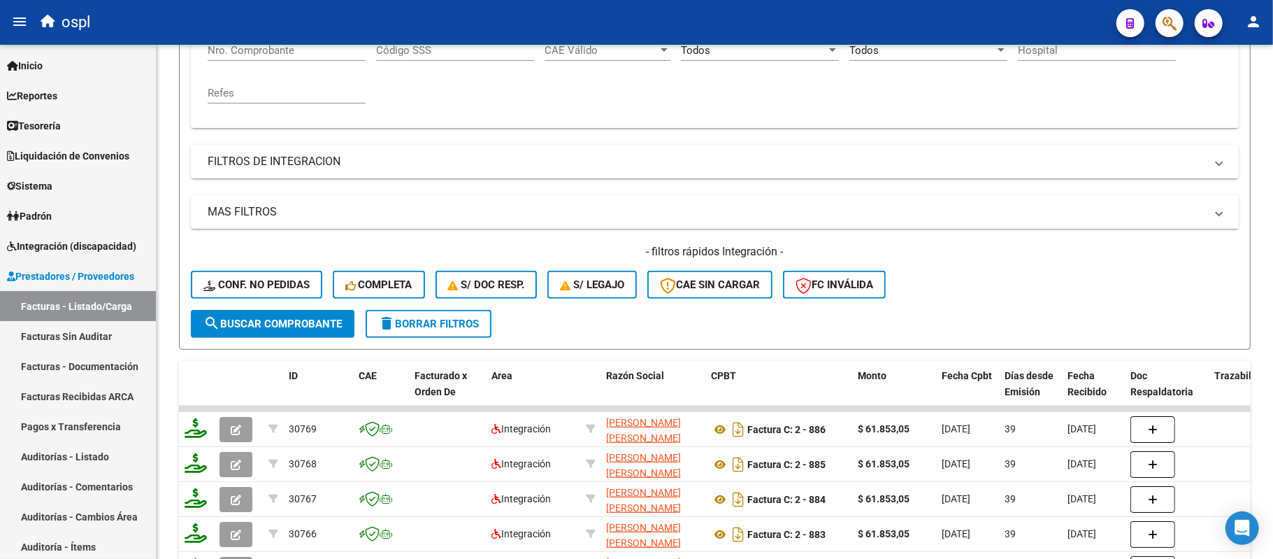
type input "27304320910"
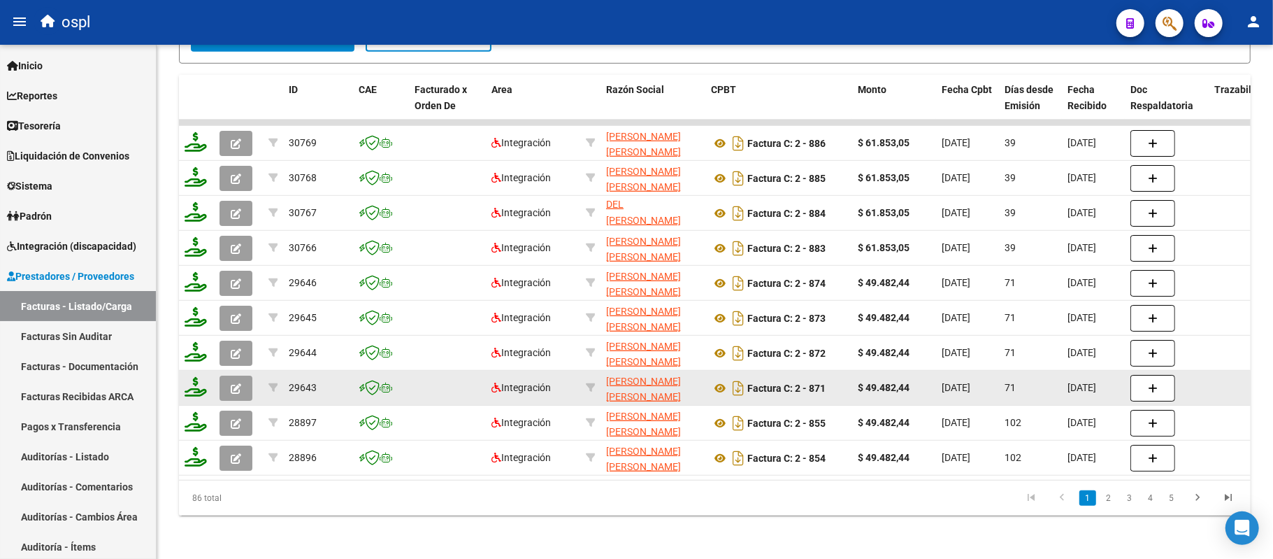
scroll to position [577, 0]
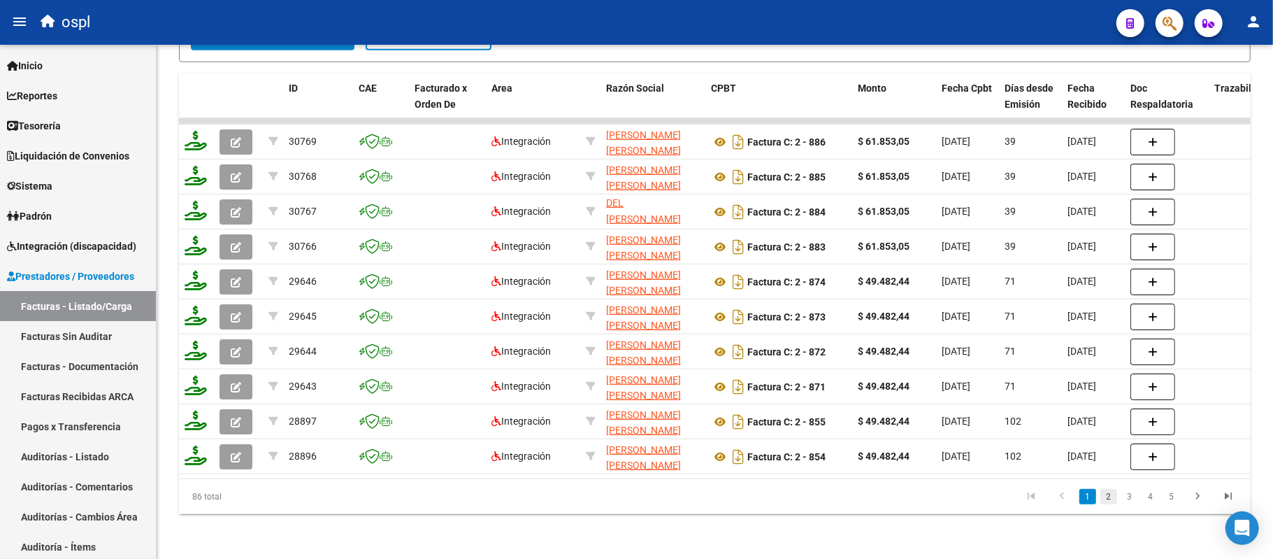
click at [1112, 490] on link "2" at bounding box center [1109, 496] width 17 height 15
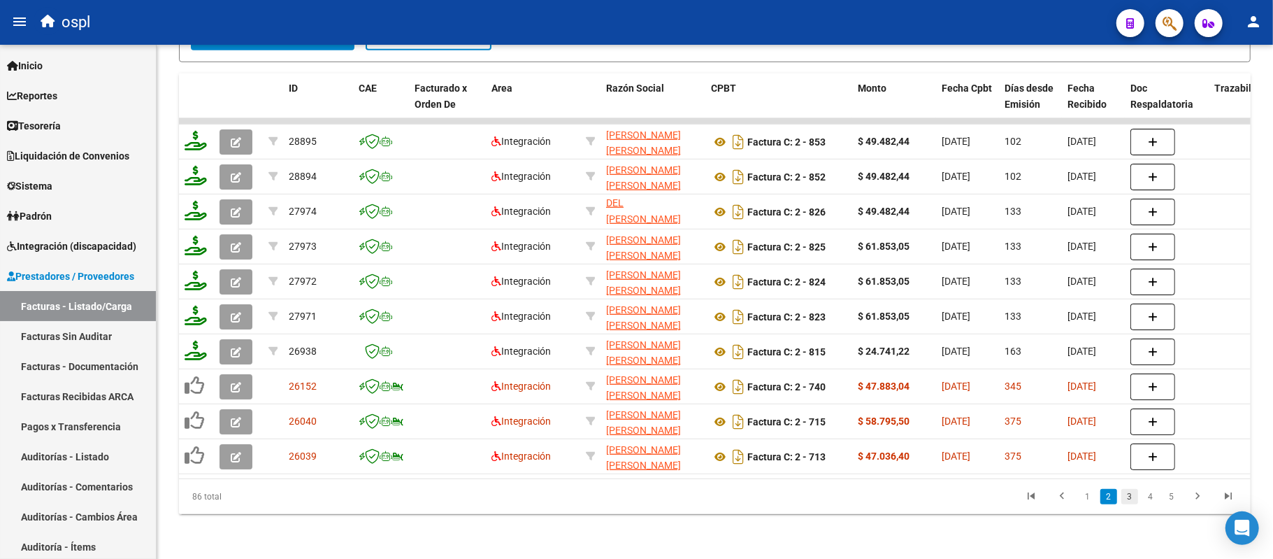
click at [1126, 493] on link "3" at bounding box center [1130, 496] width 17 height 15
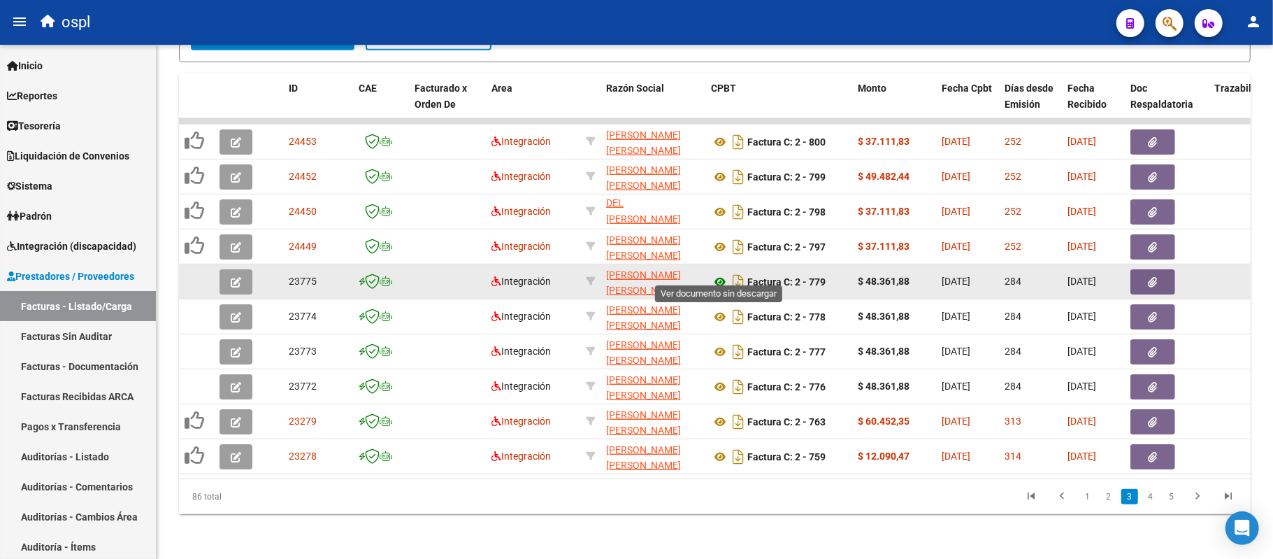
click at [723, 273] on icon at bounding box center [720, 281] width 18 height 17
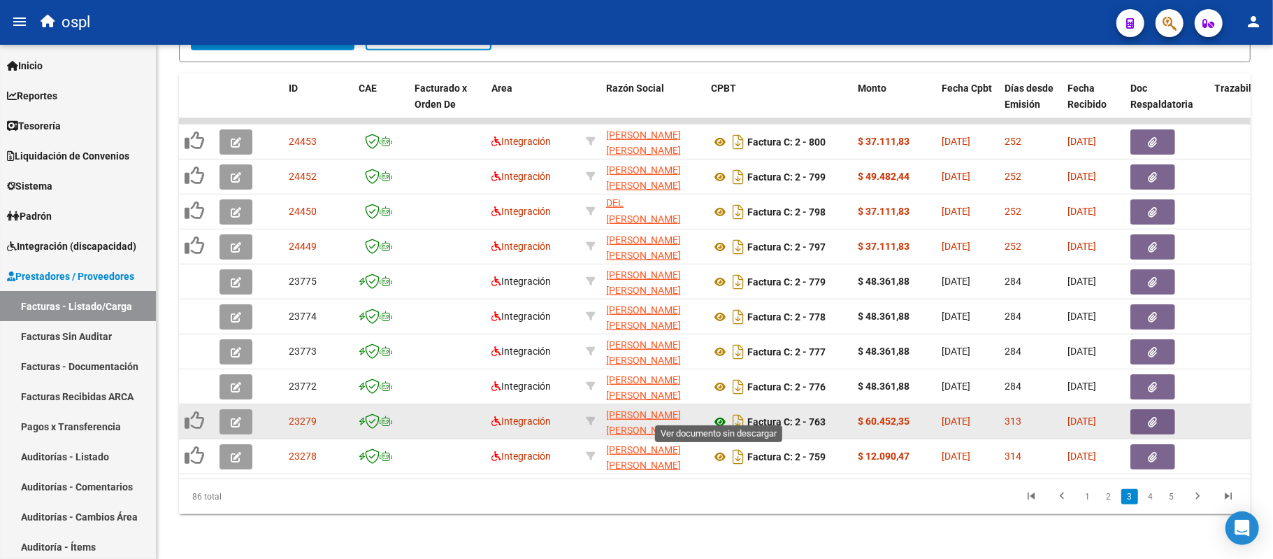
click at [722, 413] on icon at bounding box center [720, 421] width 18 height 17
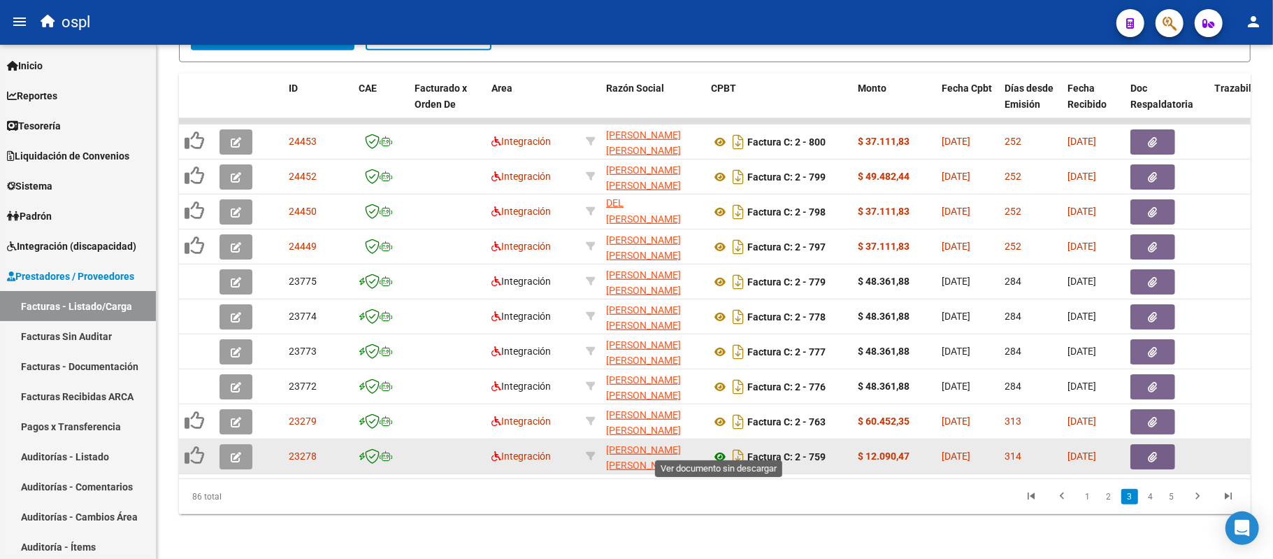
click at [719, 448] on icon at bounding box center [720, 456] width 18 height 17
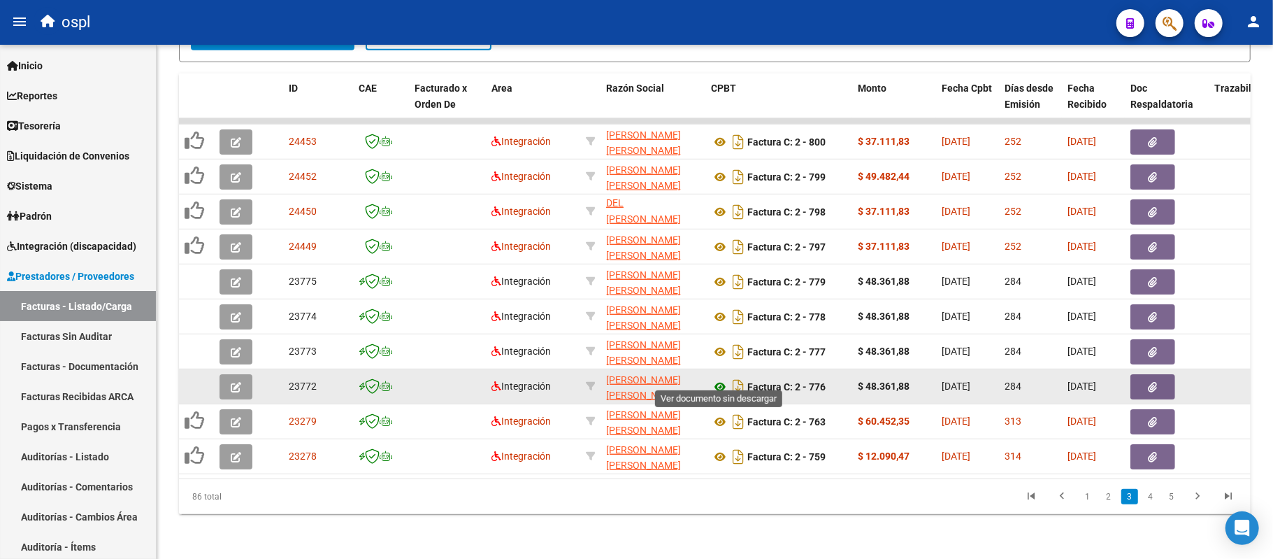
click at [721, 378] on icon at bounding box center [720, 386] width 18 height 17
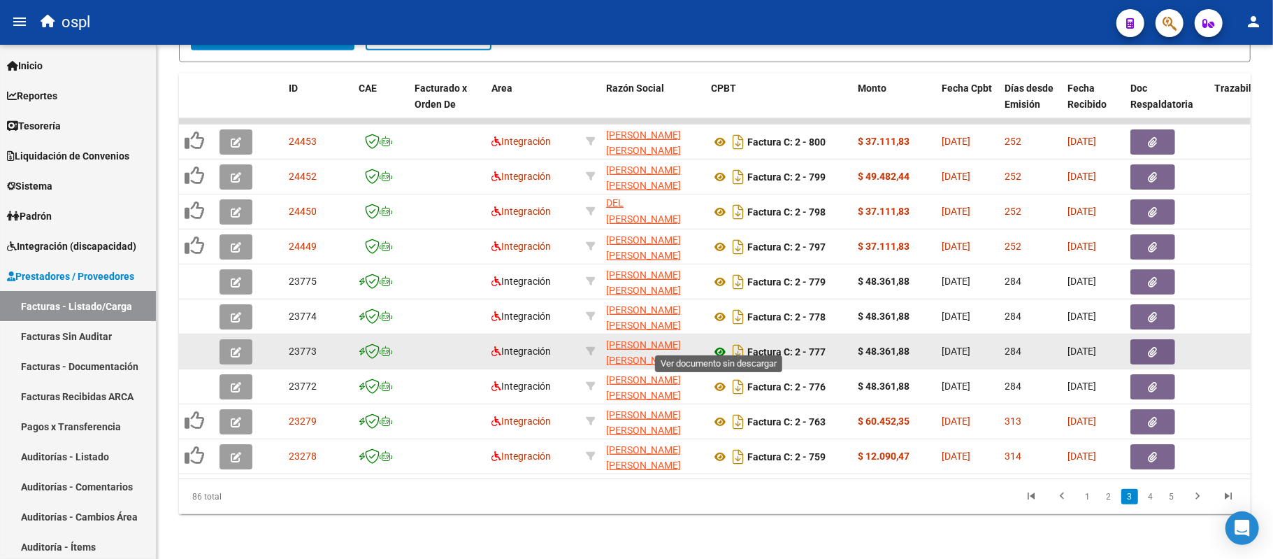
click at [721, 343] on icon at bounding box center [720, 351] width 18 height 17
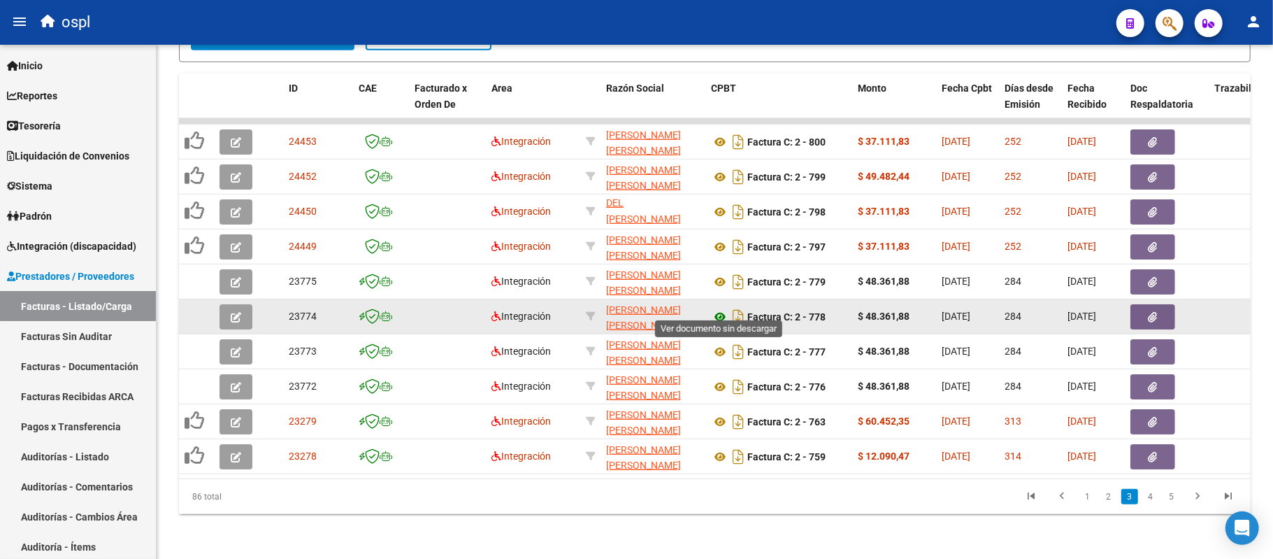
click at [723, 308] on icon at bounding box center [720, 316] width 18 height 17
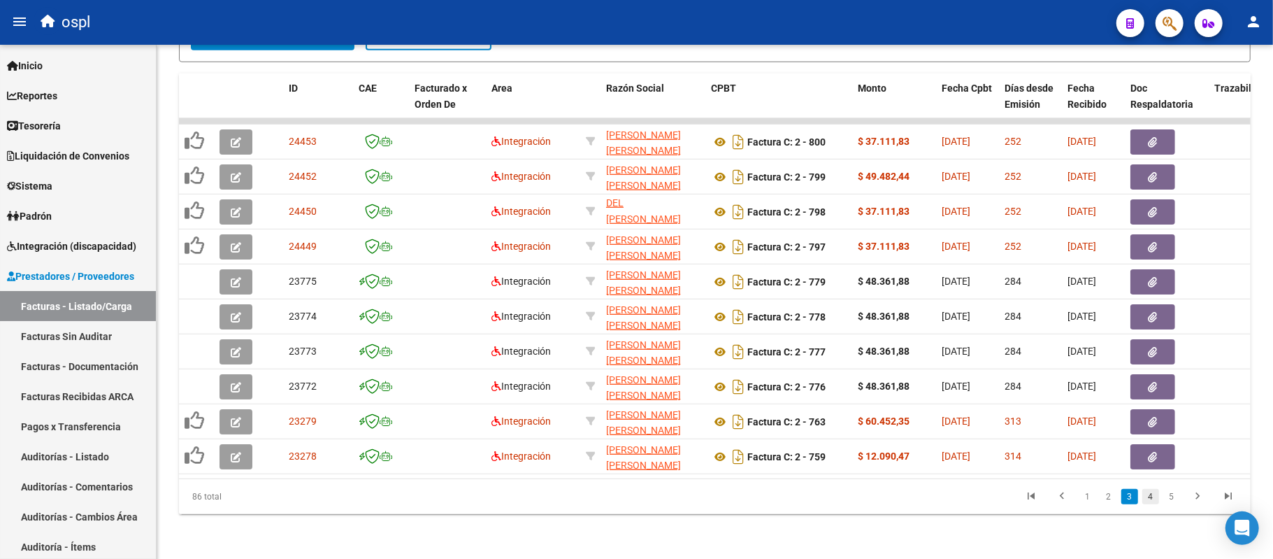
click at [1148, 501] on link "4" at bounding box center [1151, 496] width 17 height 15
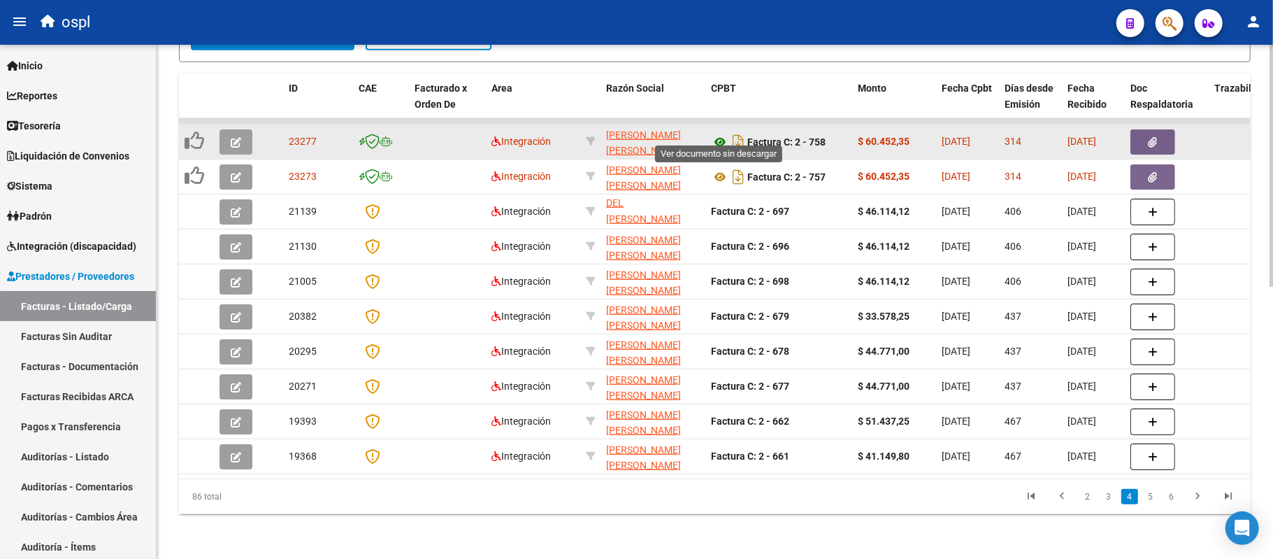
click at [722, 134] on icon at bounding box center [720, 142] width 18 height 17
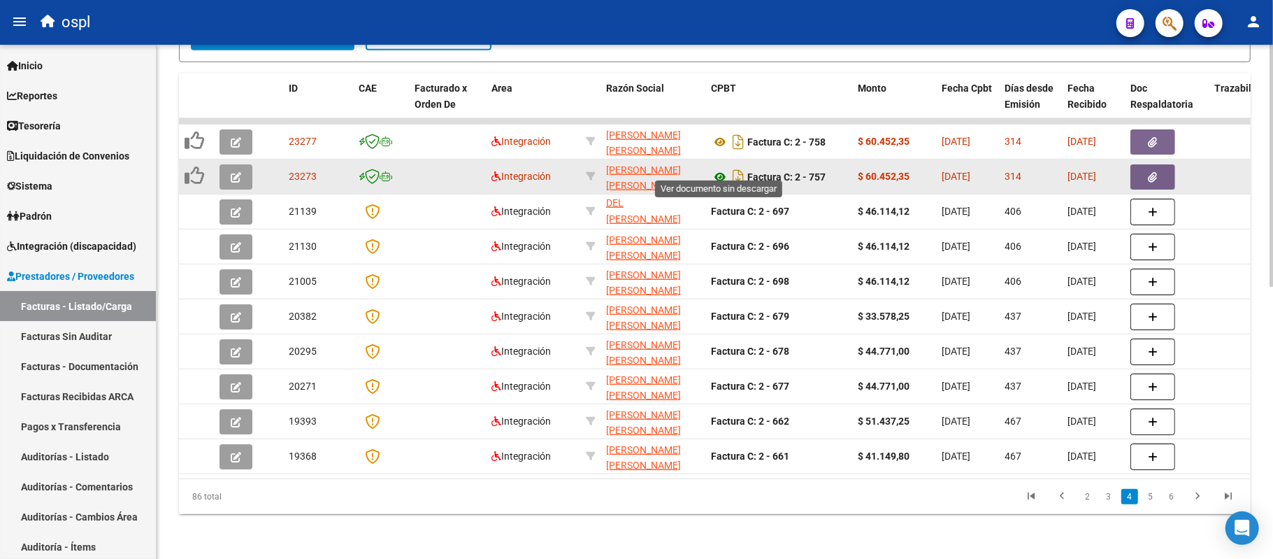
click at [717, 169] on icon at bounding box center [720, 177] width 18 height 17
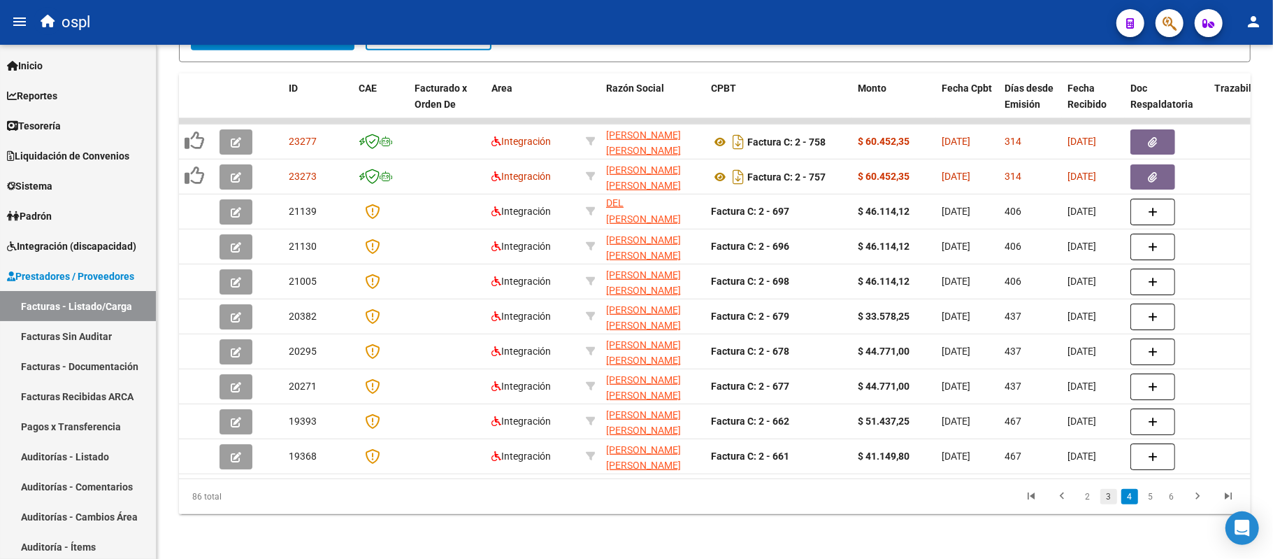
click at [1110, 496] on link "3" at bounding box center [1109, 496] width 17 height 15
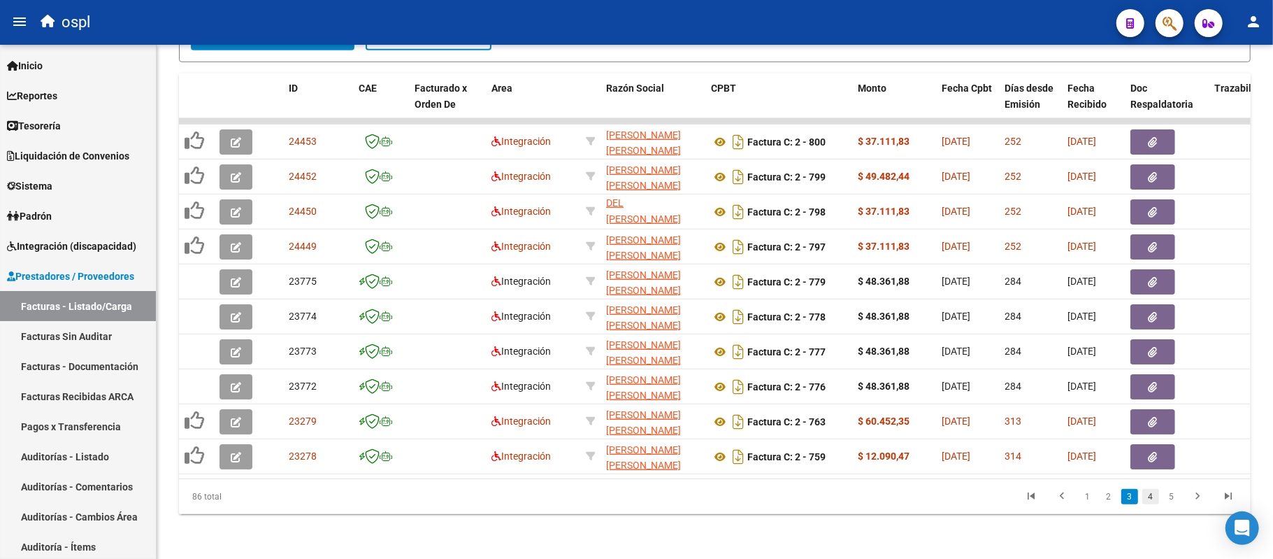
click at [1144, 497] on link "4" at bounding box center [1151, 496] width 17 height 15
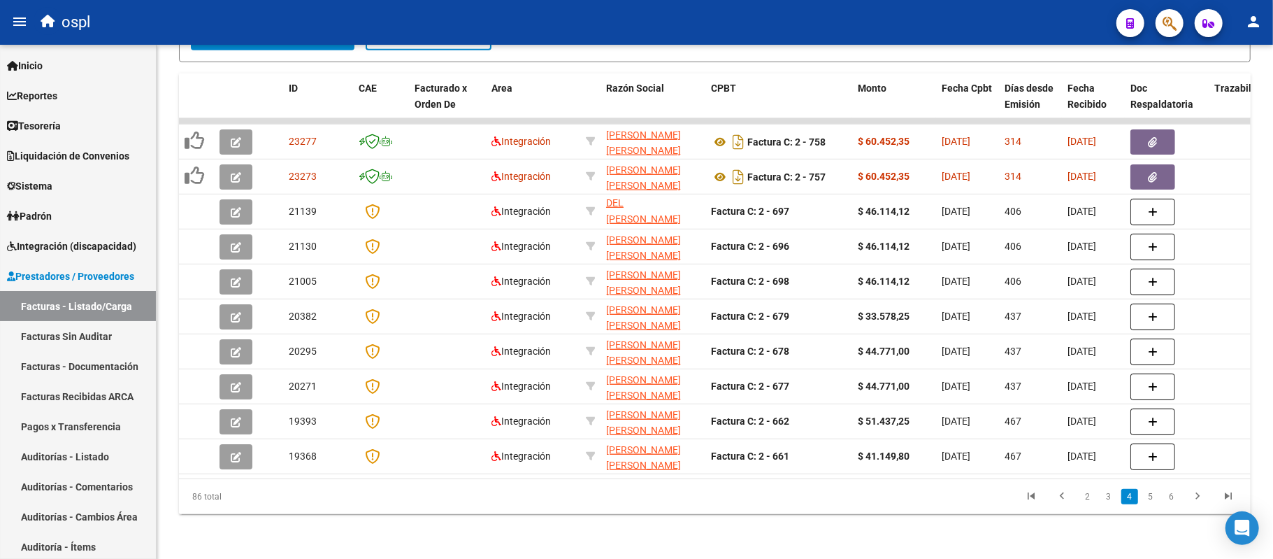
click at [1106, 501] on link "3" at bounding box center [1109, 496] width 17 height 15
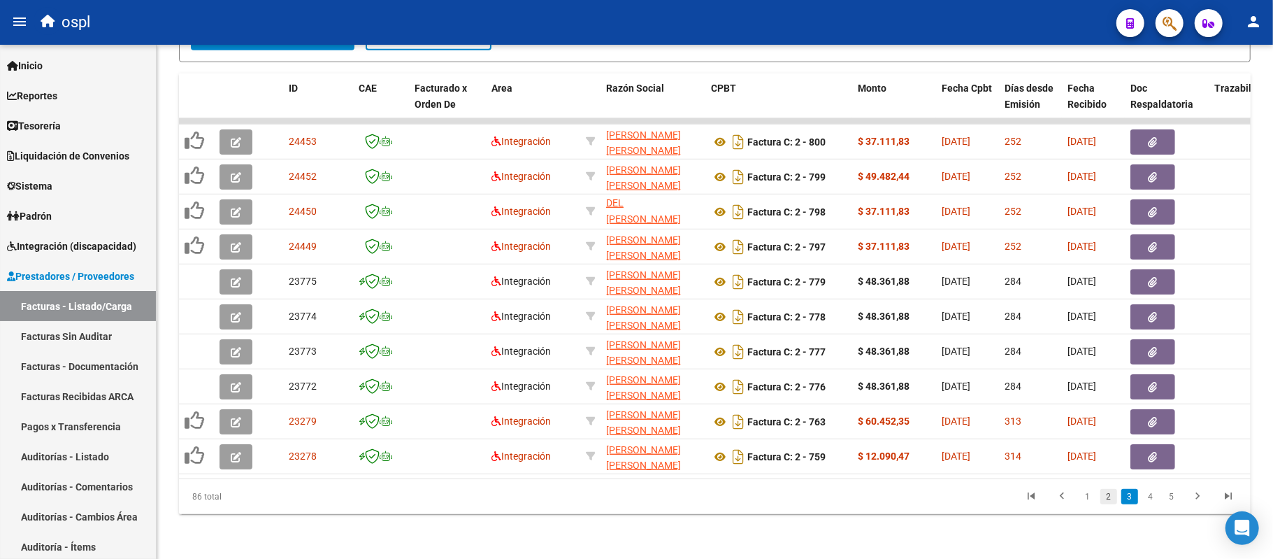
click at [1110, 499] on link "2" at bounding box center [1109, 496] width 17 height 15
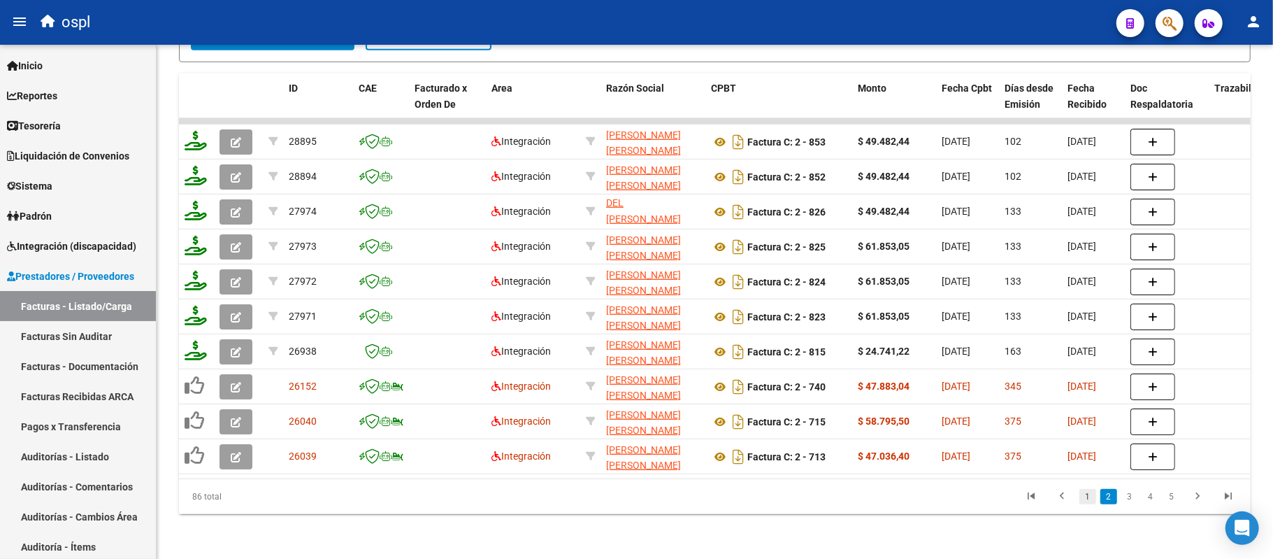
click at [1089, 497] on link "1" at bounding box center [1088, 496] width 17 height 15
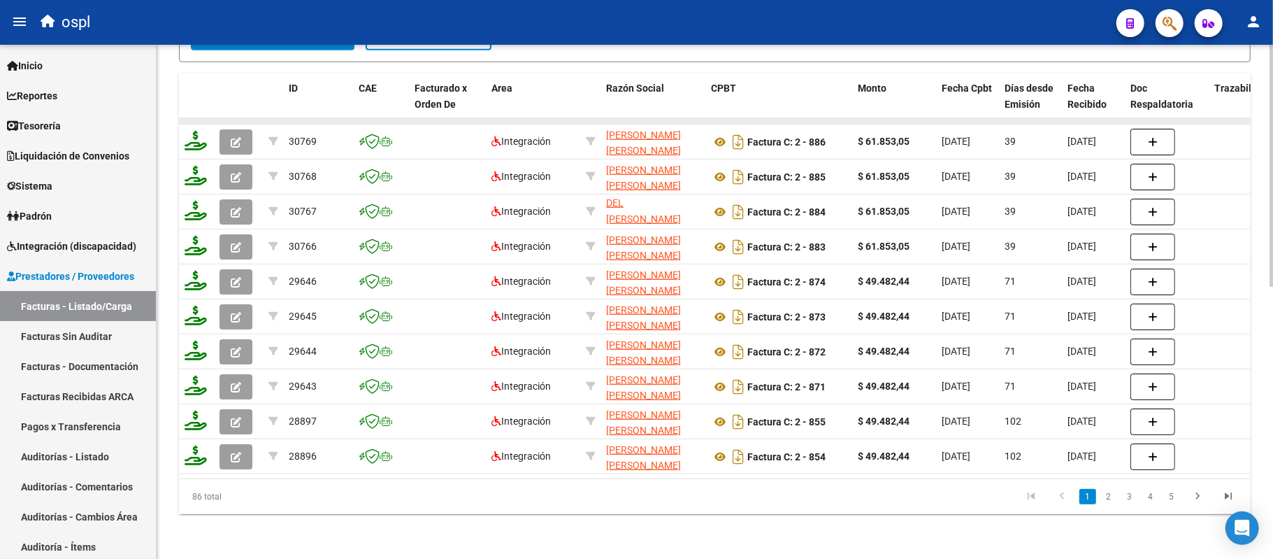
scroll to position [227, 0]
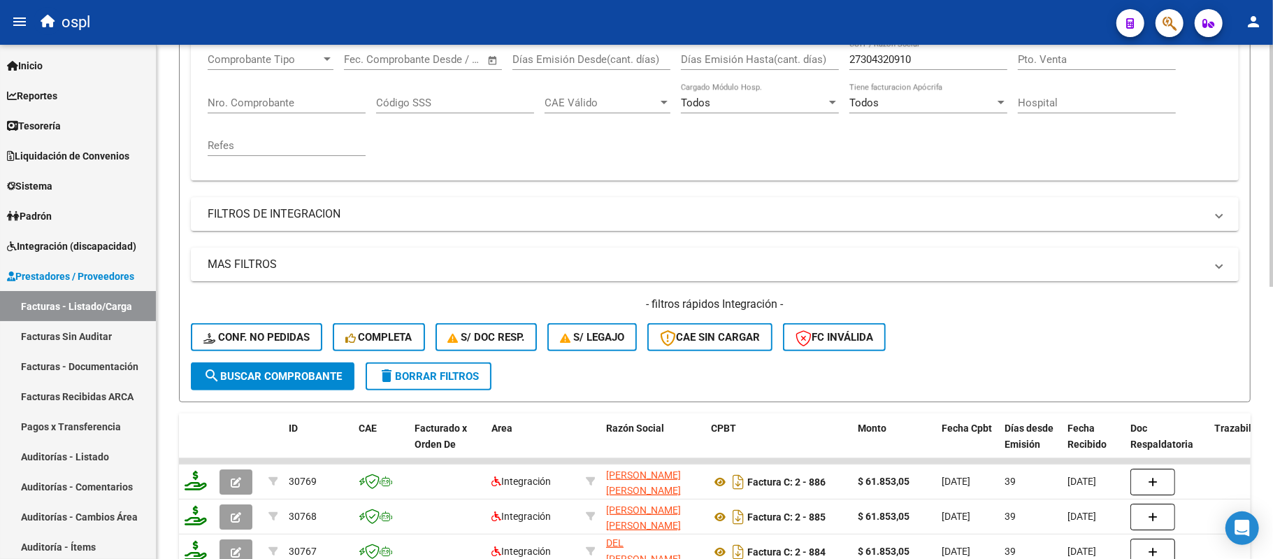
click at [1024, 61] on input "Pto. Venta" at bounding box center [1097, 59] width 158 height 13
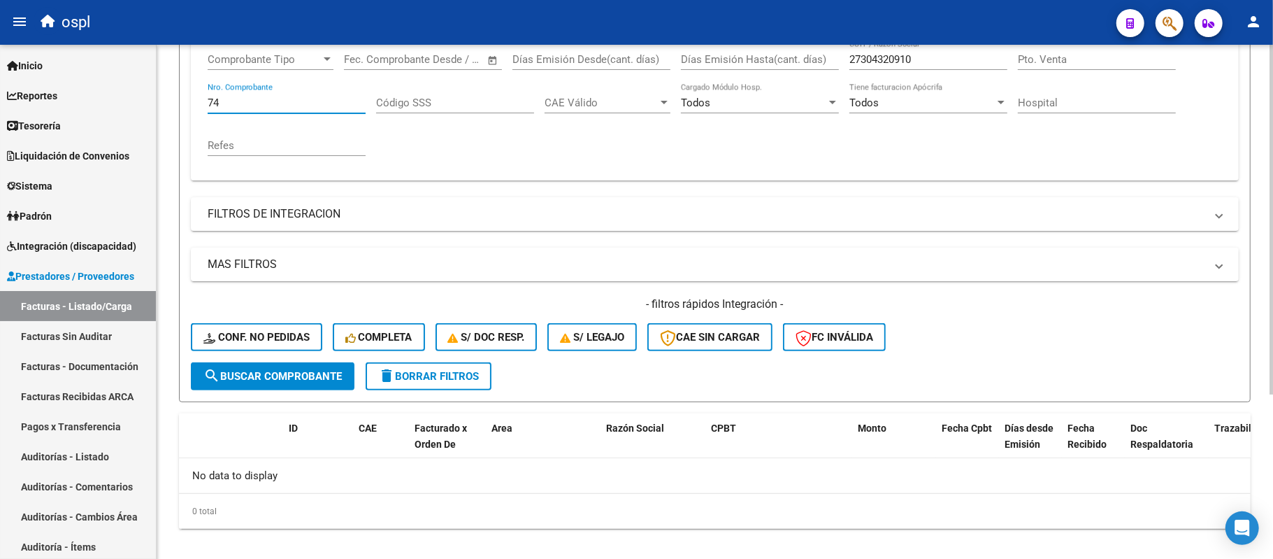
type input "7"
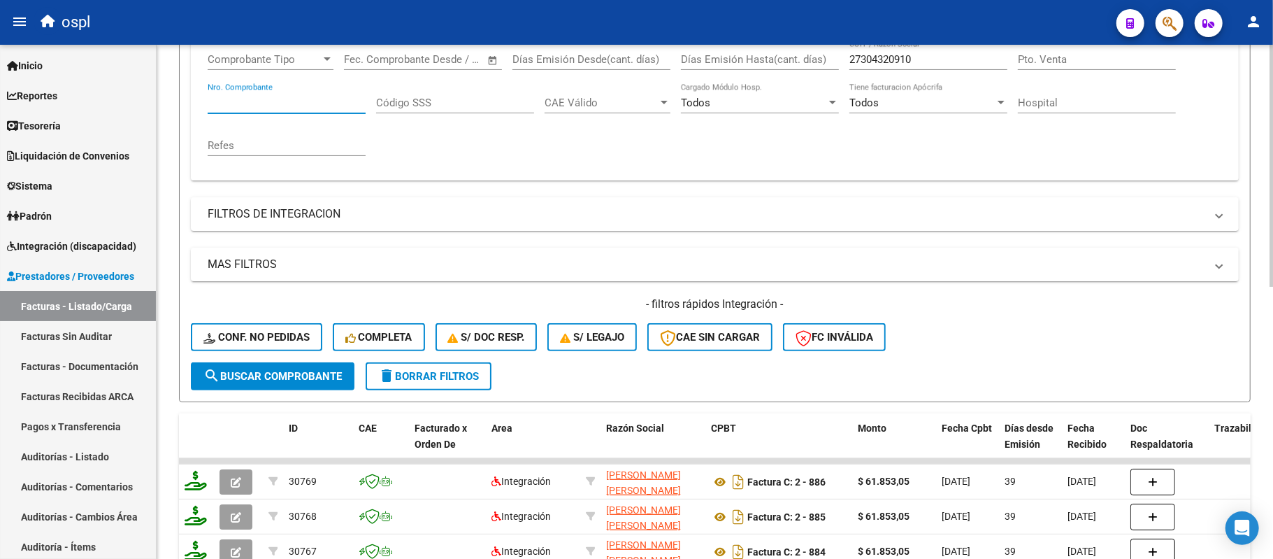
scroll to position [0, 0]
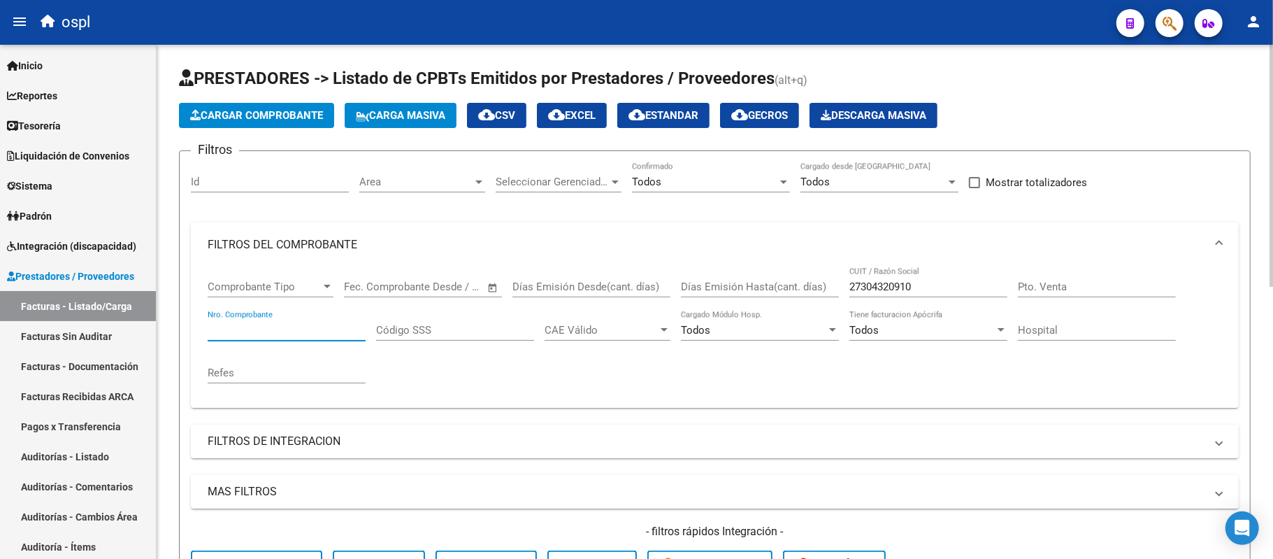
click at [878, 289] on input "27304320910" at bounding box center [929, 286] width 158 height 13
paste input "3357521084"
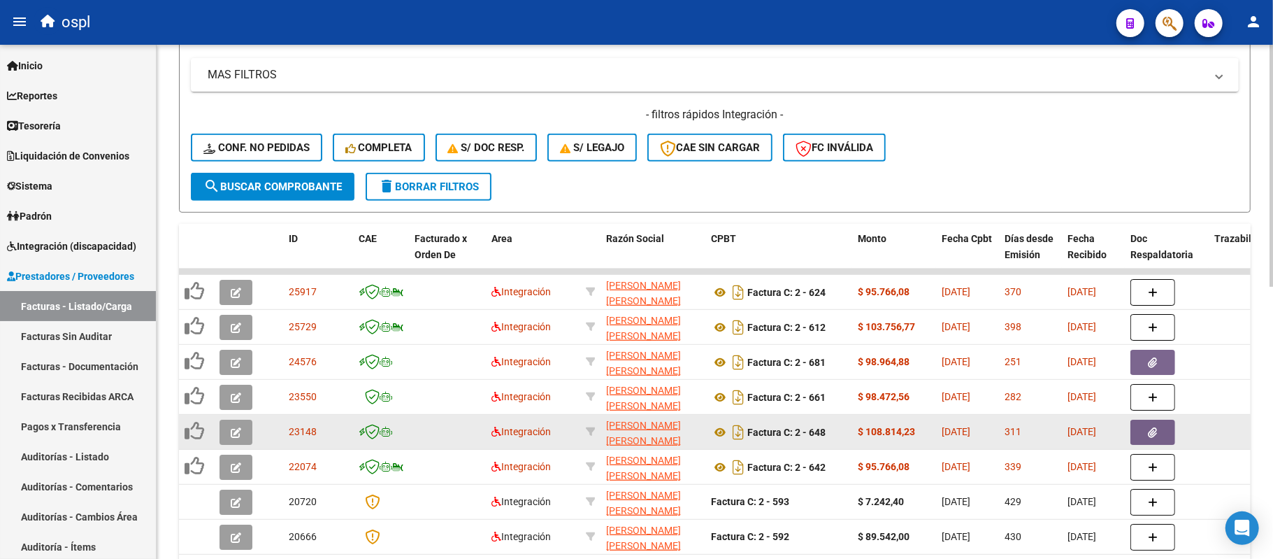
scroll to position [489, 0]
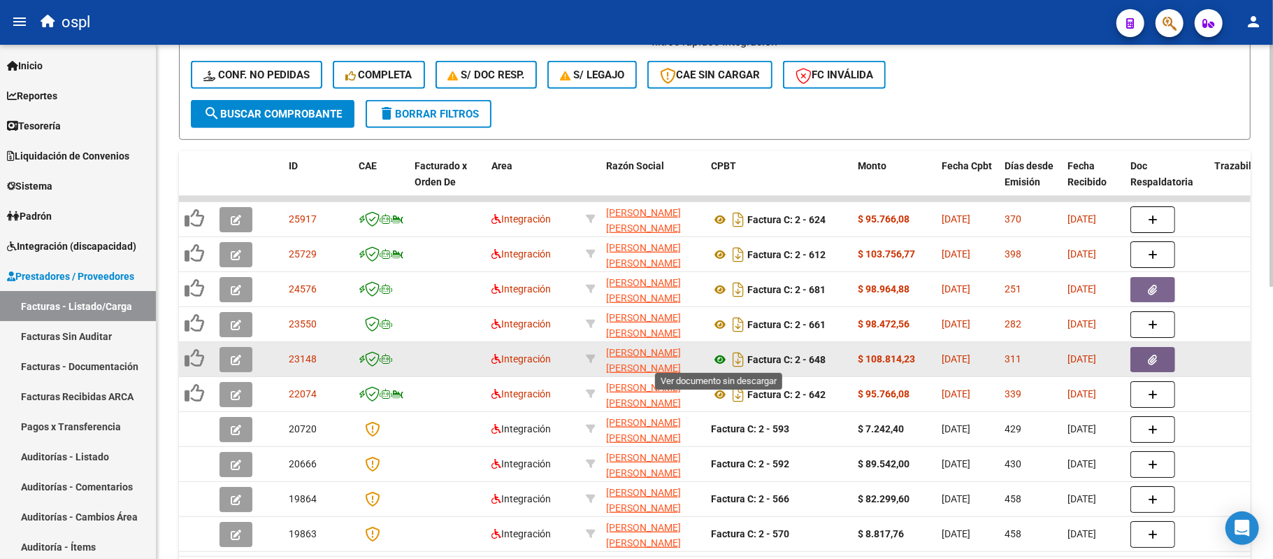
type input "23357521084"
click at [720, 358] on icon at bounding box center [720, 359] width 18 height 17
